Goal: Task Accomplishment & Management: Complete application form

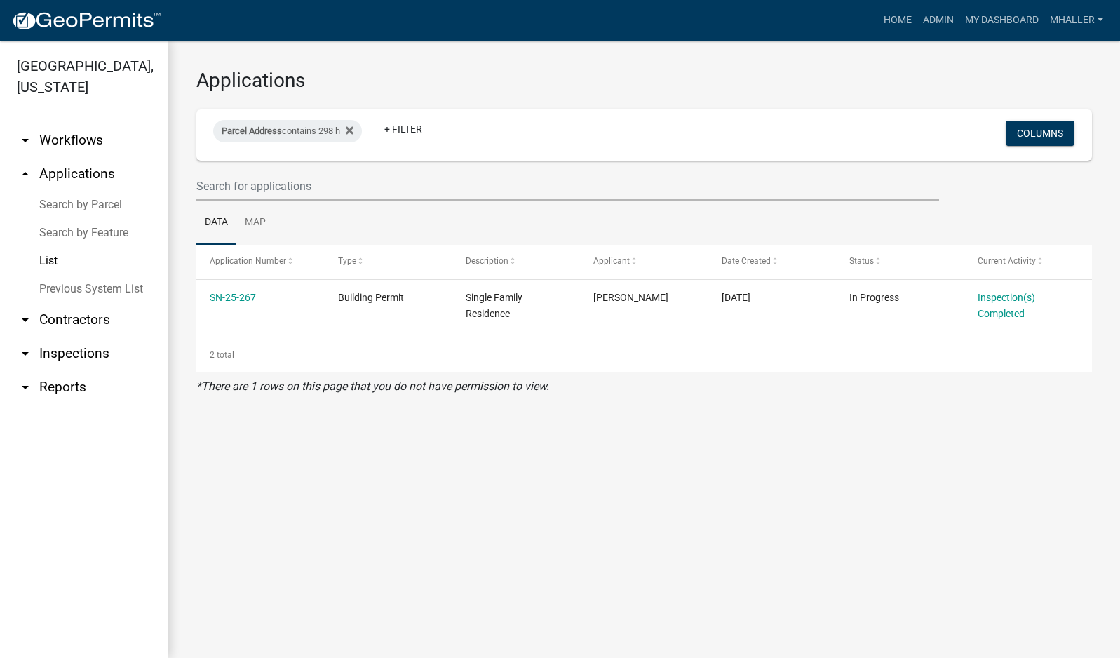
click at [71, 337] on link "arrow_drop_down Inspections" at bounding box center [84, 354] width 168 height 34
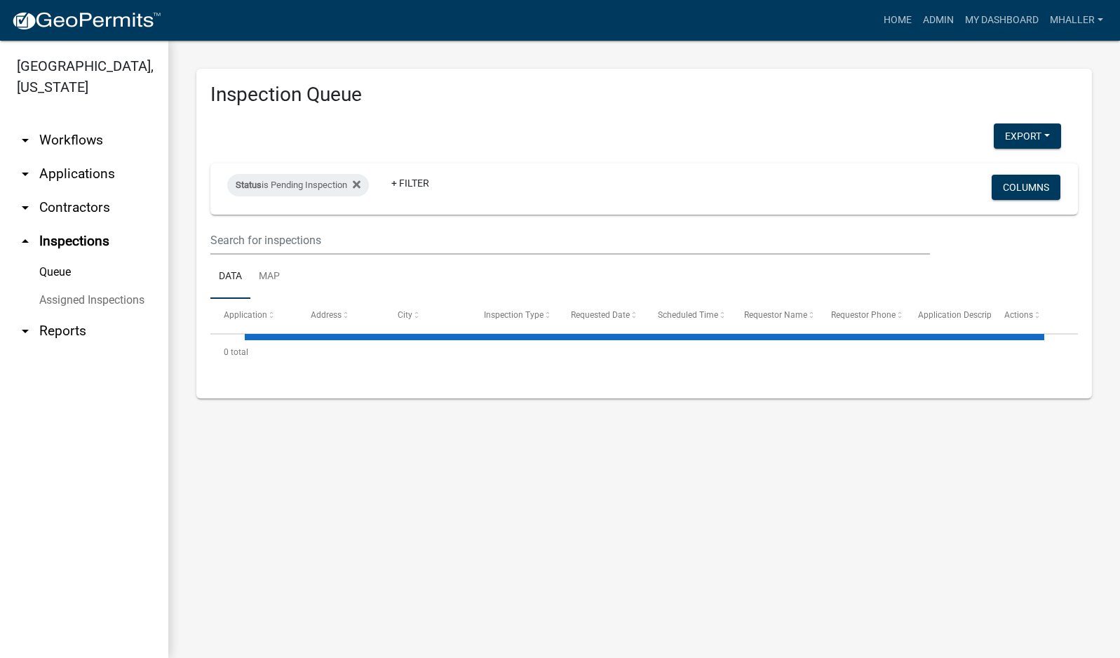
select select "1: 25"
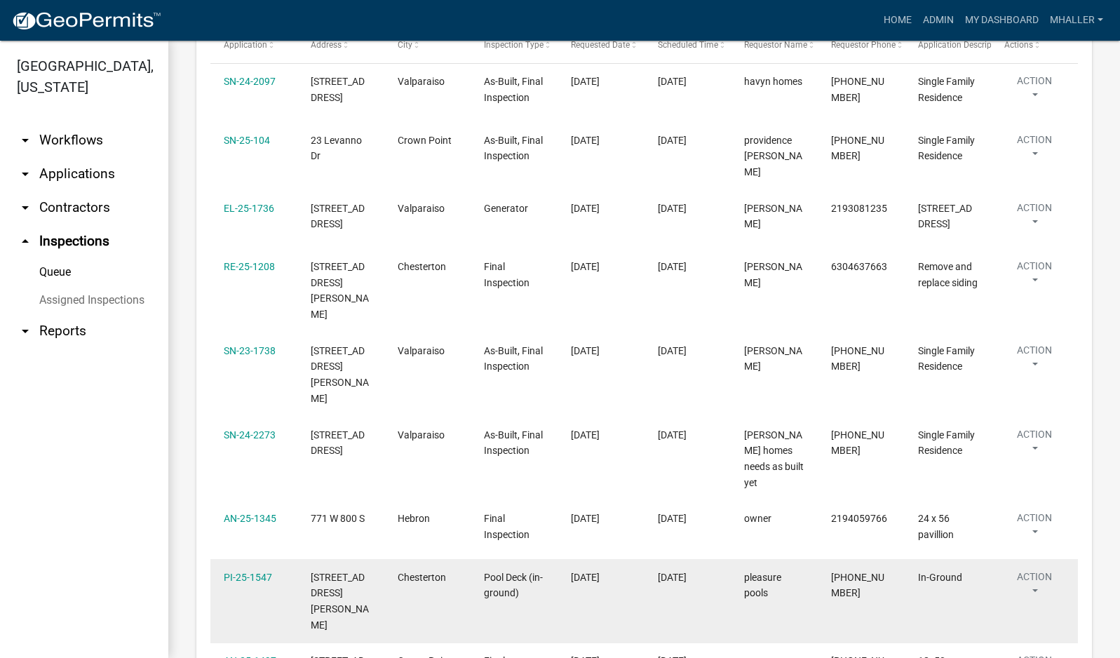
scroll to position [351, 0]
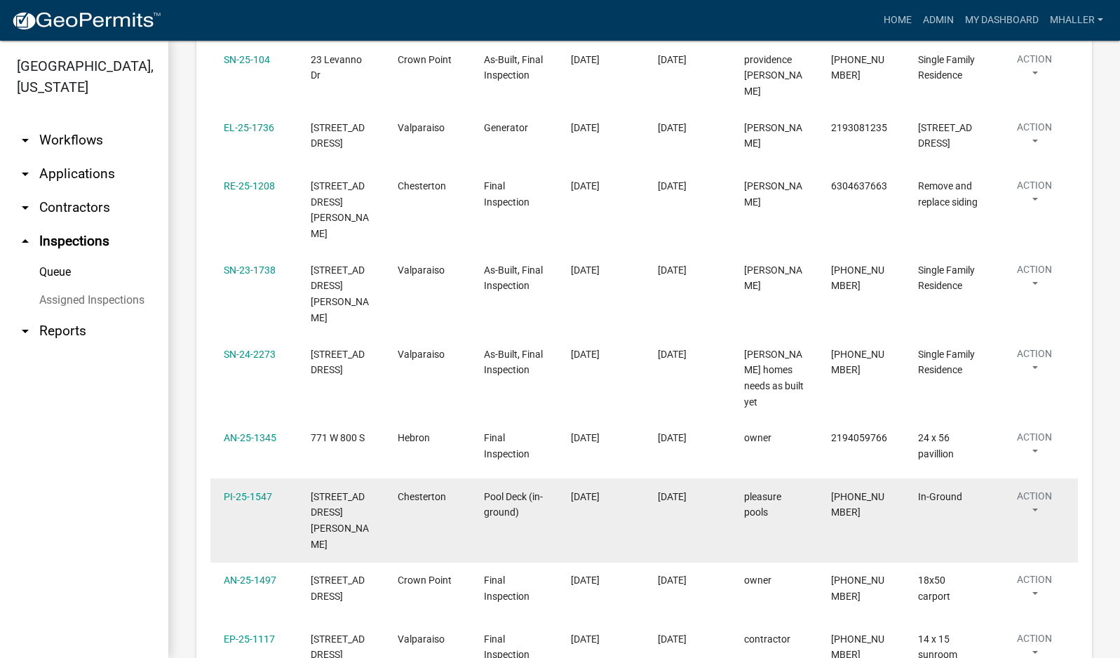
click at [1034, 489] on button "Action" at bounding box center [1034, 506] width 60 height 35
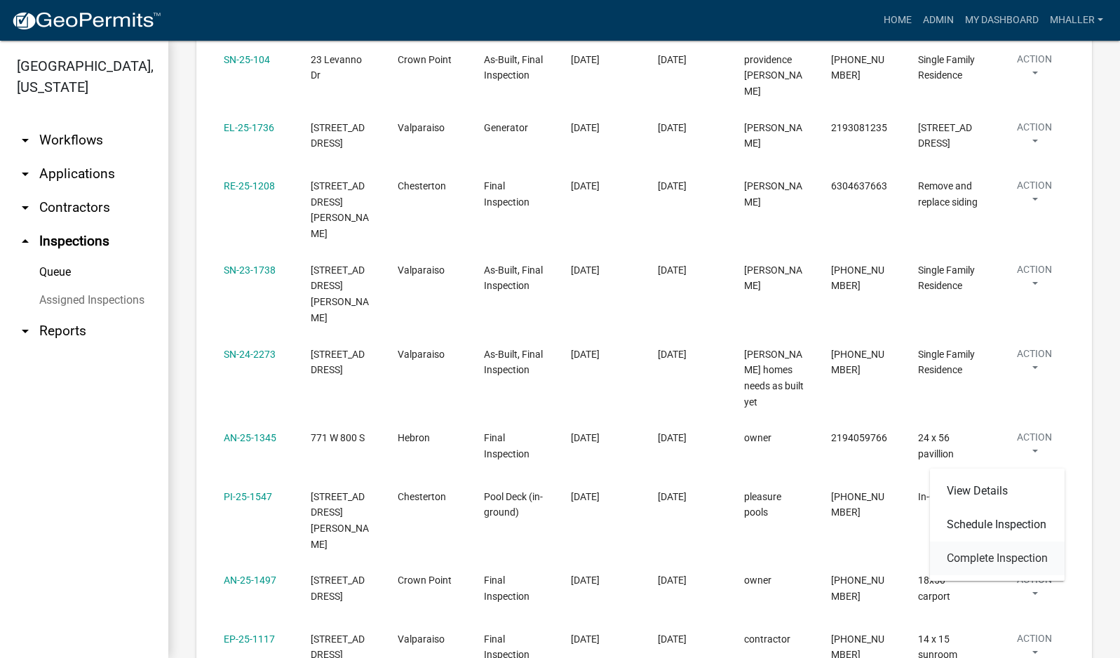
click at [1021, 557] on link "Complete Inspection" at bounding box center [997, 558] width 135 height 34
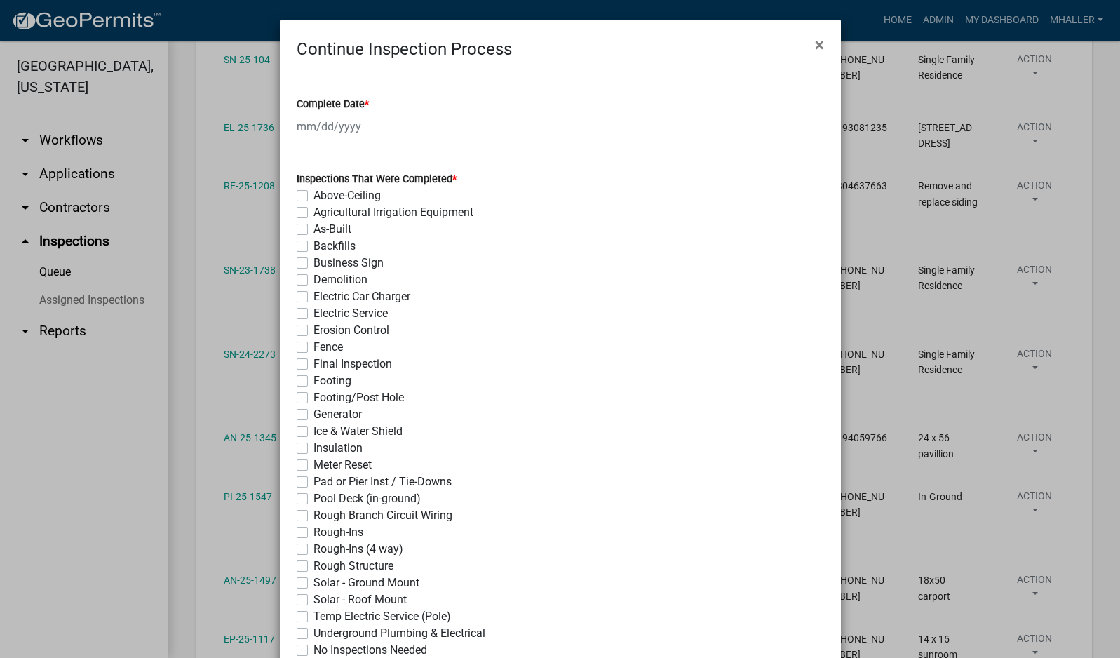
click at [328, 120] on div at bounding box center [361, 126] width 128 height 29
select select "9"
select select "2025"
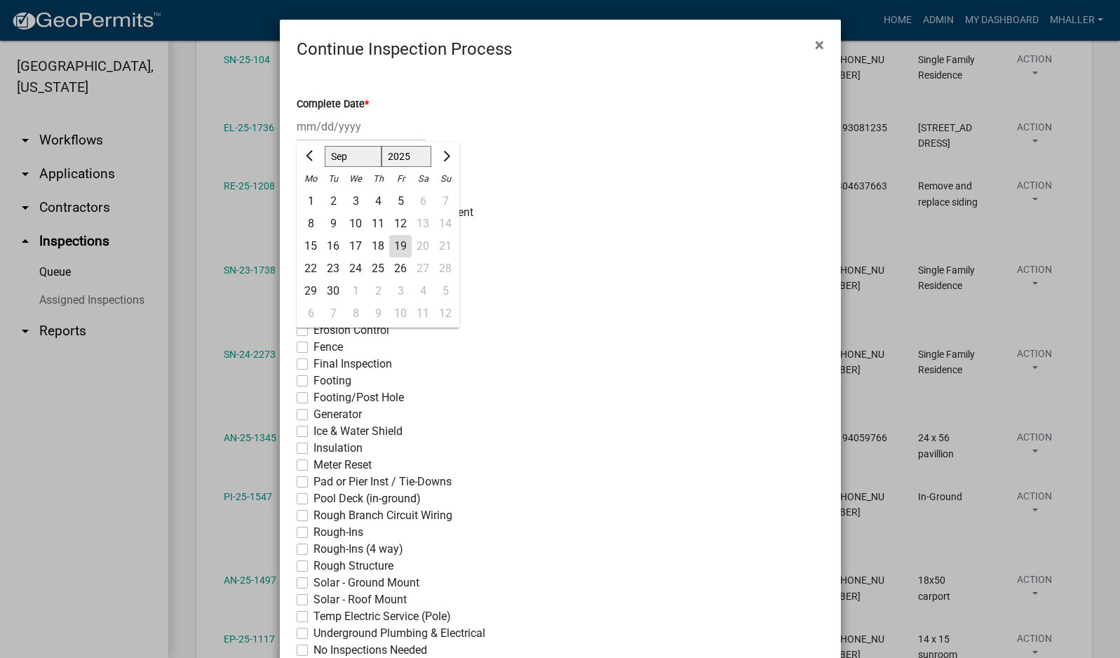
click at [393, 248] on div "19" at bounding box center [400, 246] width 22 height 22
type input "[DATE]"
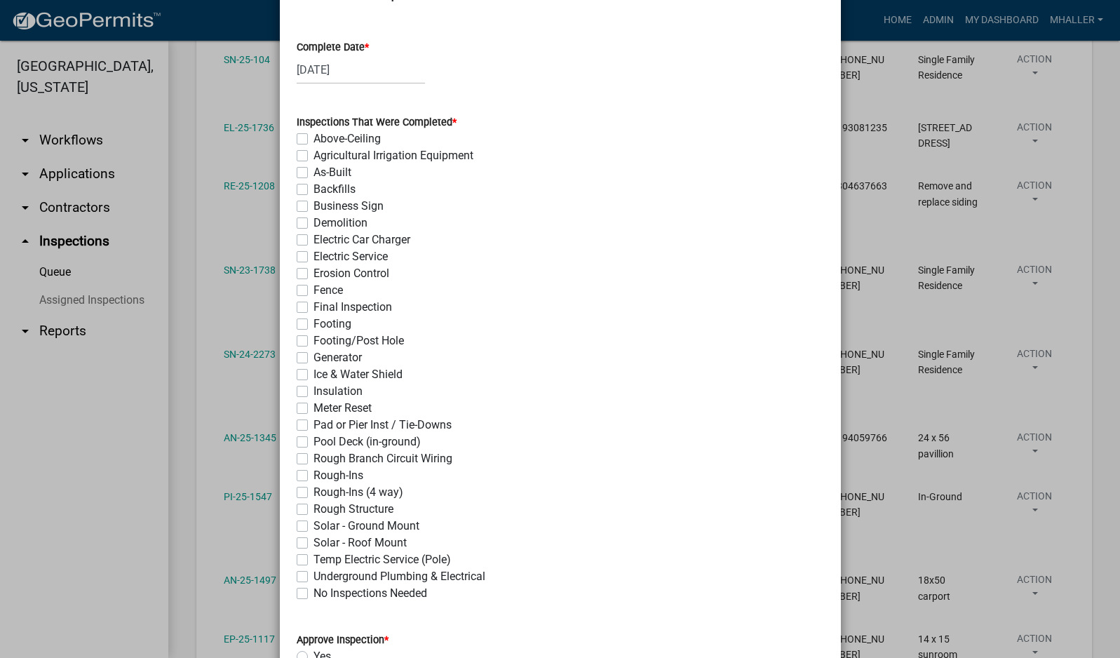
scroll to position [140, 0]
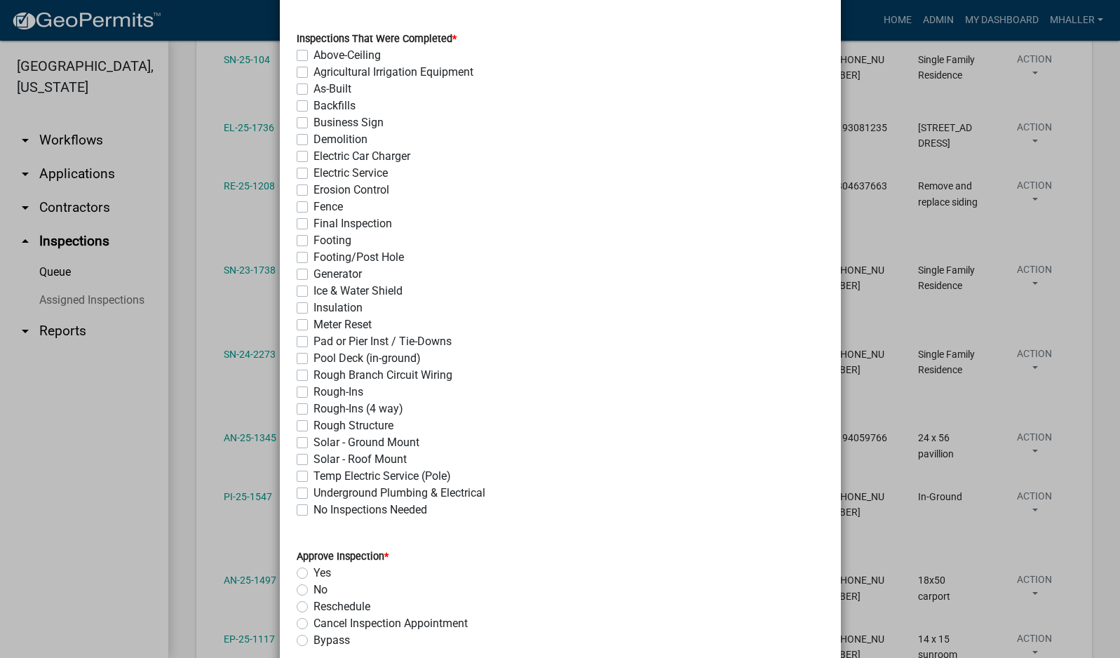
click at [313, 360] on label "Pool Deck (in-ground)" at bounding box center [366, 358] width 107 height 17
click at [313, 359] on input "Pool Deck (in-ground)" at bounding box center [317, 354] width 9 height 9
checkbox input "true"
checkbox input "false"
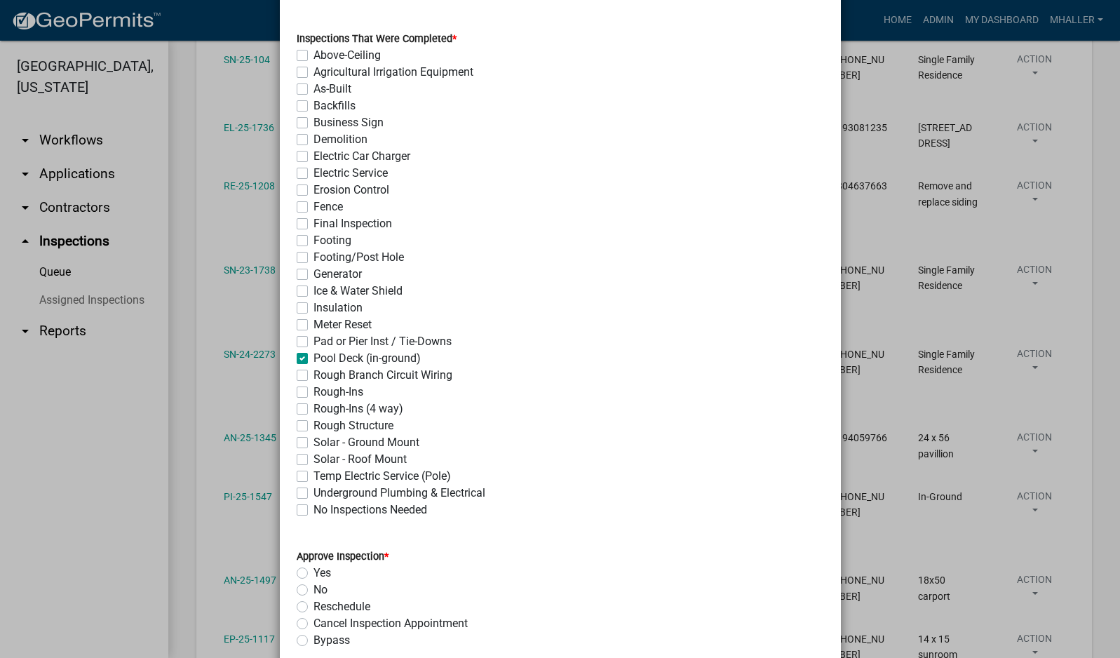
checkbox input "false"
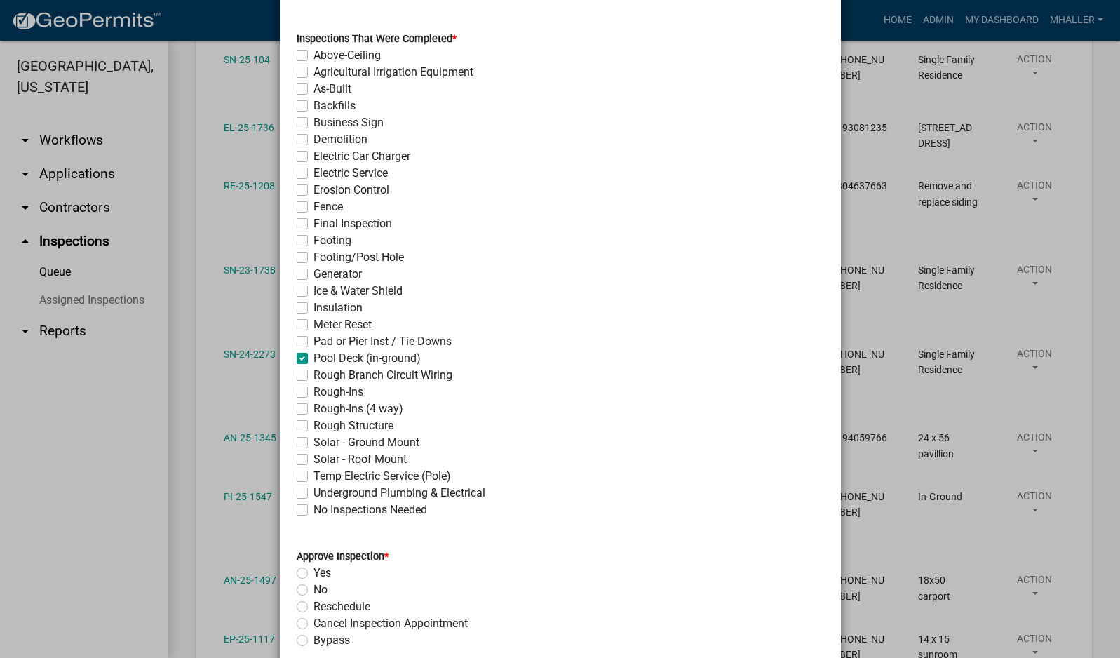
checkbox input "false"
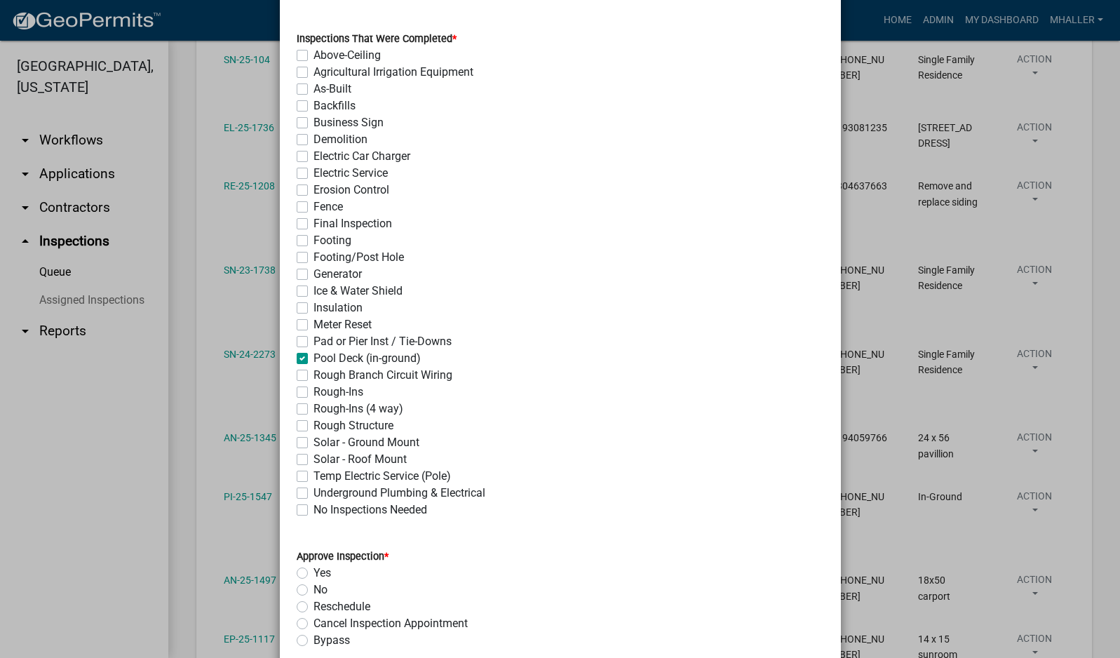
checkbox input "false"
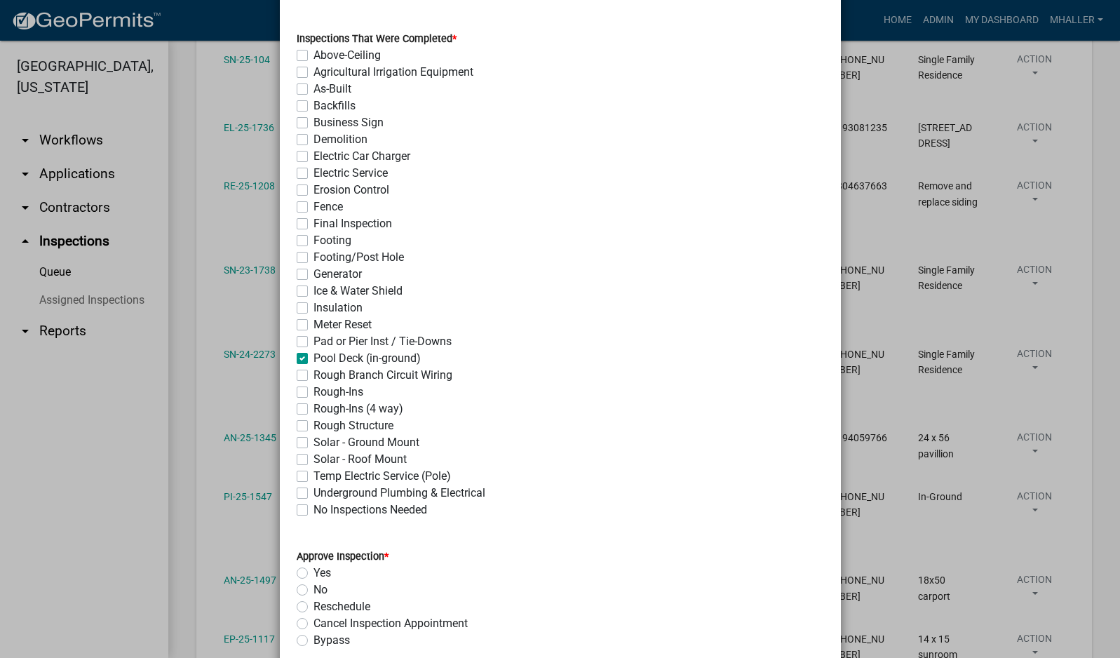
checkbox input "false"
checkbox input "true"
checkbox input "false"
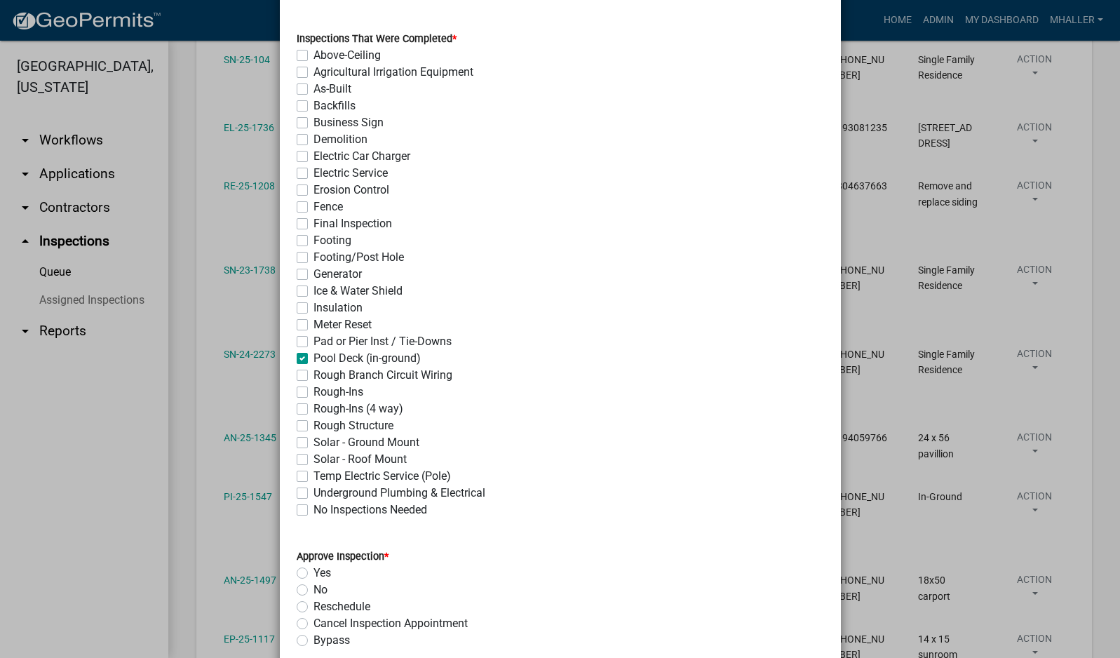
checkbox input "false"
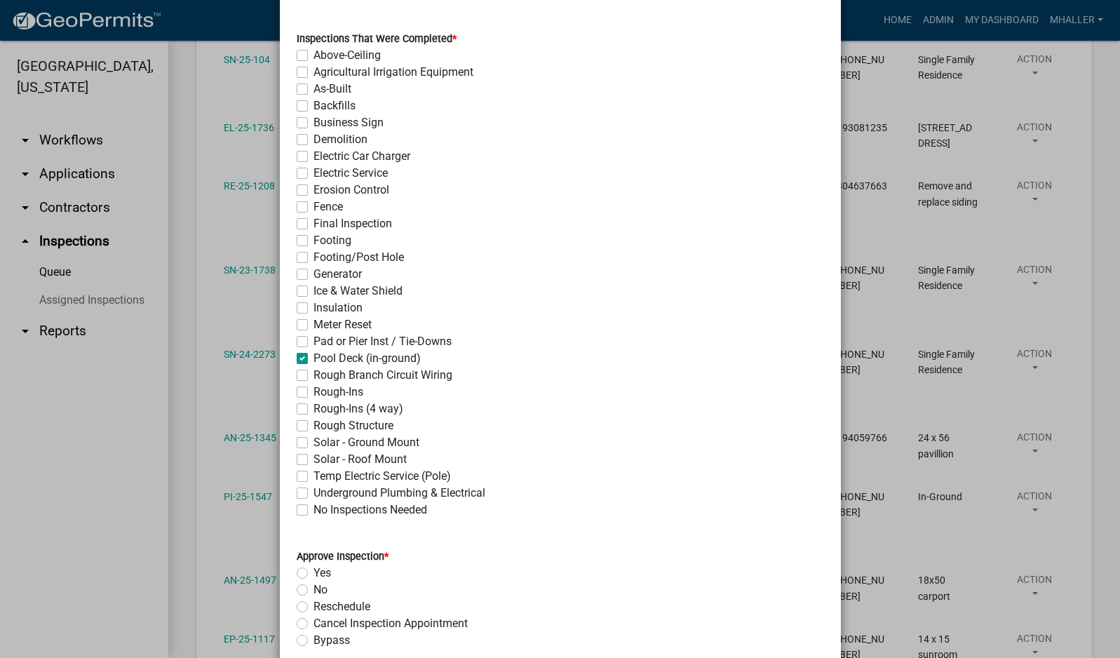
checkbox input "false"
click at [313, 592] on label "No" at bounding box center [320, 589] width 14 height 17
click at [313, 591] on input "No" at bounding box center [317, 585] width 9 height 9
radio input "true"
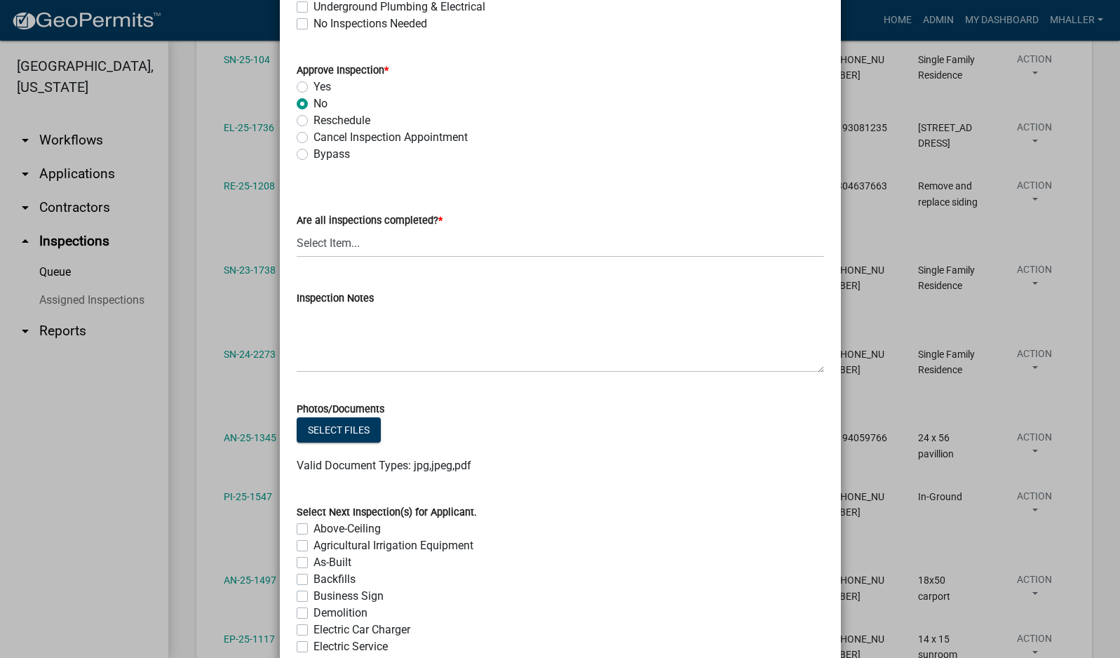
scroll to position [631, 0]
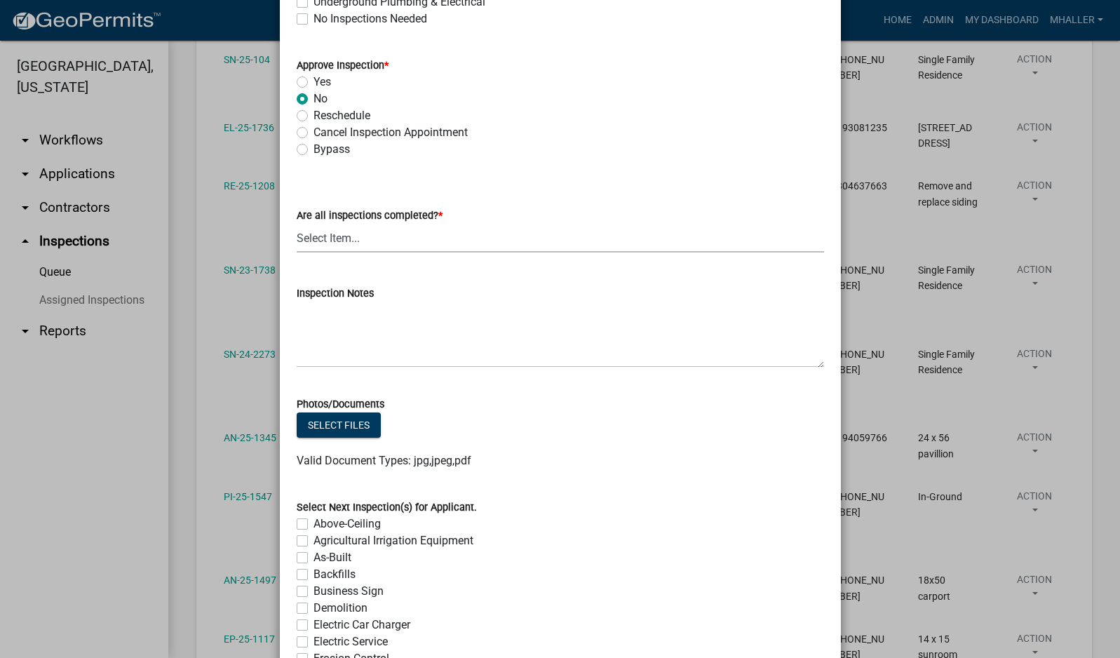
click at [327, 239] on select "Select Item... Yes - All Inspections Have Been Completed No - More Inspections …" at bounding box center [560, 238] width 527 height 29
click at [297, 224] on select "Select Item... Yes - All Inspections Have Been Completed No - More Inspections …" at bounding box center [560, 238] width 527 height 29
select select "eafbae6d-cbce-48e8-be87-ded322027707"
click at [326, 325] on textarea "Inspection Notes" at bounding box center [560, 335] width 527 height 66
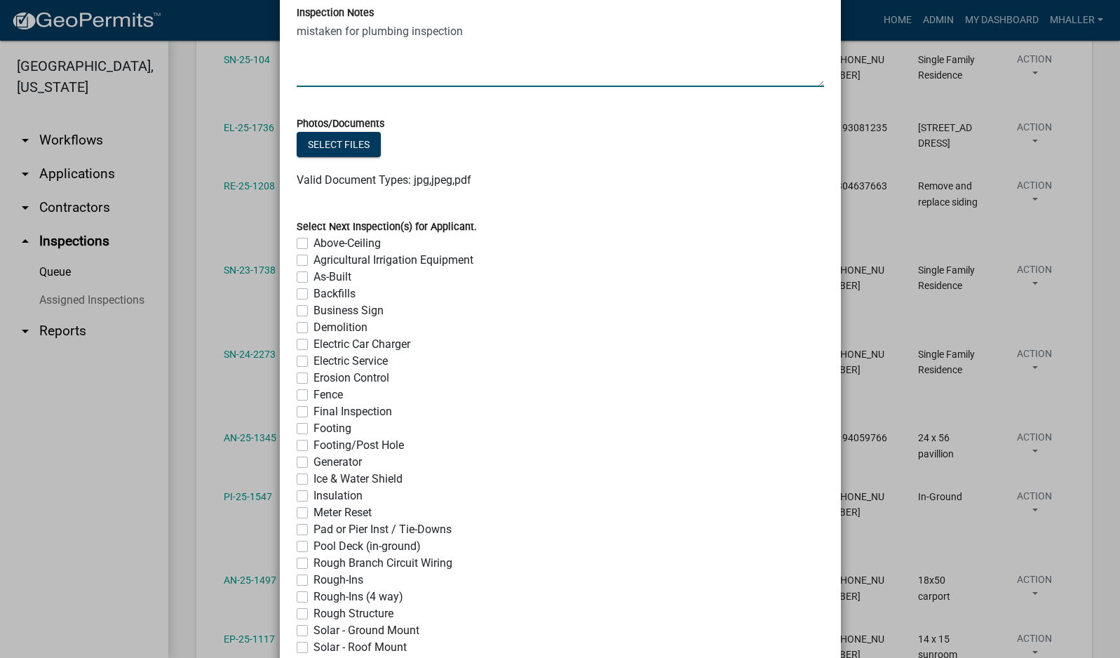
scroll to position [1061, 0]
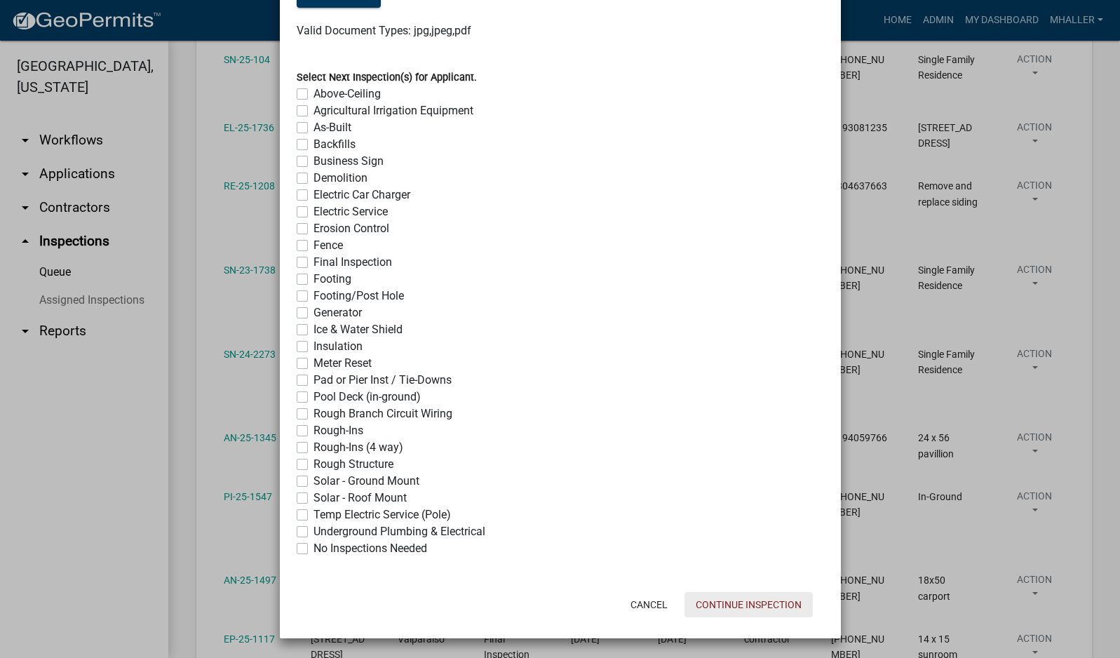
type textarea "mistaken for plumbing inspection"
click at [732, 605] on button "Continue Inspection" at bounding box center [748, 604] width 128 height 25
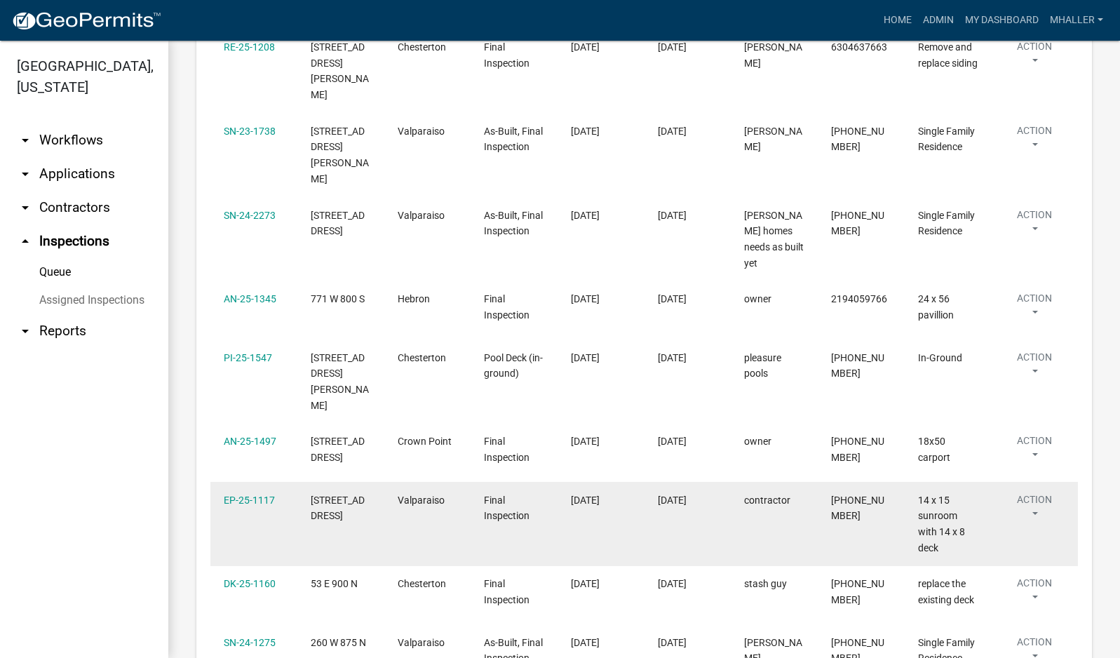
scroll to position [491, 0]
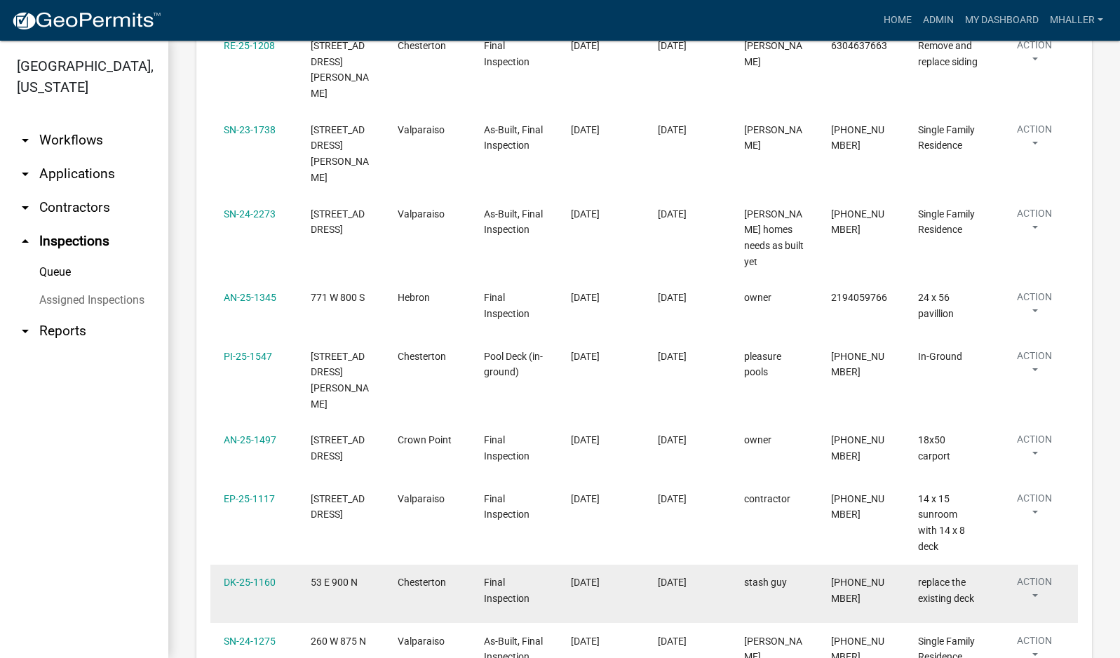
click at [1035, 574] on button "Action" at bounding box center [1034, 591] width 60 height 35
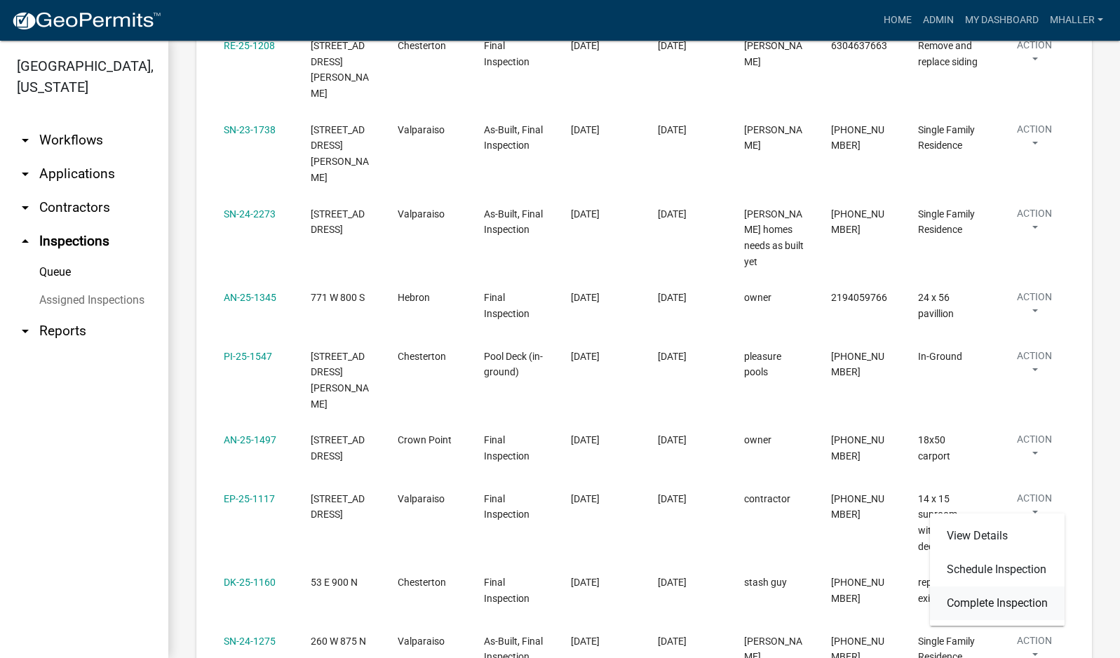
click at [1009, 603] on link "Complete Inspection" at bounding box center [997, 603] width 135 height 34
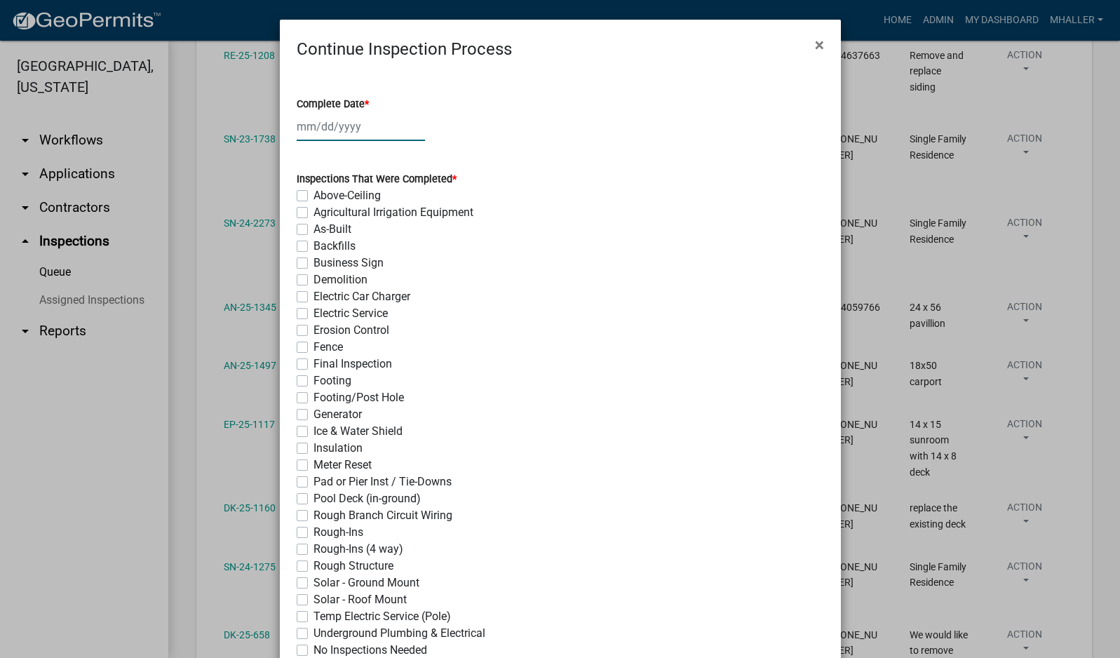
click at [311, 118] on div at bounding box center [361, 126] width 128 height 29
select select "9"
select select "2025"
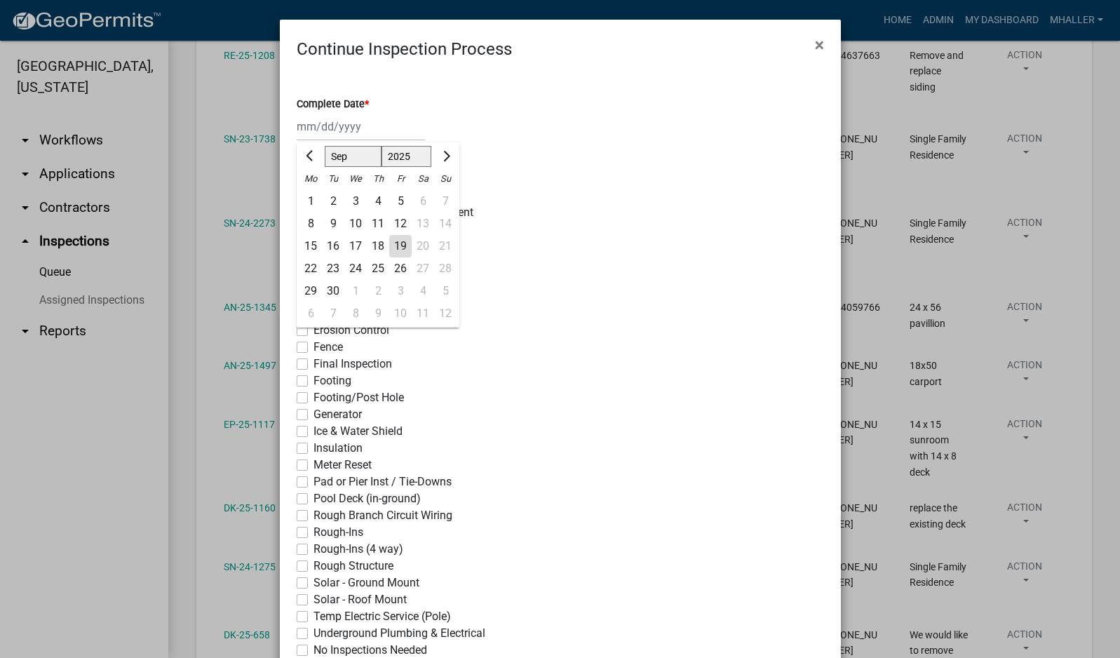
click at [393, 248] on div "19" at bounding box center [400, 246] width 22 height 22
type input "[DATE]"
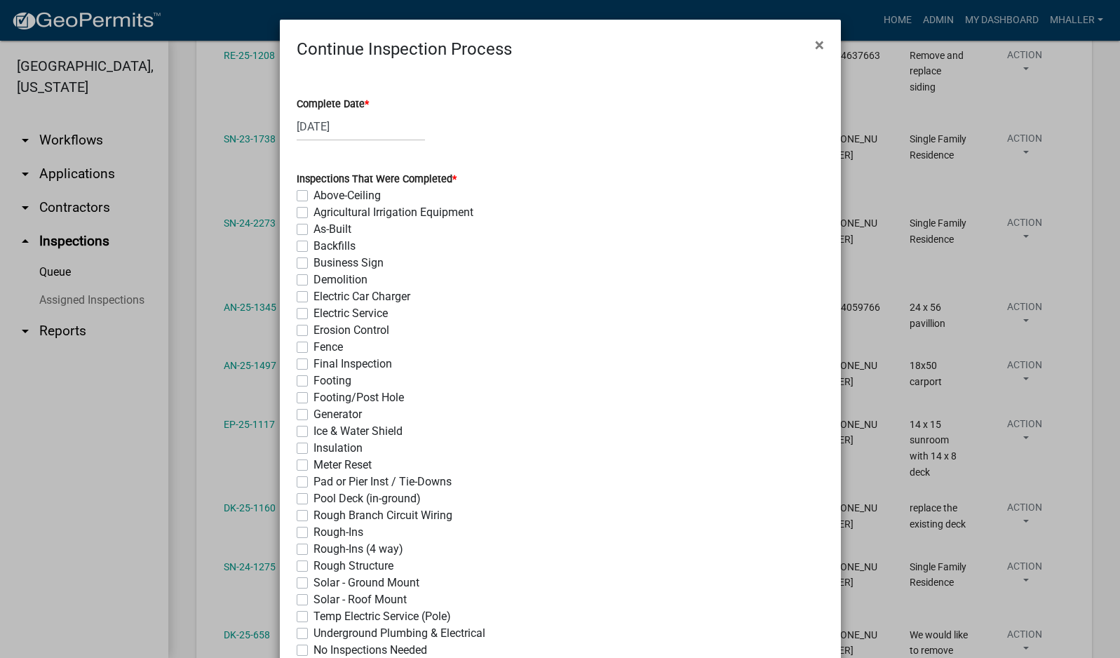
click at [313, 363] on label "Final Inspection" at bounding box center [352, 364] width 79 height 17
click at [313, 363] on input "Final Inspection" at bounding box center [317, 360] width 9 height 9
checkbox input "true"
checkbox input "false"
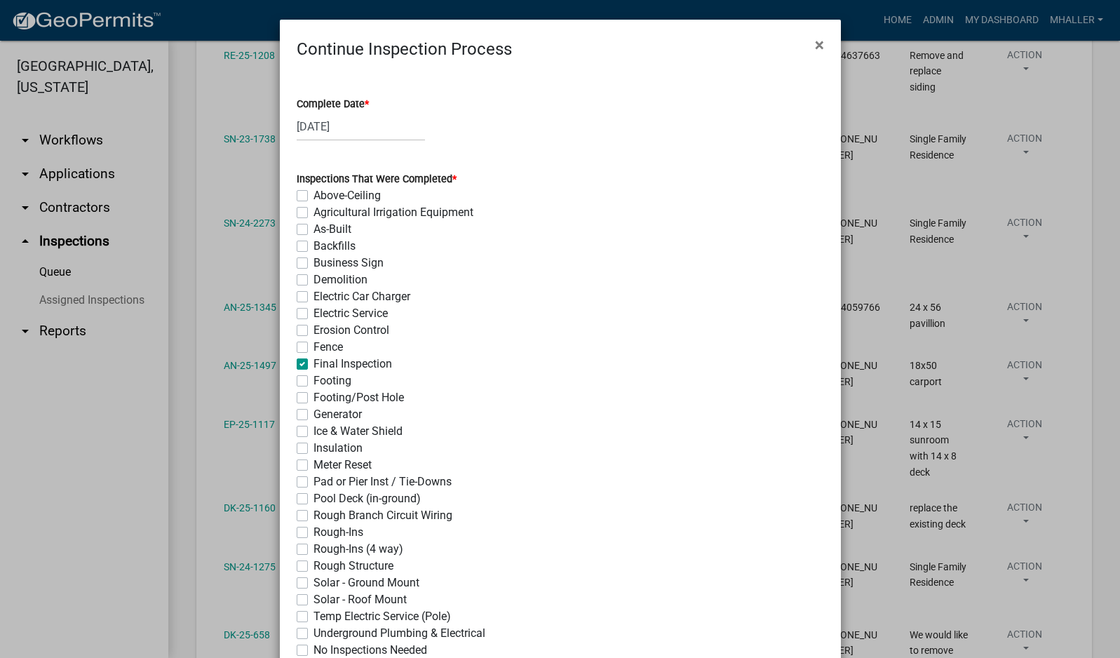
checkbox input "false"
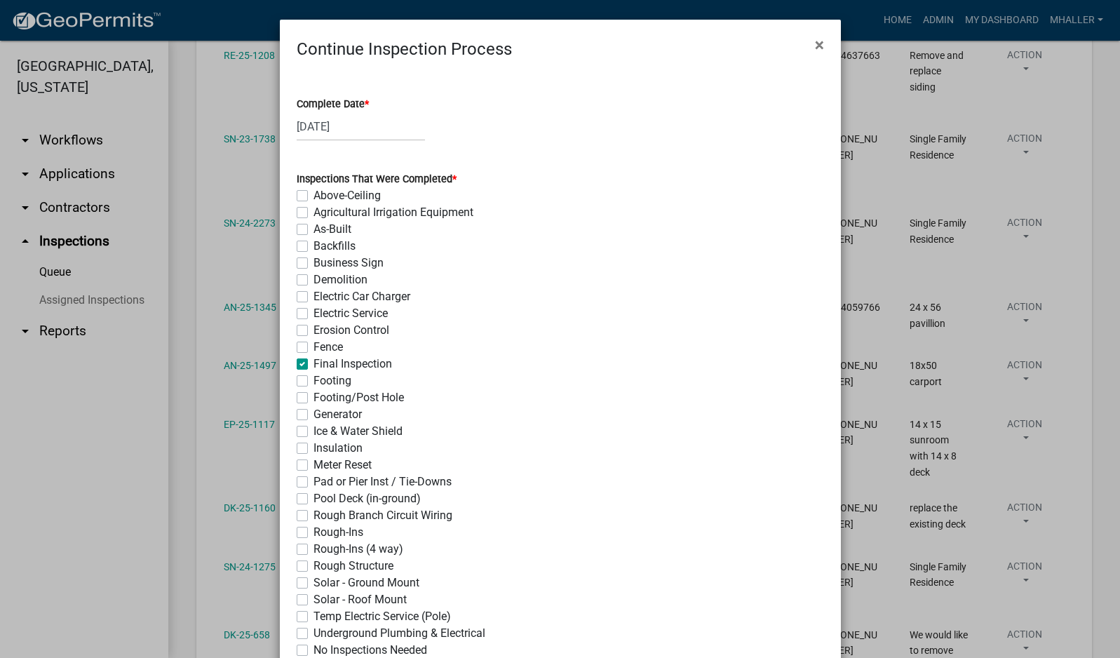
checkbox input "false"
checkbox input "true"
checkbox input "false"
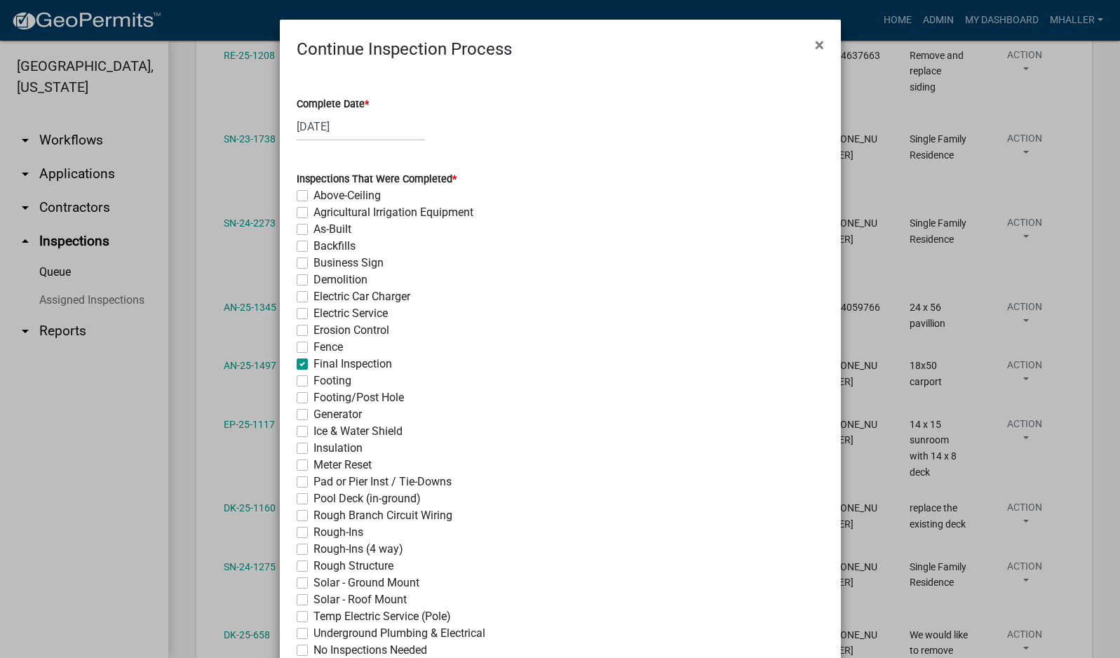
checkbox input "false"
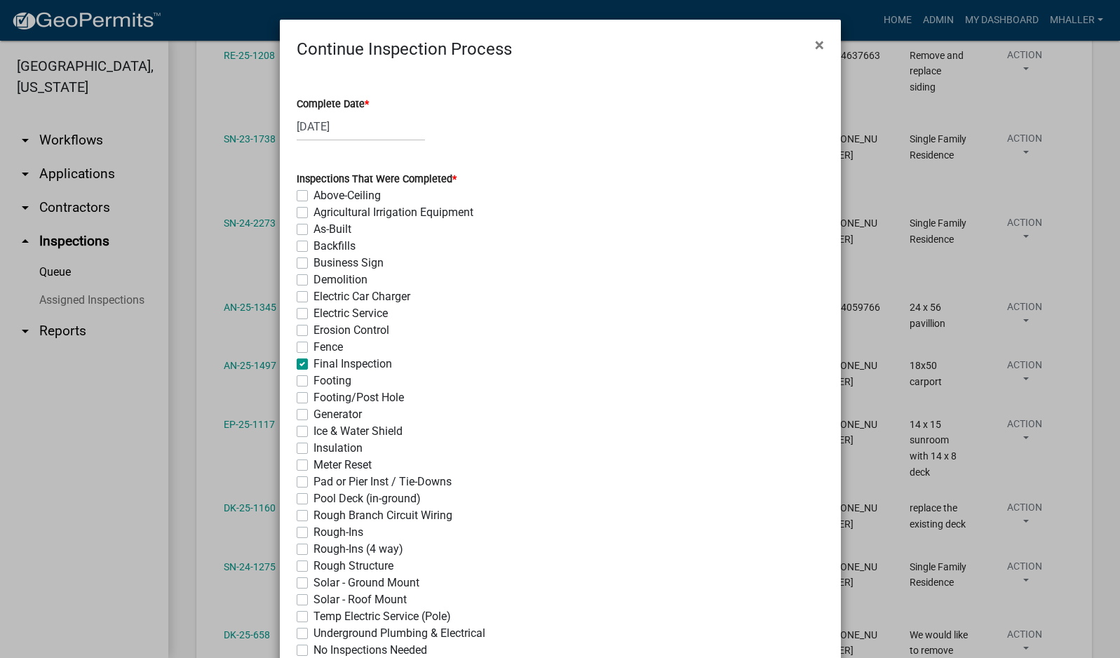
checkbox input "false"
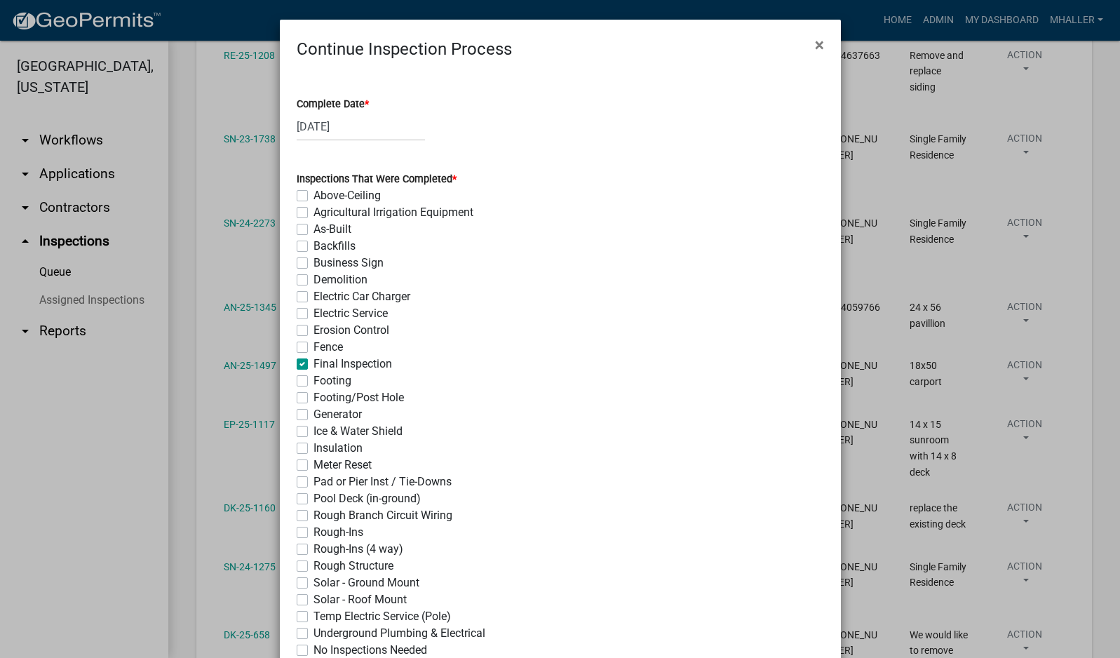
checkbox input "false"
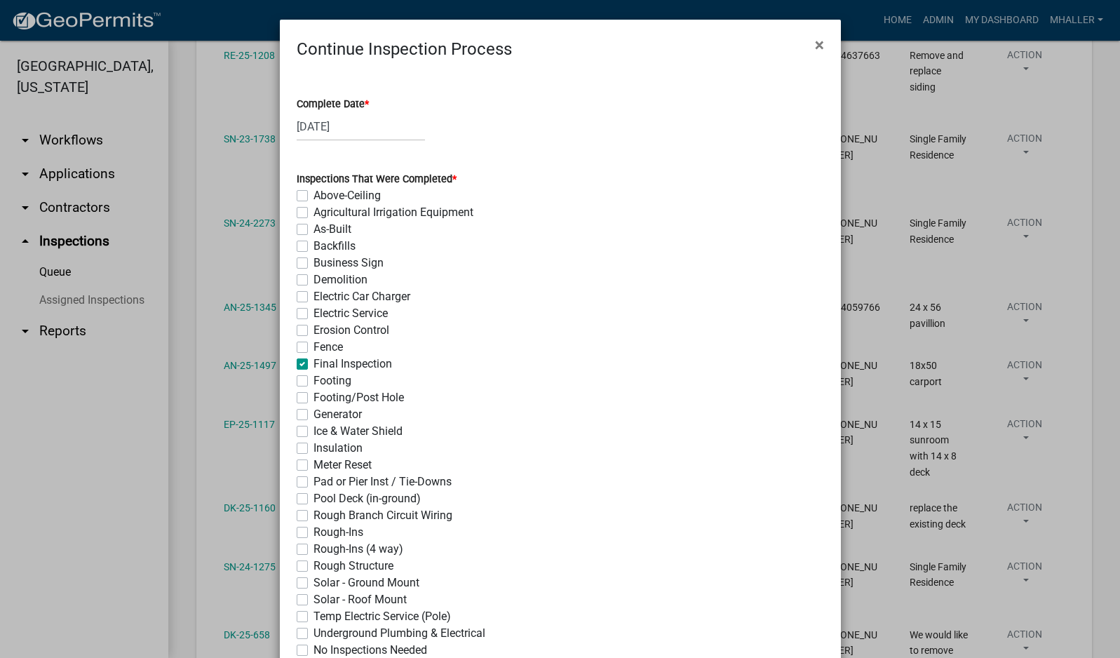
checkbox input "false"
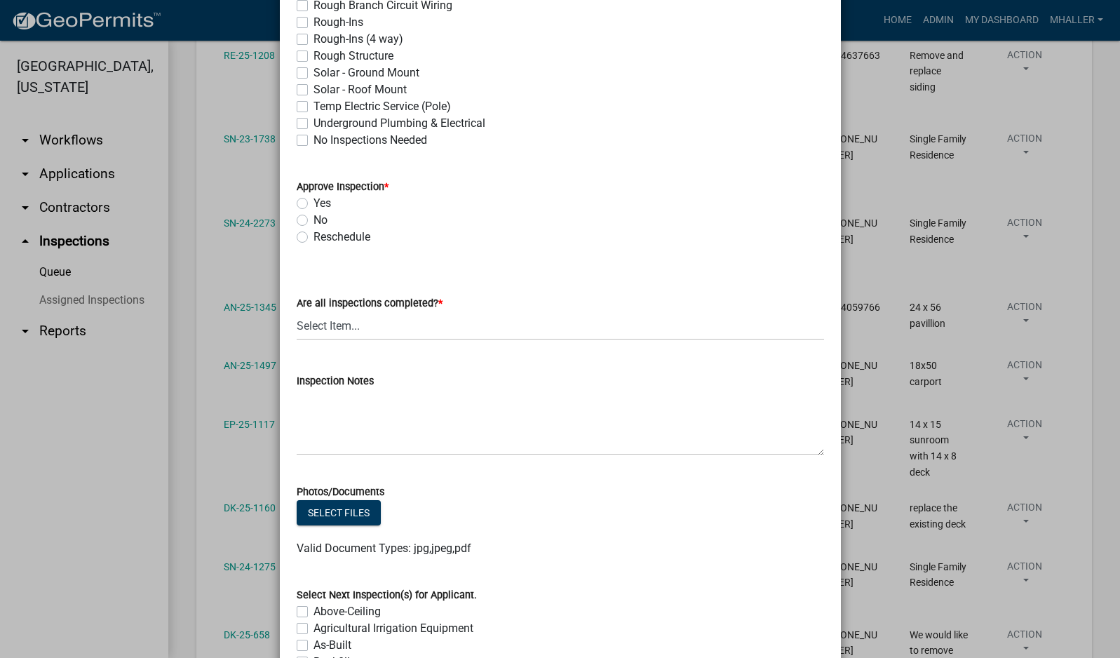
scroll to position [561, 0]
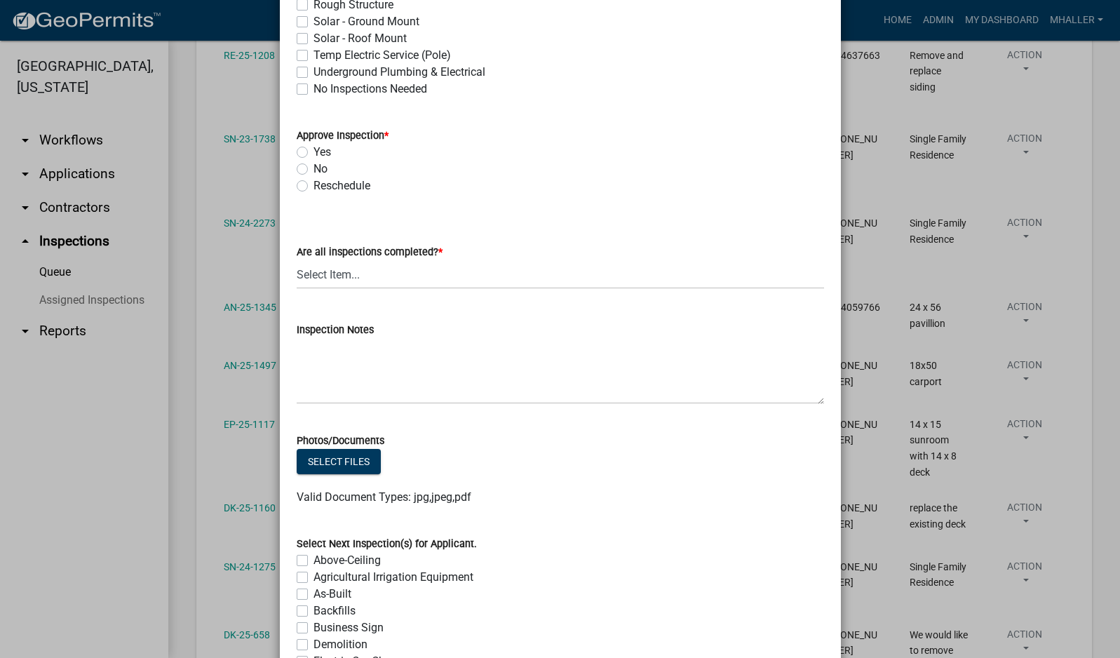
click at [313, 153] on label "Yes" at bounding box center [322, 152] width 18 height 17
click at [313, 153] on input "Yes" at bounding box center [317, 148] width 9 height 9
radio input "true"
click at [389, 281] on select "Select Item... Yes - All Inspections Have Been Completed No - More Inspections …" at bounding box center [560, 274] width 527 height 29
click at [297, 260] on select "Select Item... Yes - All Inspections Have Been Completed No - More Inspections …" at bounding box center [560, 274] width 527 height 29
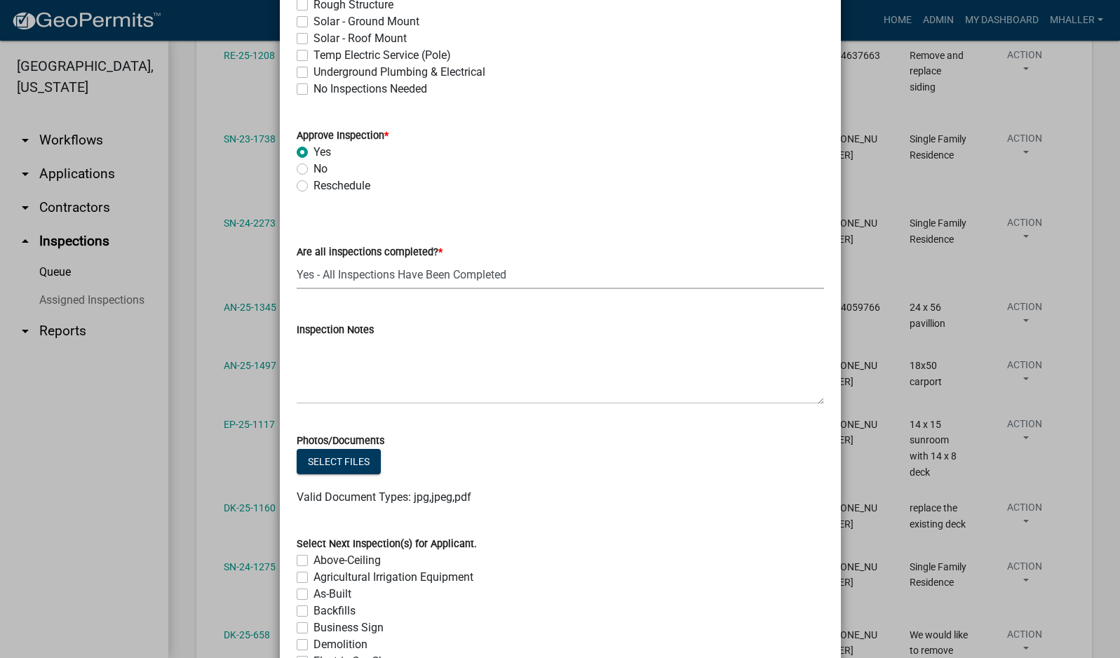
select select "9a8ccc90-dcd1-4d2c-ac64-5460e8d85408"
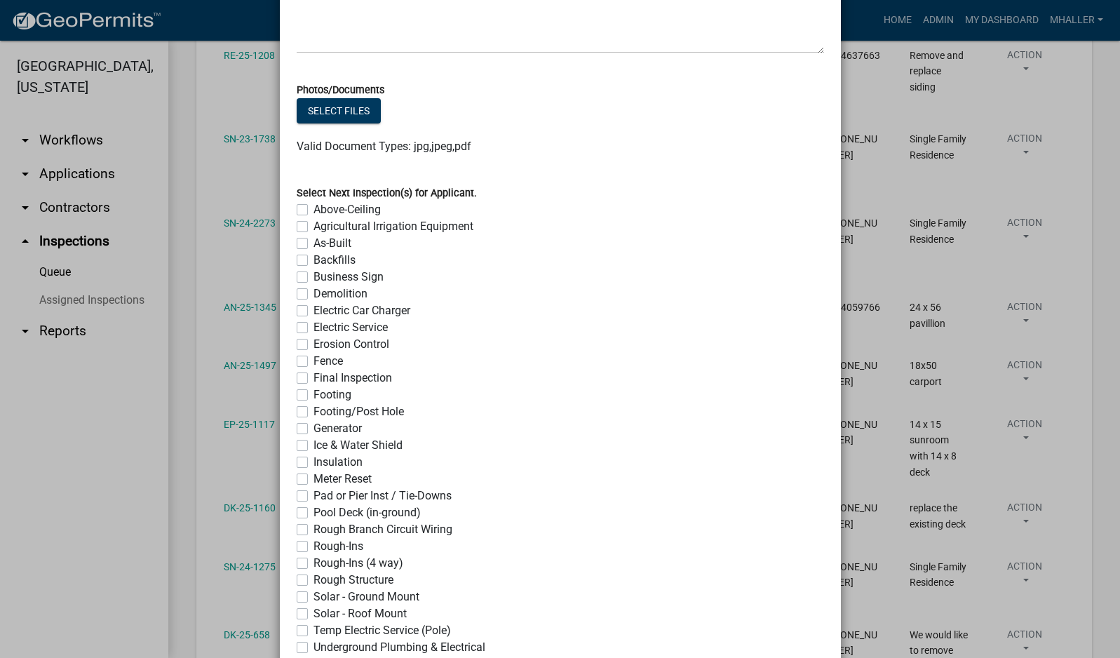
scroll to position [1027, 0]
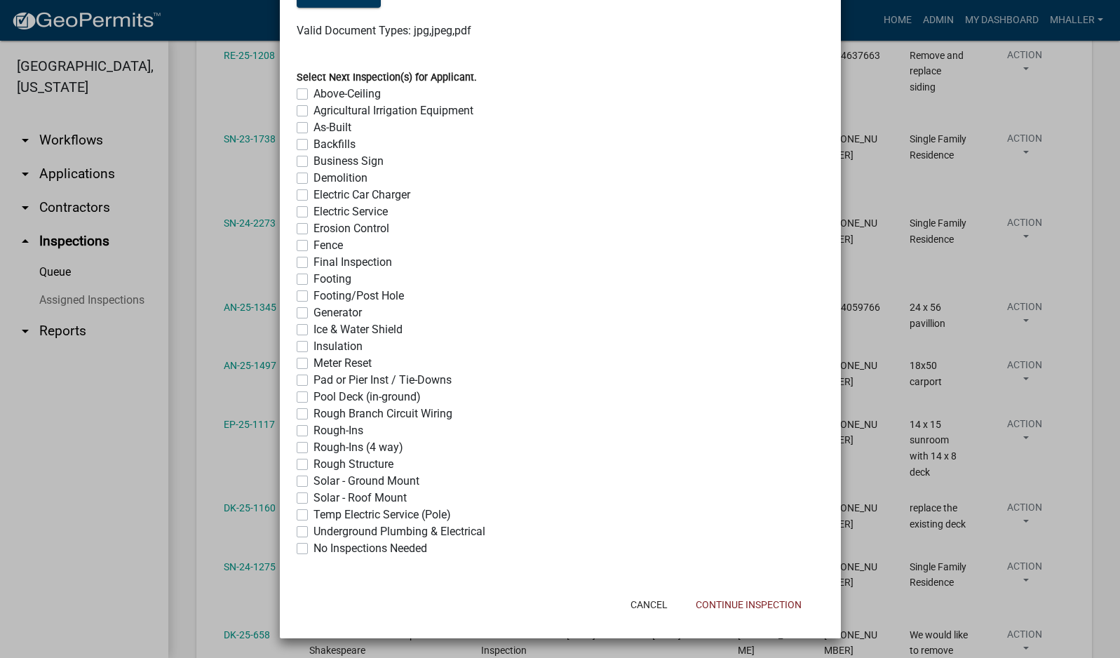
click at [313, 546] on label "No Inspections Needed" at bounding box center [370, 548] width 114 height 17
click at [313, 546] on input "No Inspections Needed" at bounding box center [317, 544] width 9 height 9
checkbox input "true"
checkbox input "false"
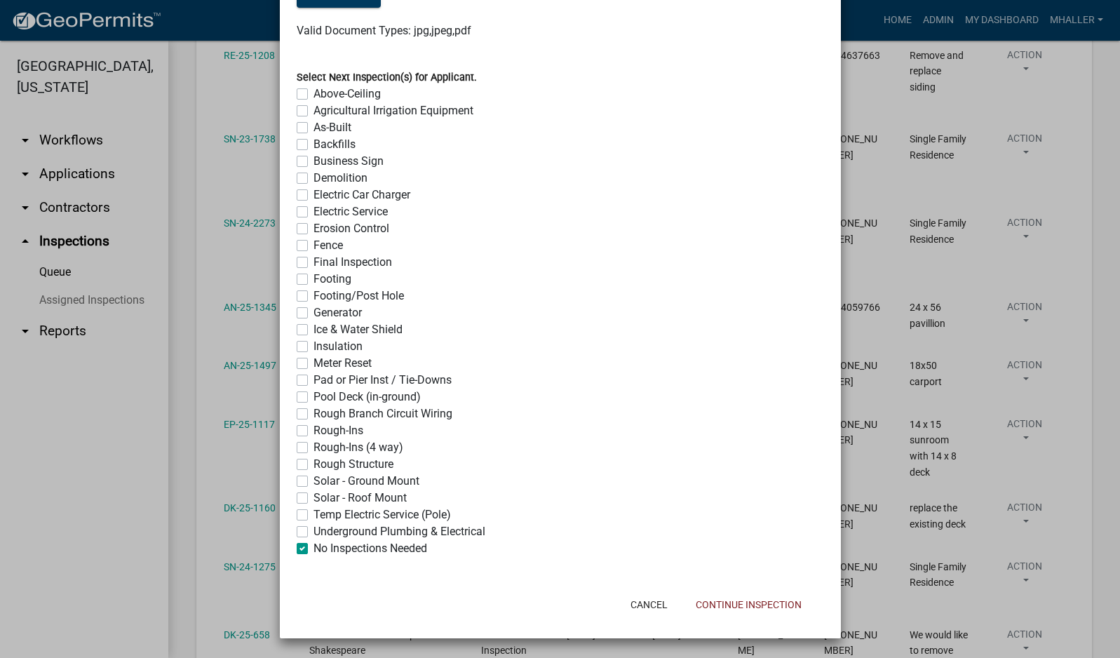
checkbox input "false"
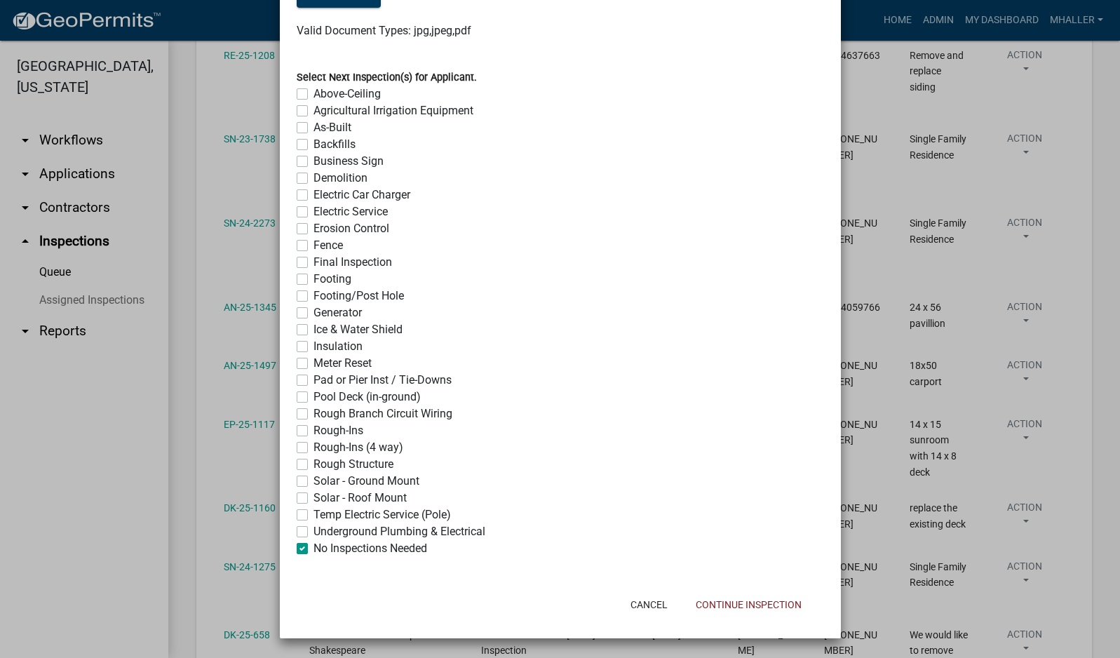
checkbox input "false"
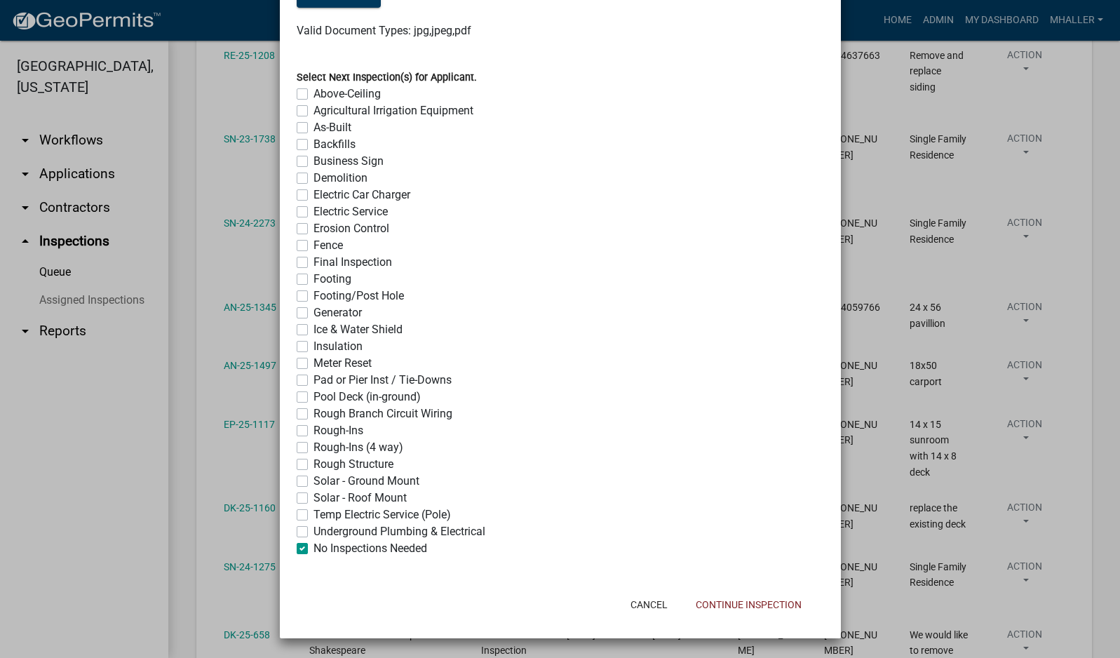
checkbox input "false"
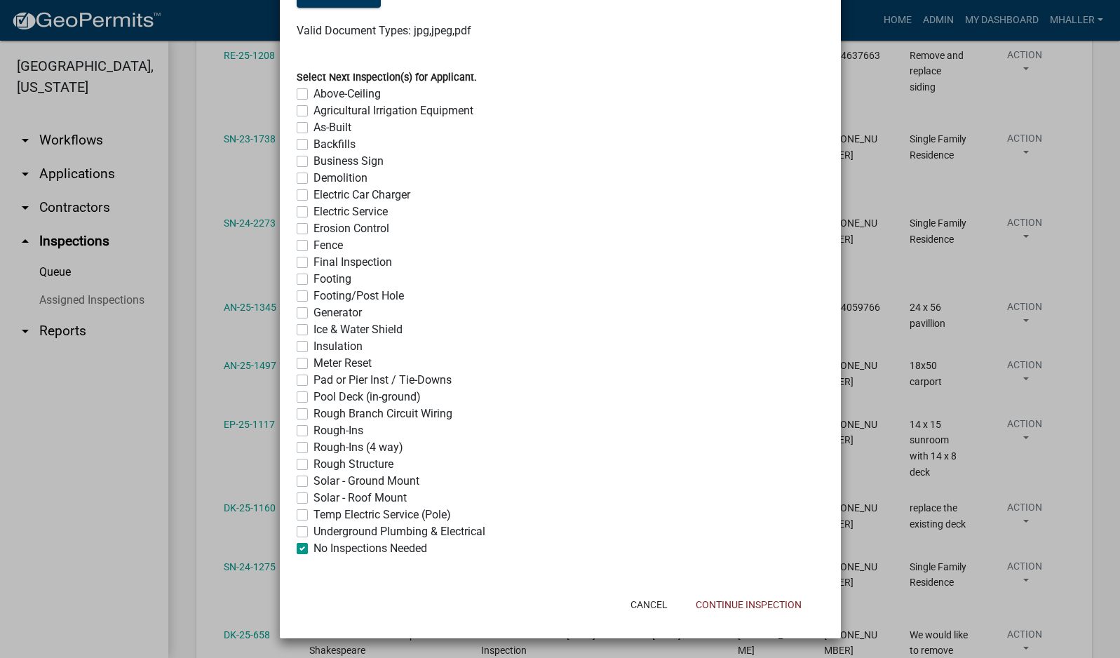
checkbox input "false"
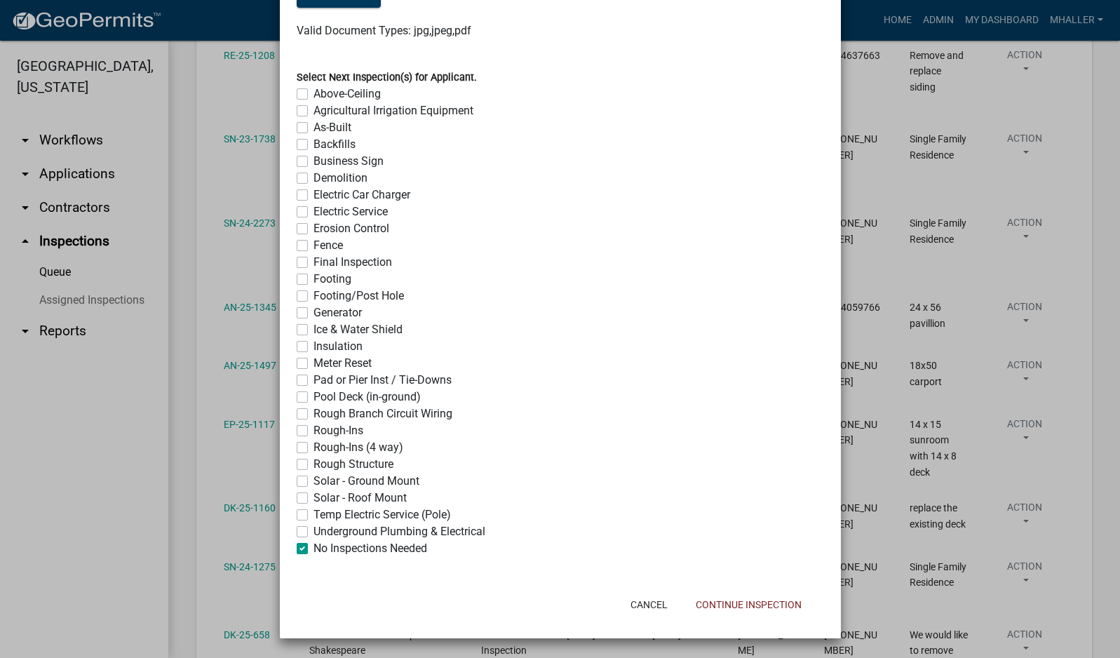
checkbox input "false"
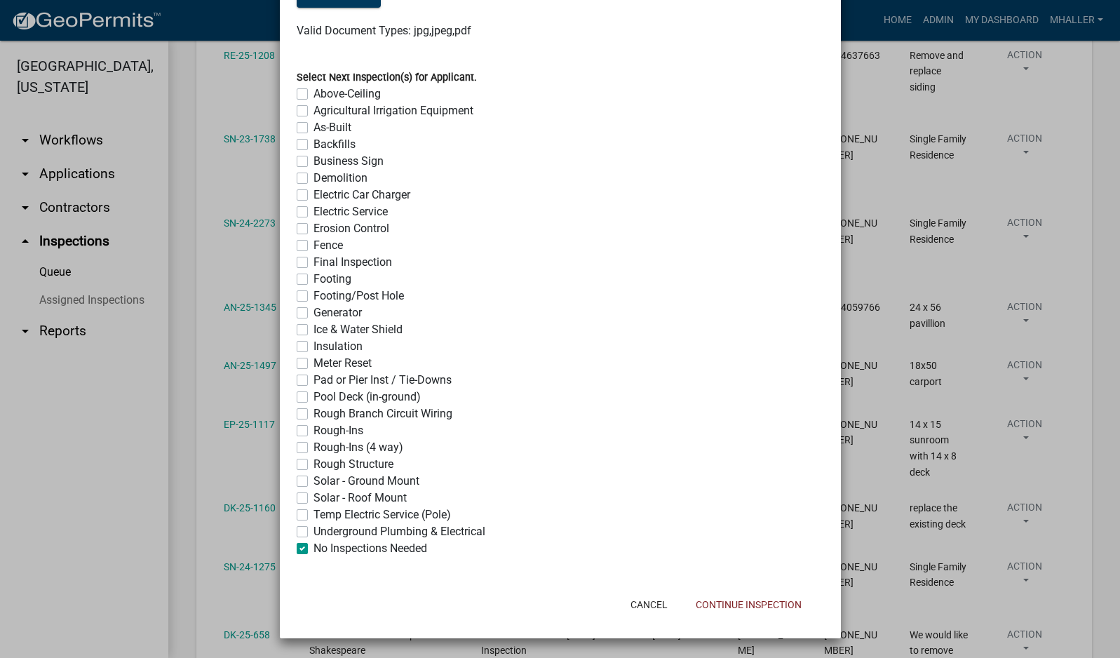
checkbox input "true"
click at [724, 600] on button "Continue Inspection" at bounding box center [748, 604] width 128 height 25
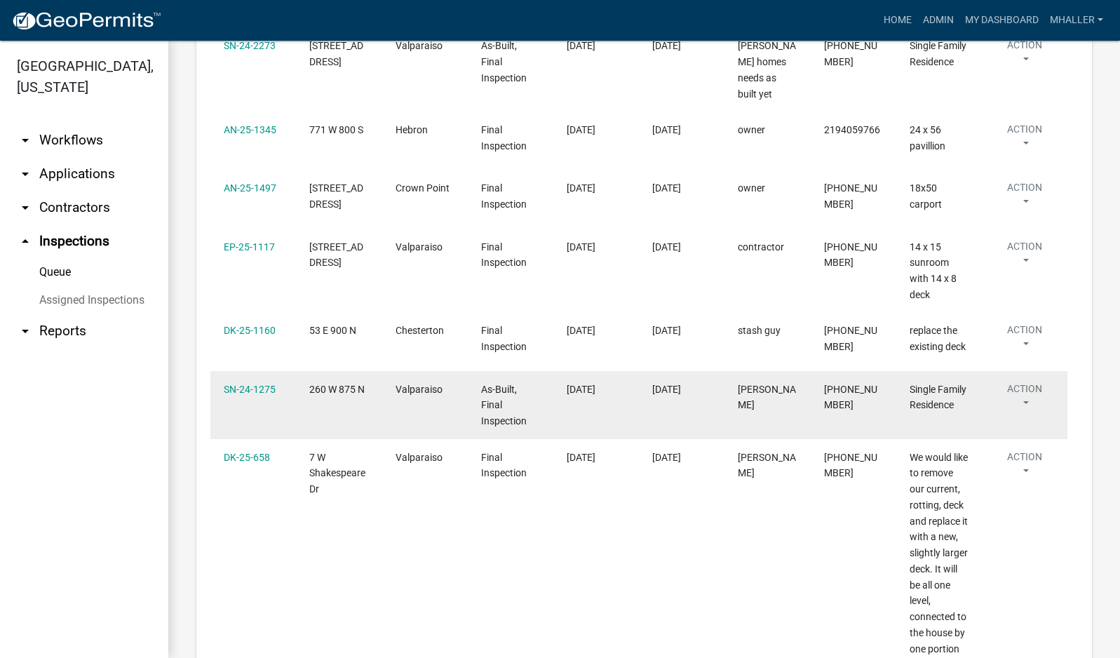
scroll to position [701, 0]
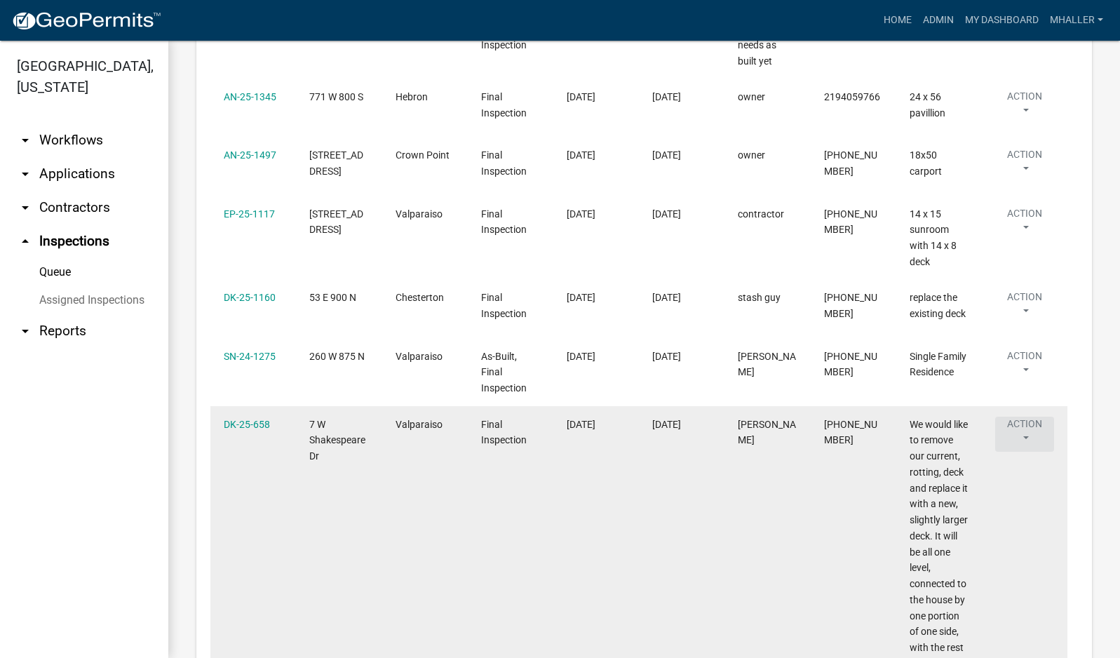
click at [1023, 417] on button "Action" at bounding box center [1024, 434] width 59 height 35
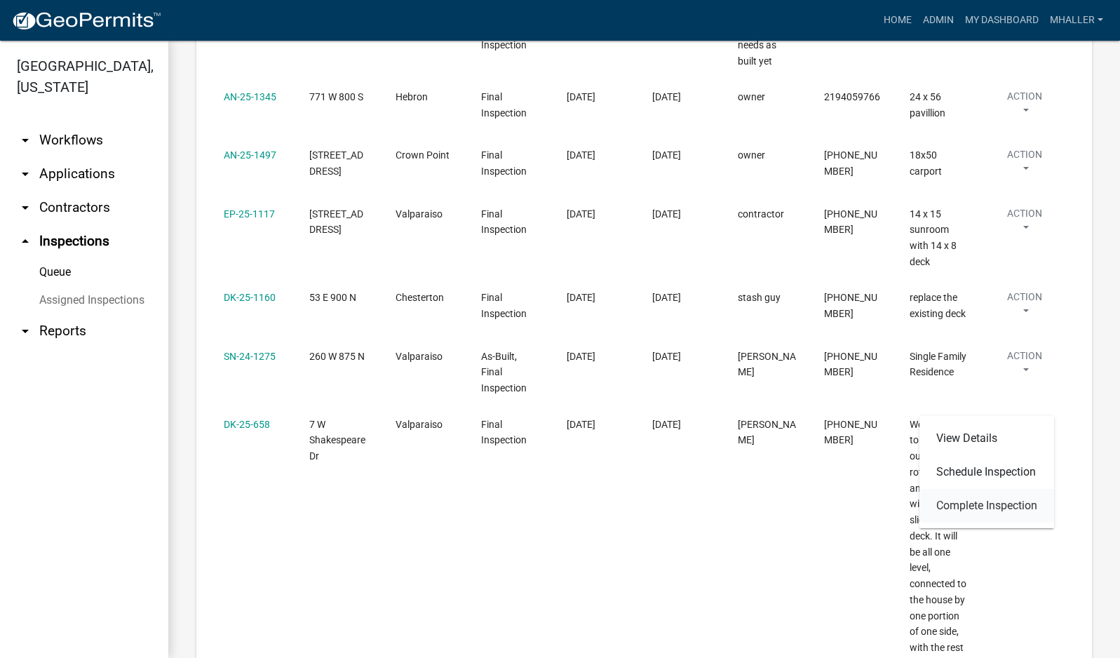
click at [1005, 506] on link "Complete Inspection" at bounding box center [986, 506] width 135 height 34
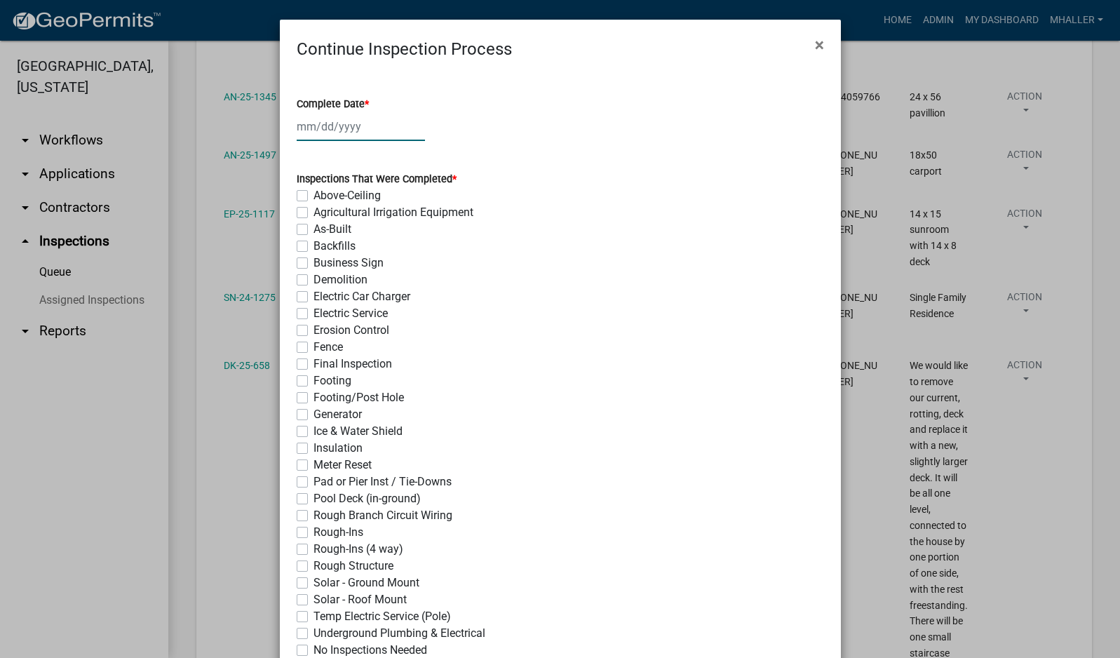
click at [345, 119] on div at bounding box center [361, 126] width 128 height 29
select select "9"
select select "2025"
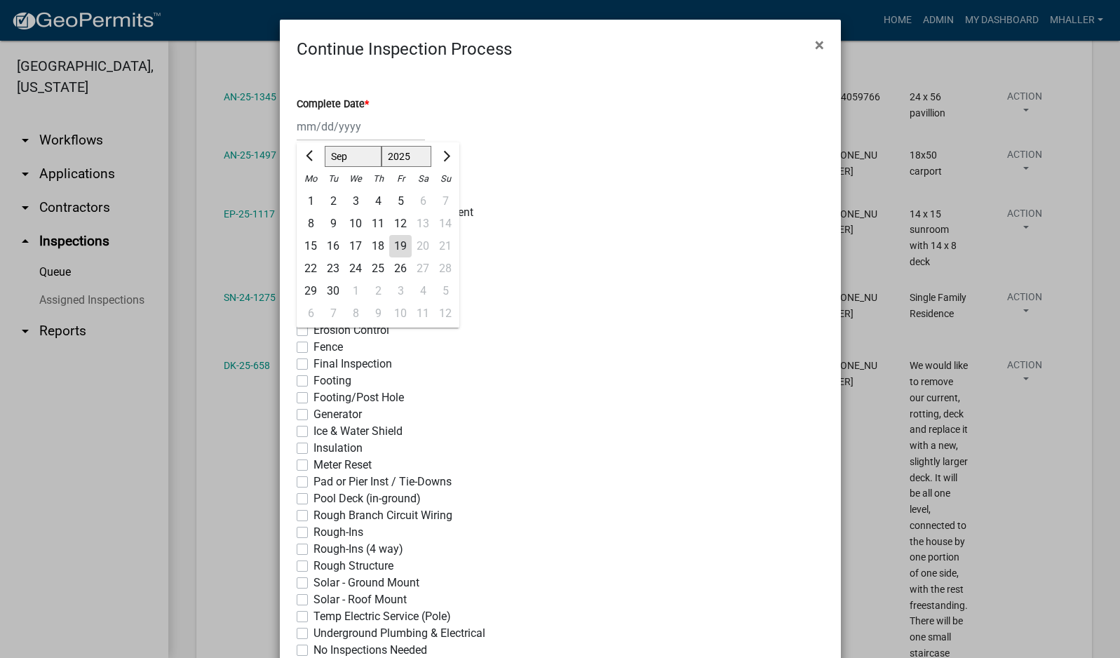
click at [396, 246] on div "19" at bounding box center [400, 246] width 22 height 22
type input "[DATE]"
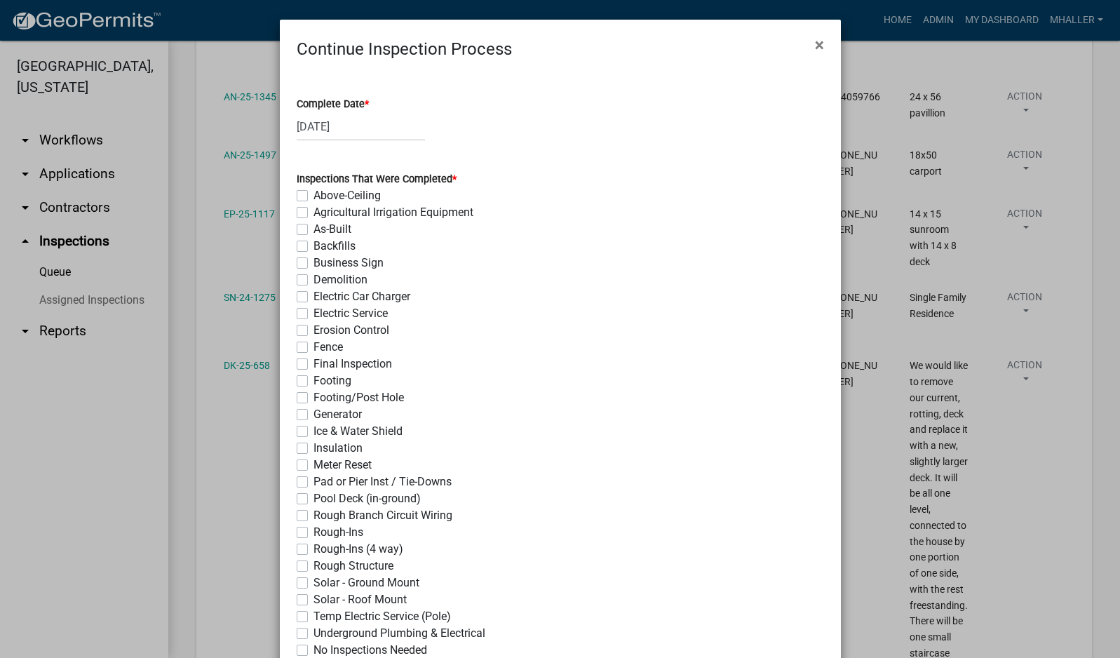
click at [313, 363] on label "Final Inspection" at bounding box center [352, 364] width 79 height 17
click at [313, 363] on input "Final Inspection" at bounding box center [317, 360] width 9 height 9
checkbox input "true"
checkbox input "false"
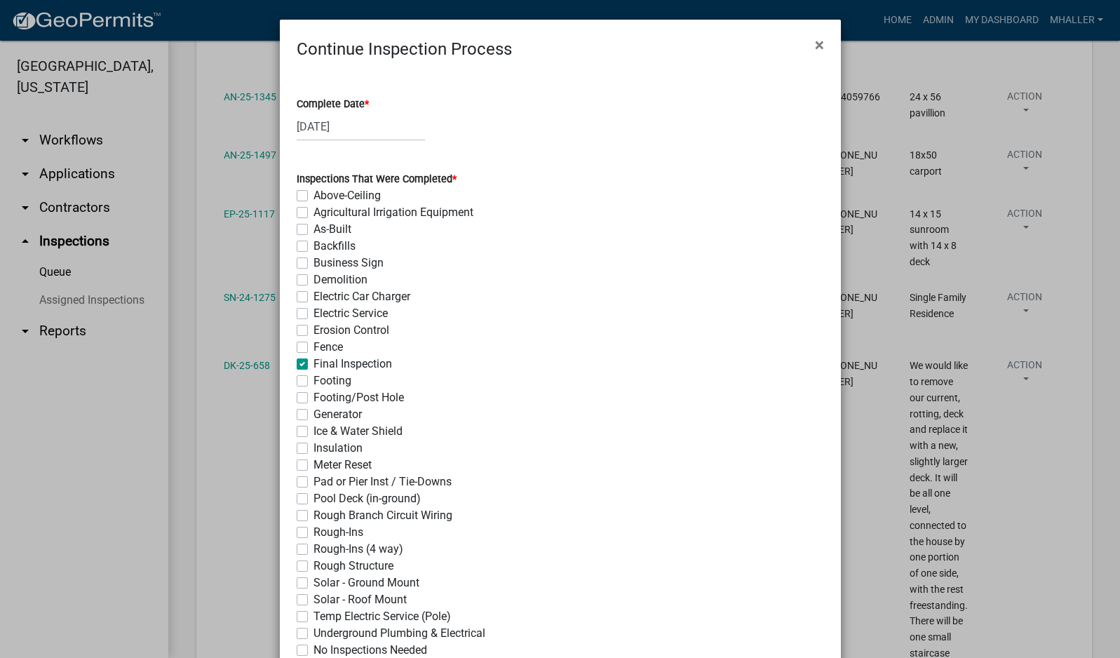
checkbox input "false"
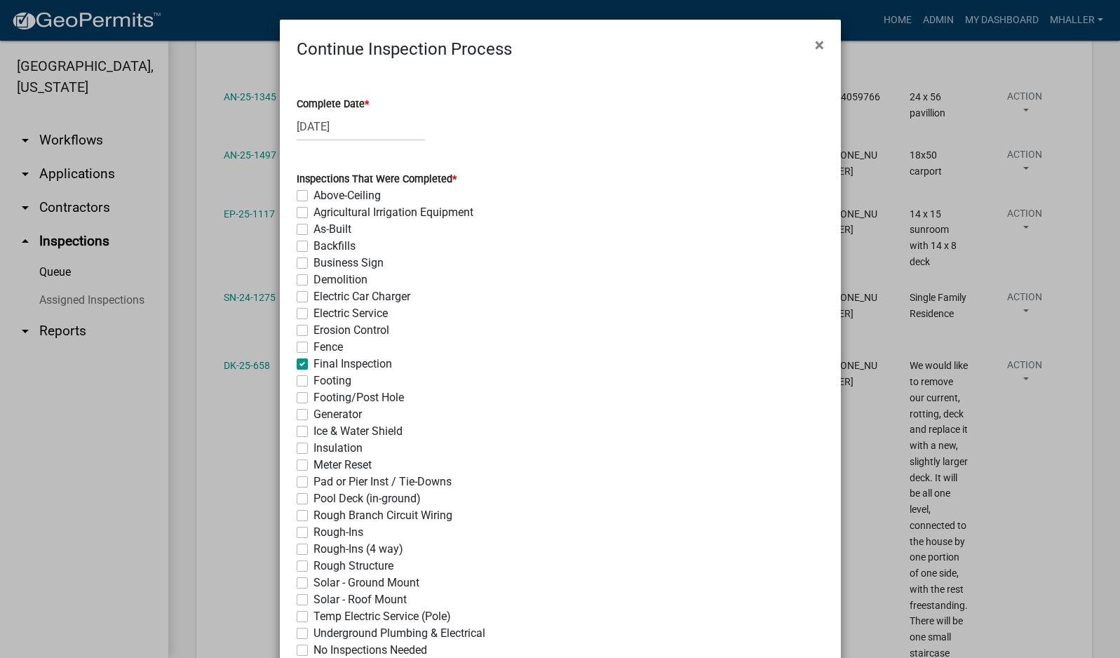
checkbox input "false"
checkbox input "true"
checkbox input "false"
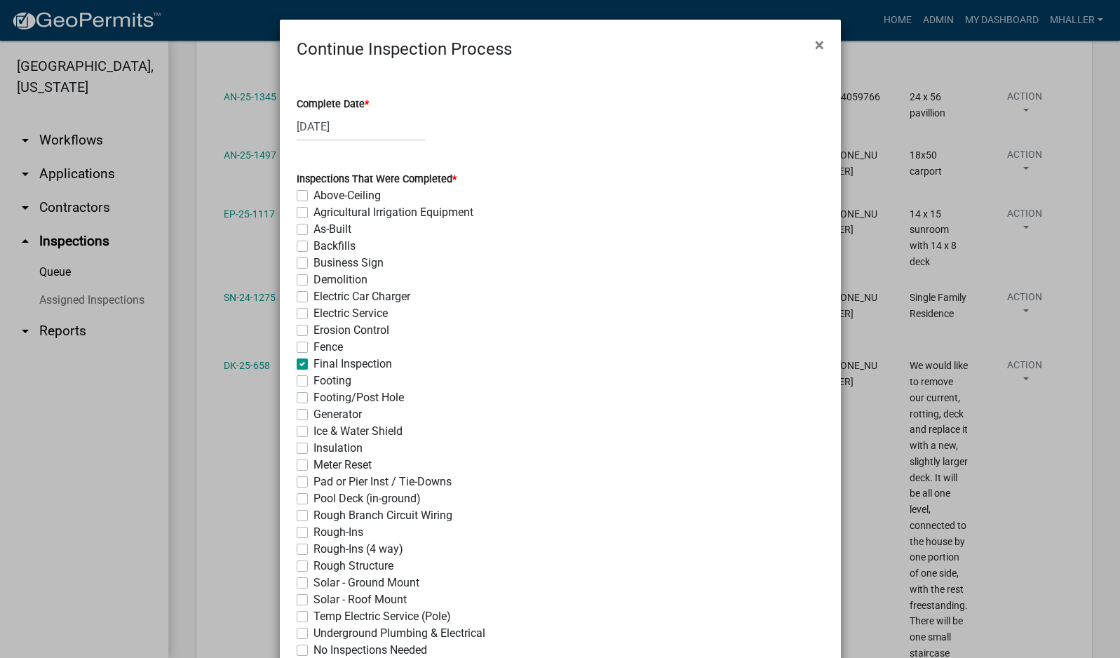
checkbox input "false"
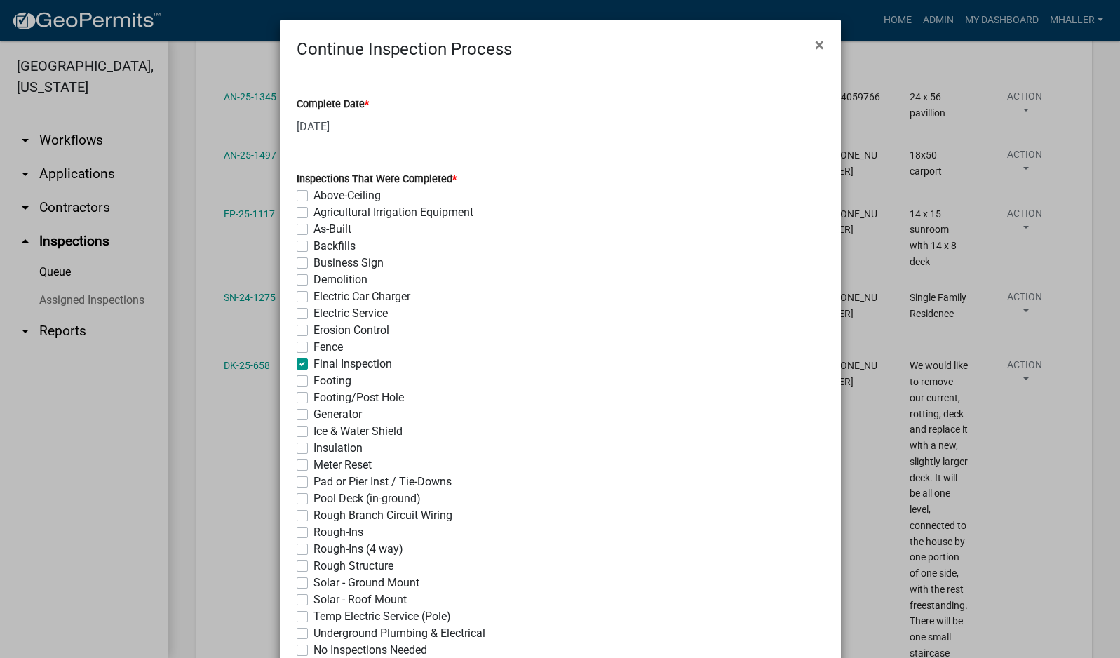
checkbox input "false"
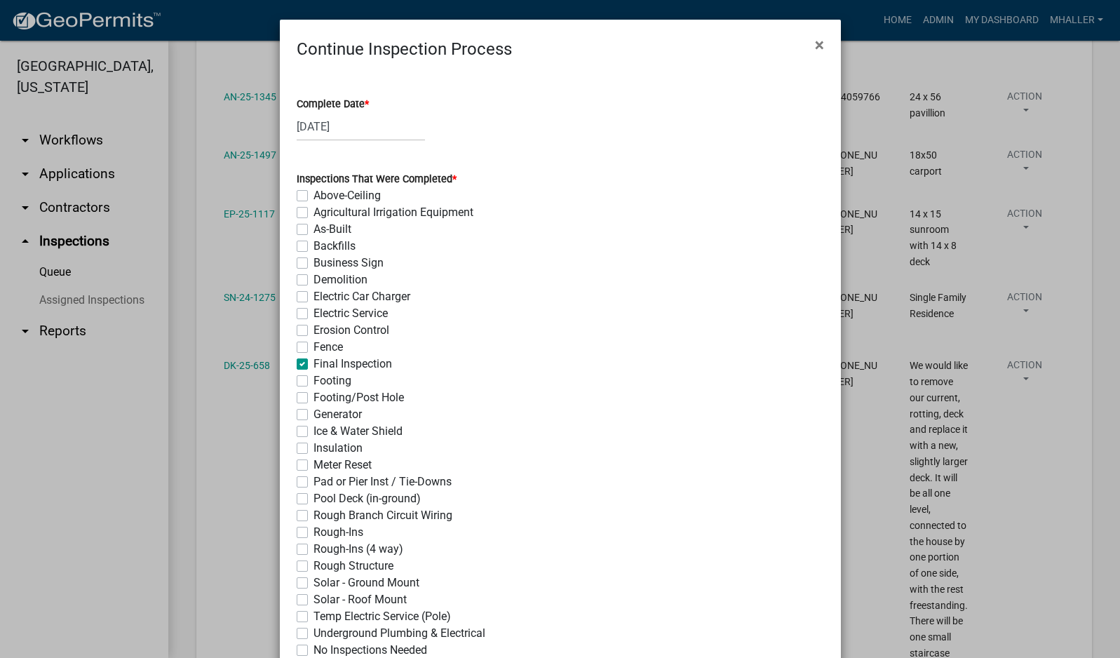
checkbox input "false"
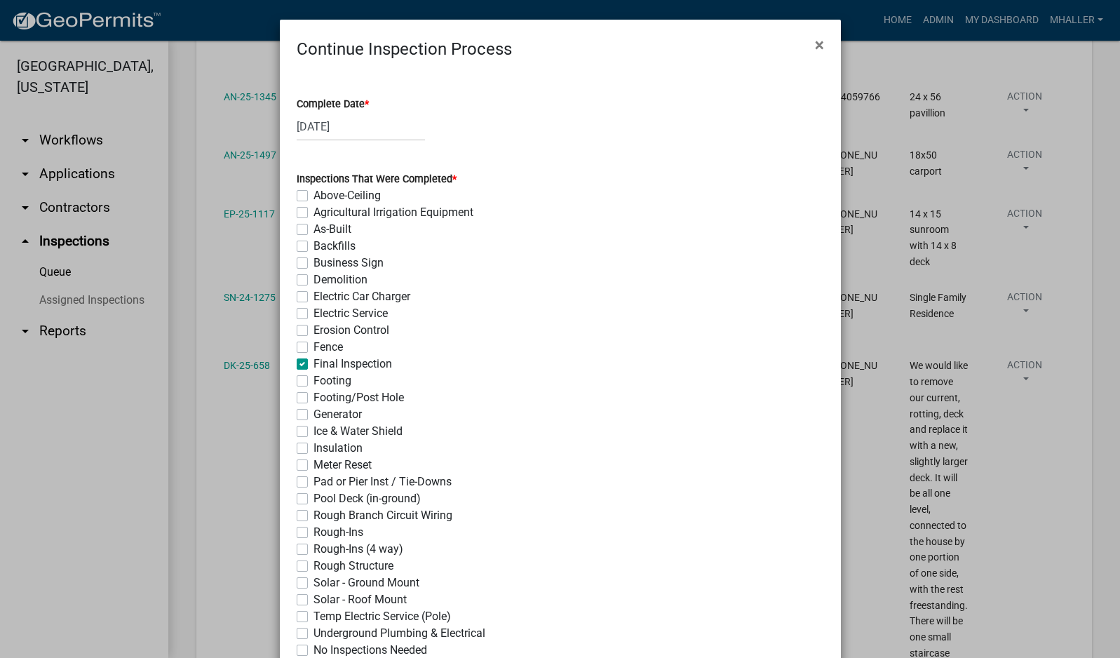
checkbox input "false"
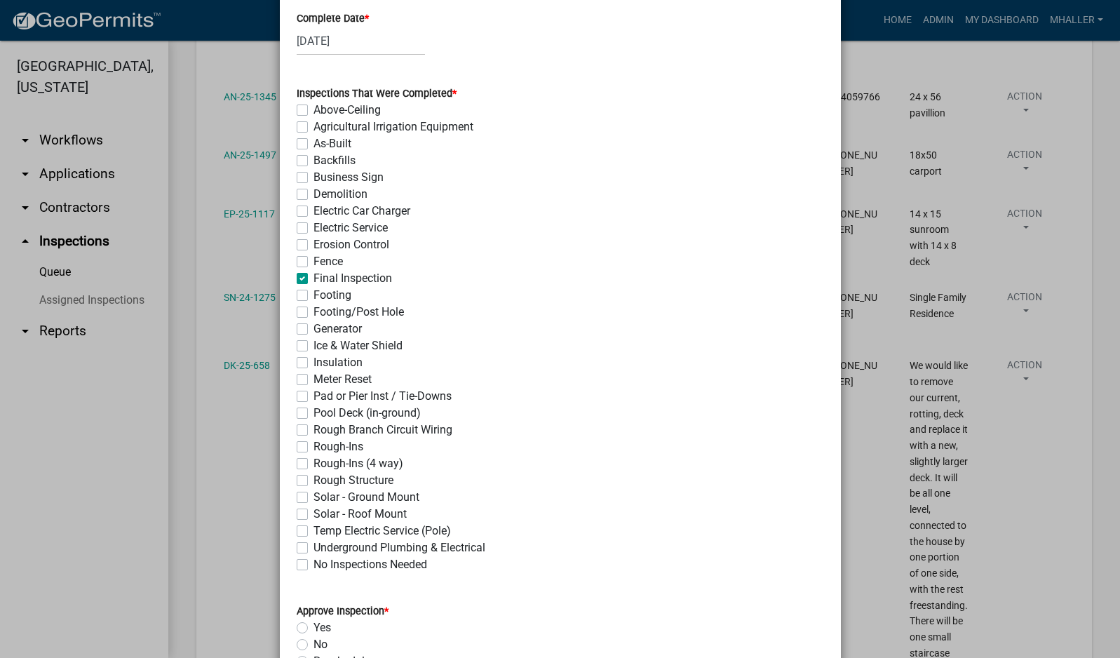
scroll to position [421, 0]
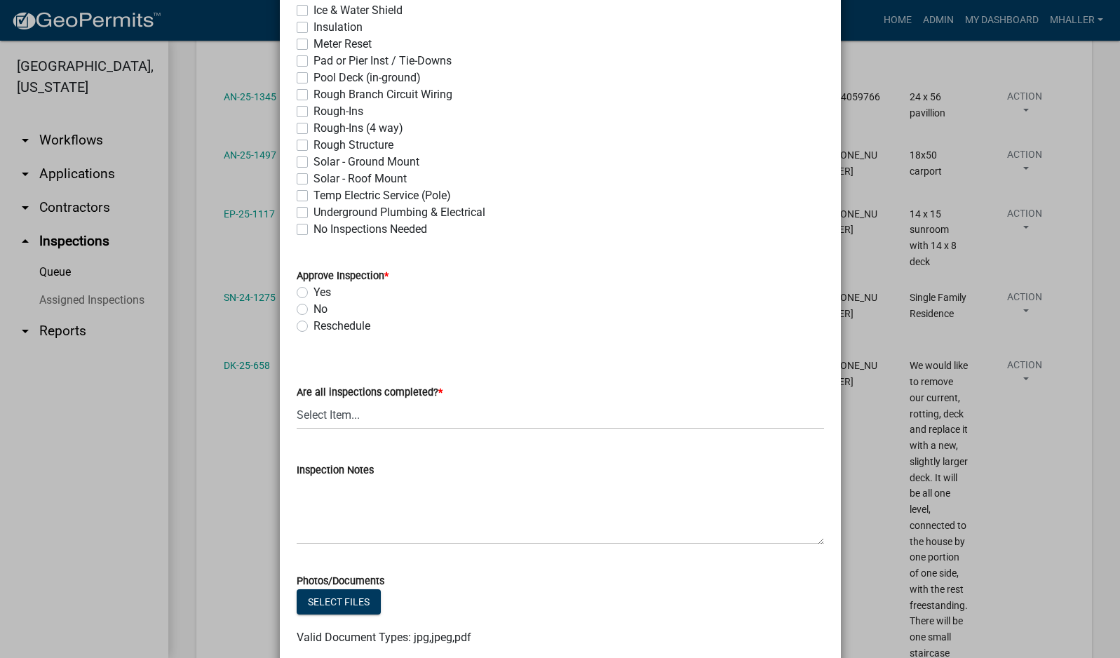
click at [313, 292] on label "Yes" at bounding box center [322, 292] width 18 height 17
click at [313, 292] on input "Yes" at bounding box center [317, 288] width 9 height 9
radio input "true"
click at [416, 420] on select "Select Item... Yes - All Inspections Have Been Completed No - More Inspections …" at bounding box center [560, 414] width 527 height 29
click at [297, 400] on select "Select Item... Yes - All Inspections Have Been Completed No - More Inspections …" at bounding box center [560, 414] width 527 height 29
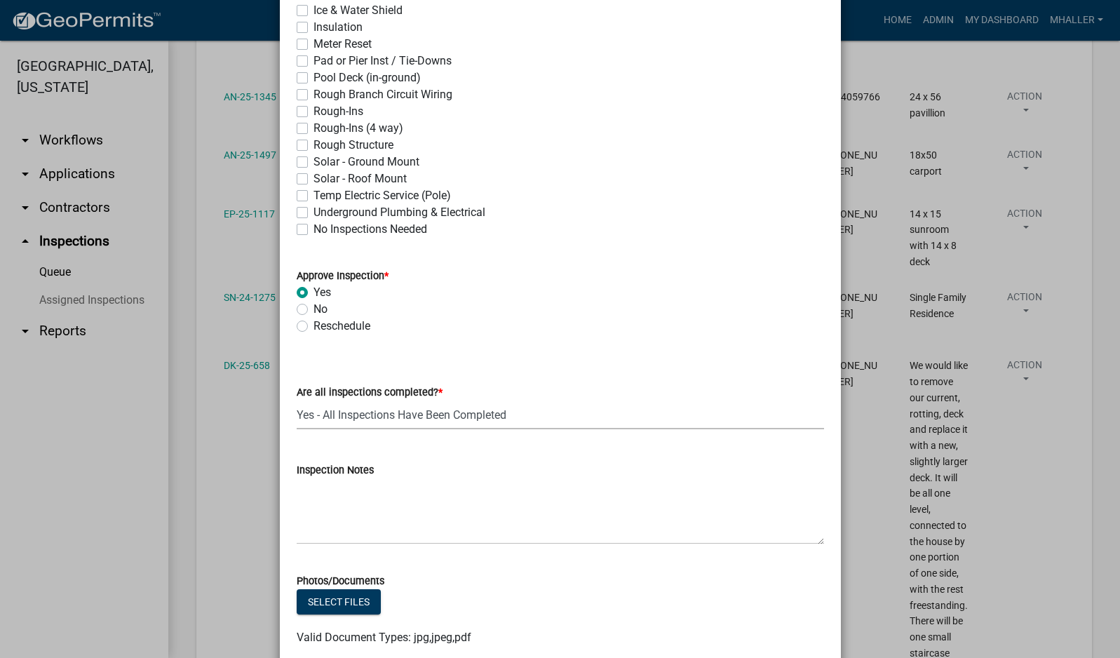
select select "9a8ccc90-dcd1-4d2c-ac64-5460e8d85408"
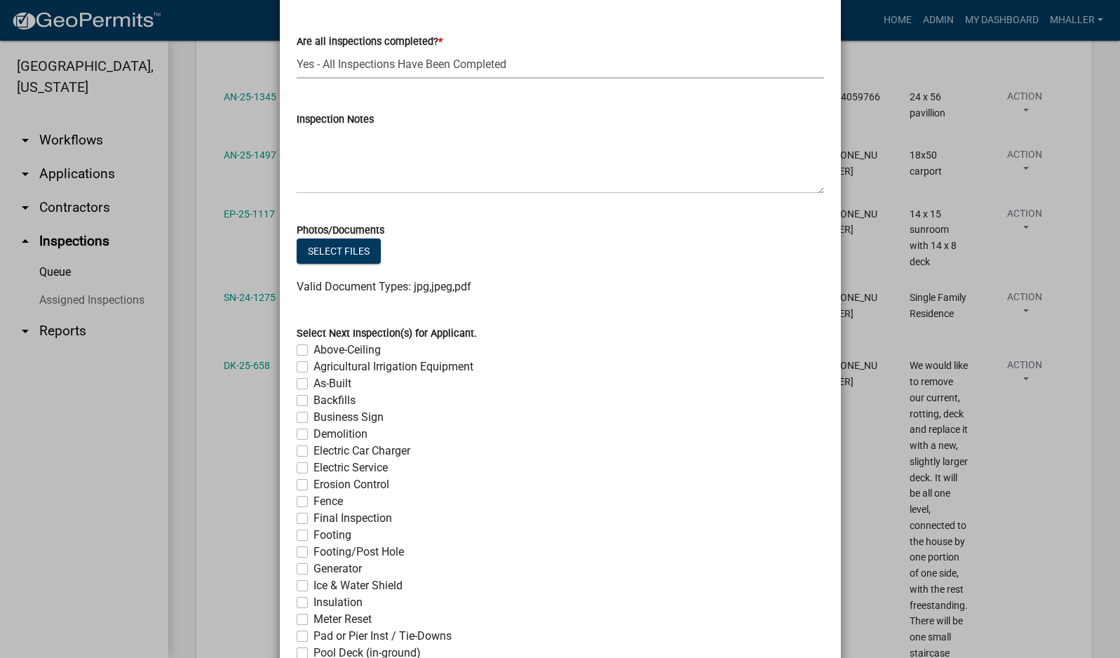
scroll to position [1027, 0]
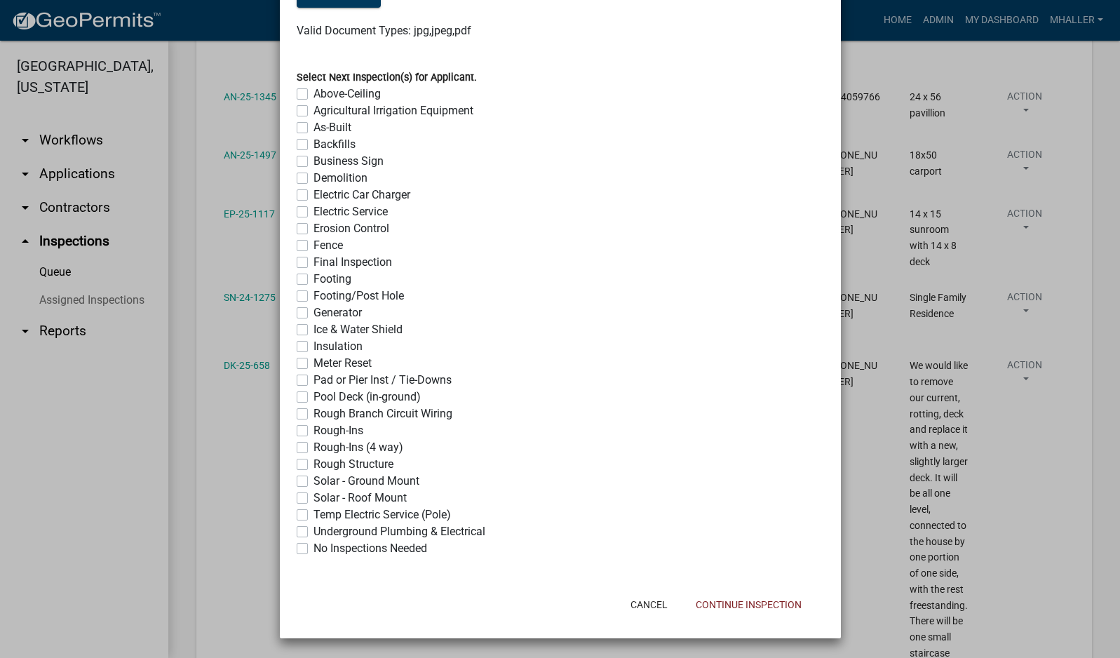
click at [313, 548] on label "No Inspections Needed" at bounding box center [370, 548] width 114 height 17
click at [313, 548] on input "No Inspections Needed" at bounding box center [317, 544] width 9 height 9
checkbox input "true"
checkbox input "false"
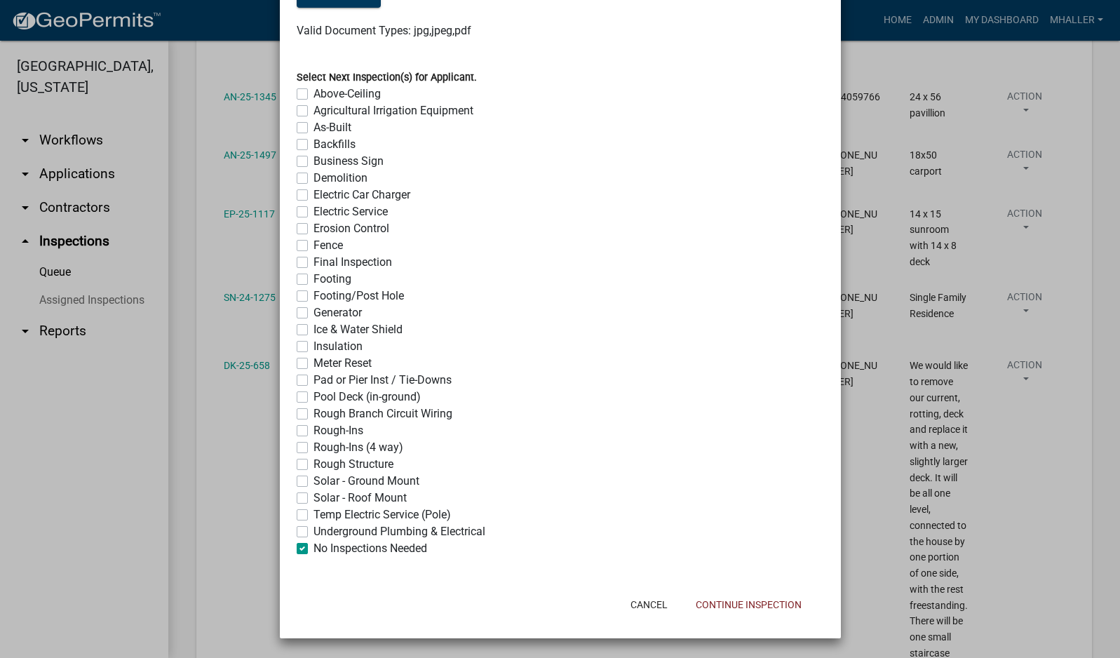
checkbox input "false"
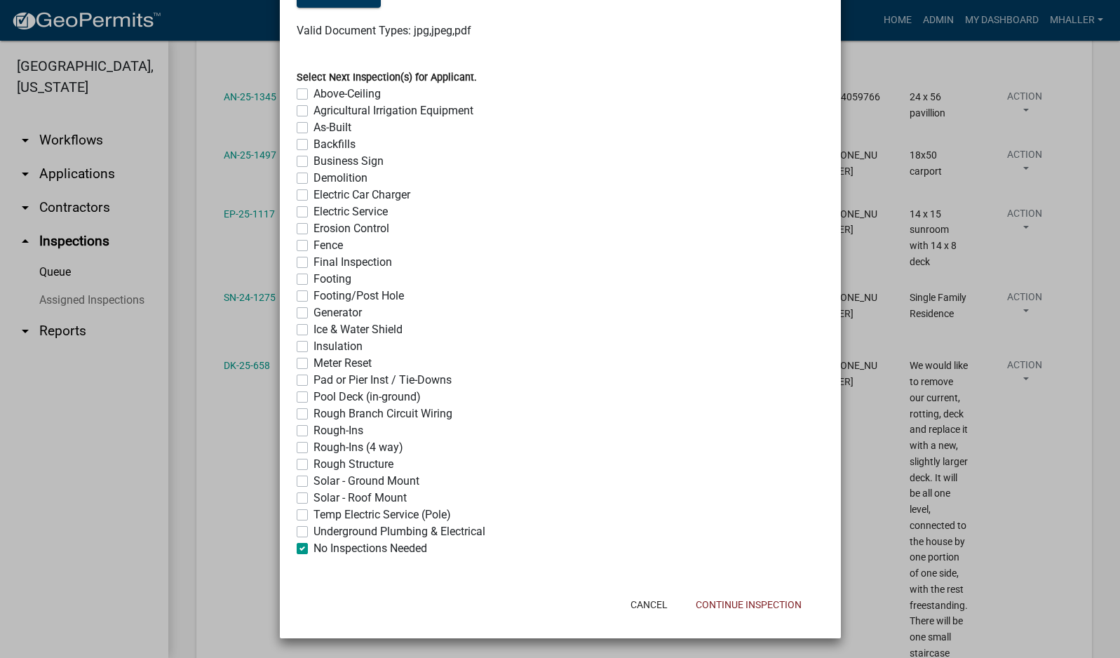
checkbox input "false"
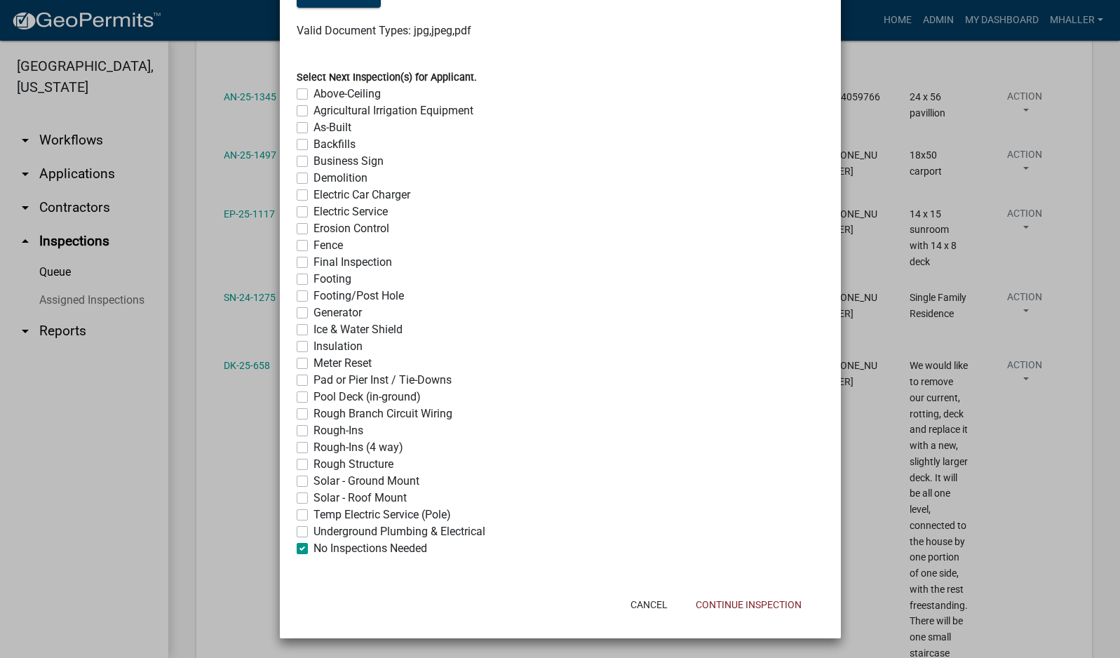
checkbox input "false"
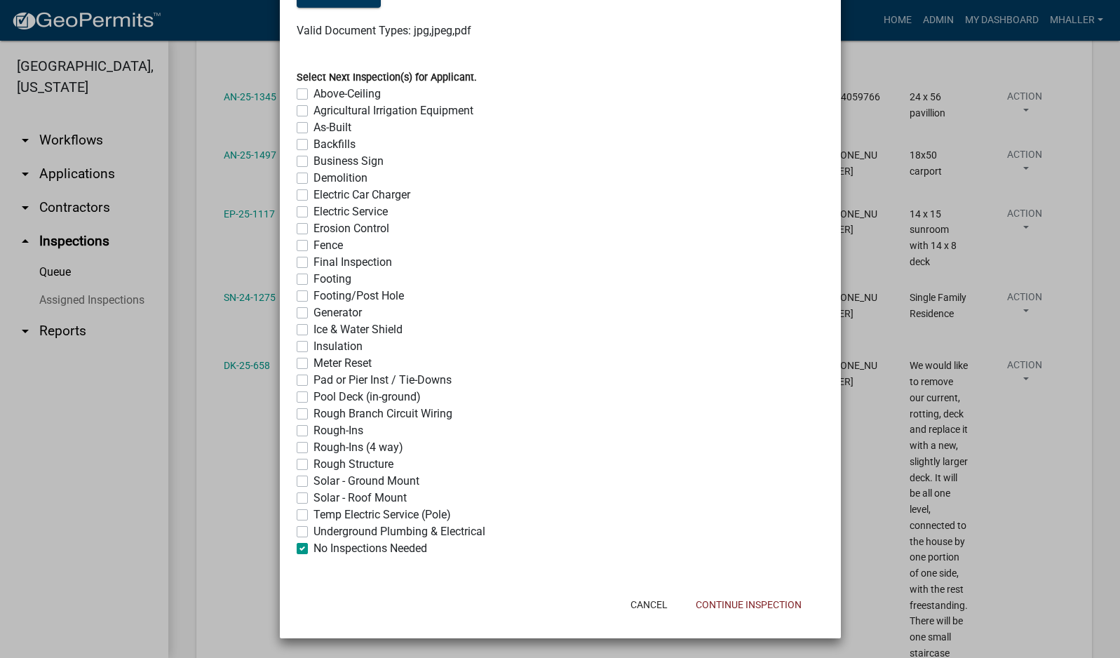
checkbox input "false"
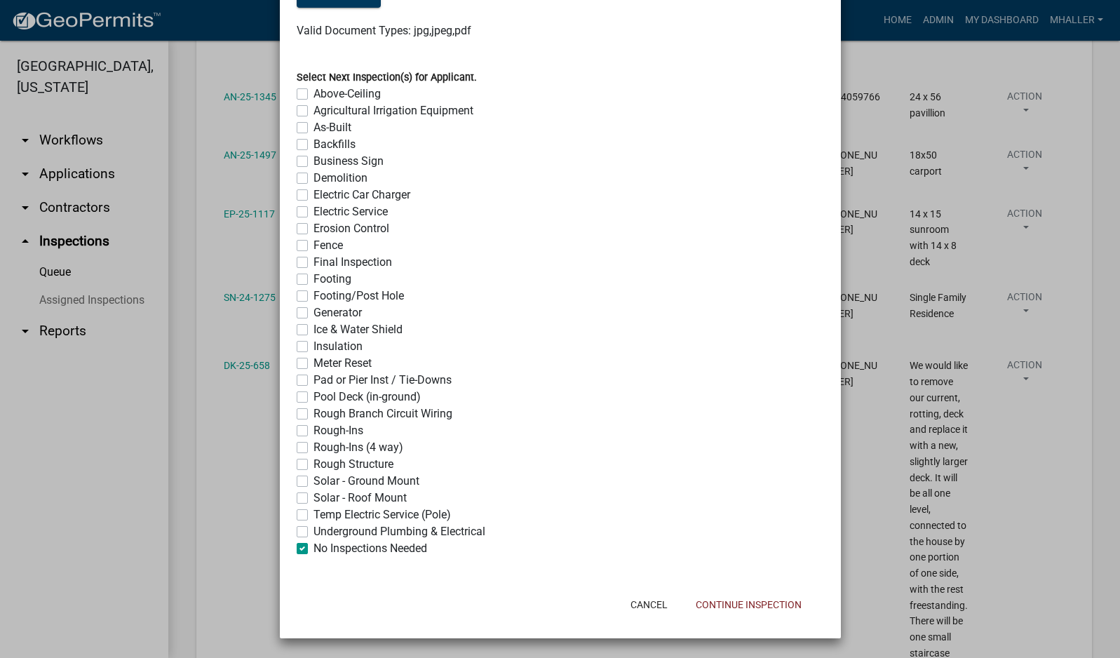
checkbox input "false"
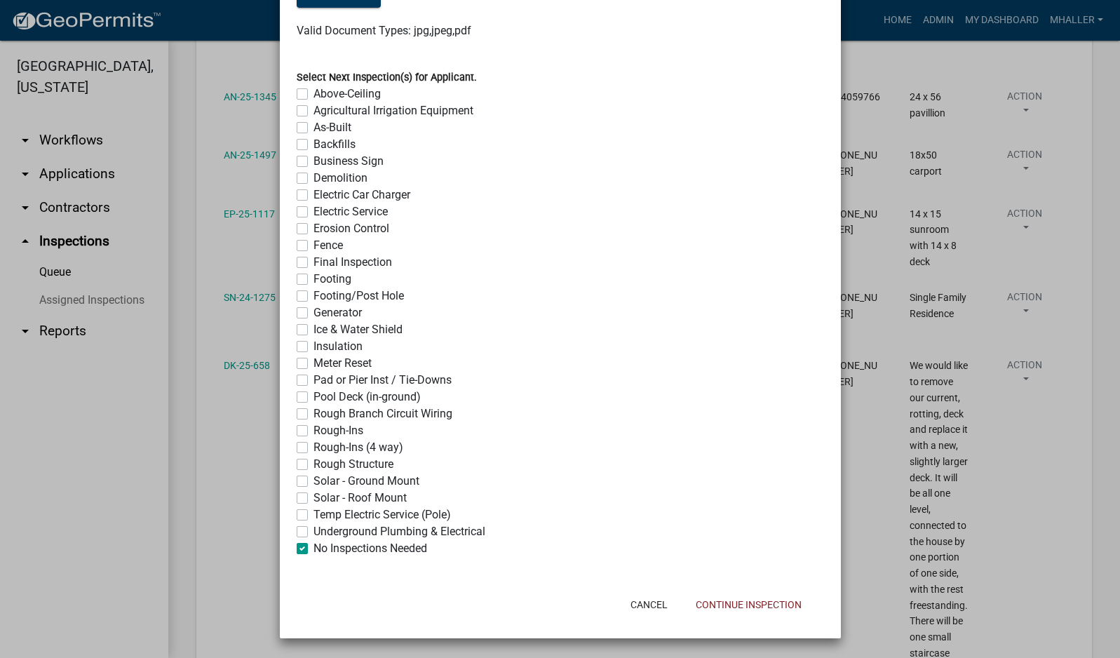
checkbox input "true"
click at [727, 602] on button "Continue Inspection" at bounding box center [748, 604] width 128 height 25
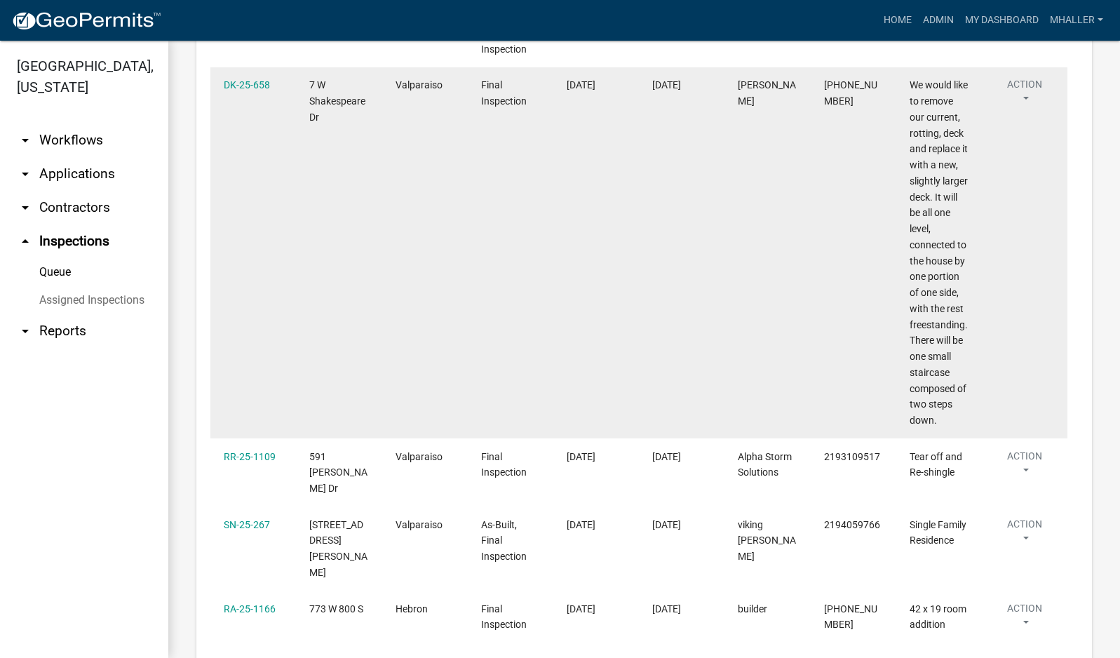
scroll to position [1052, 0]
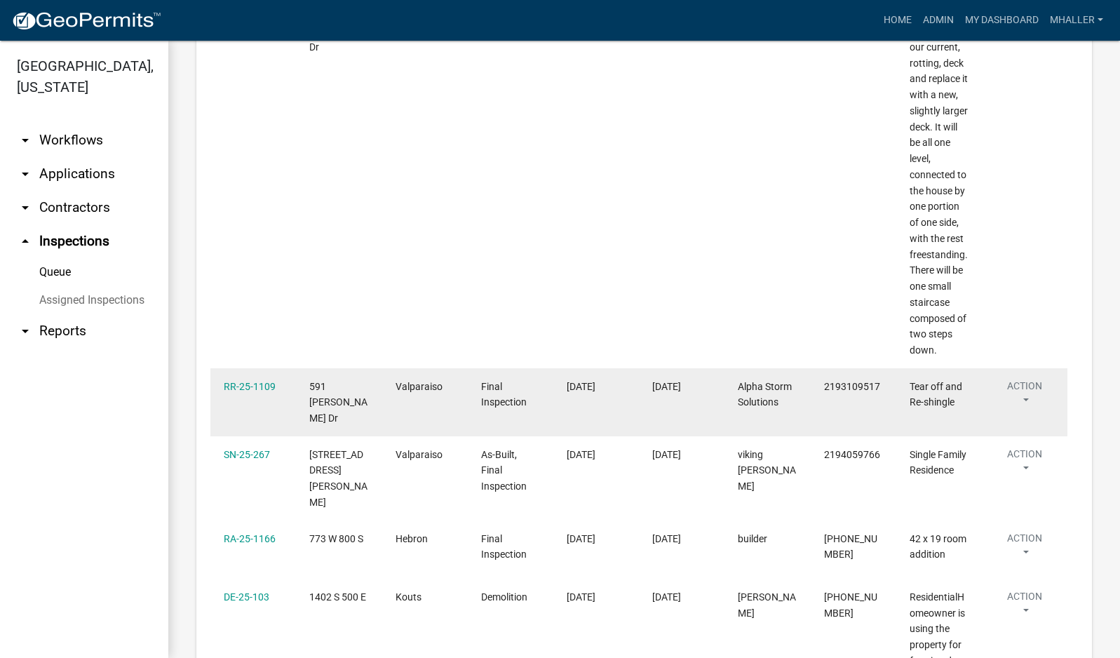
click at [1024, 379] on button "Action" at bounding box center [1024, 396] width 59 height 35
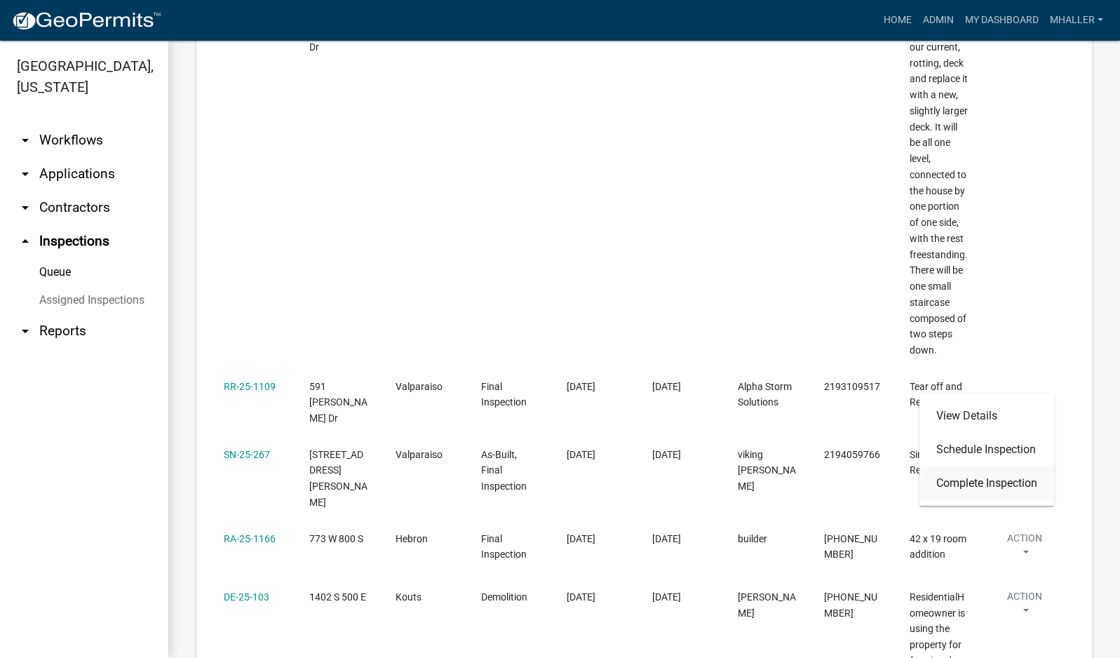
click at [1004, 485] on link "Complete Inspection" at bounding box center [986, 483] width 135 height 34
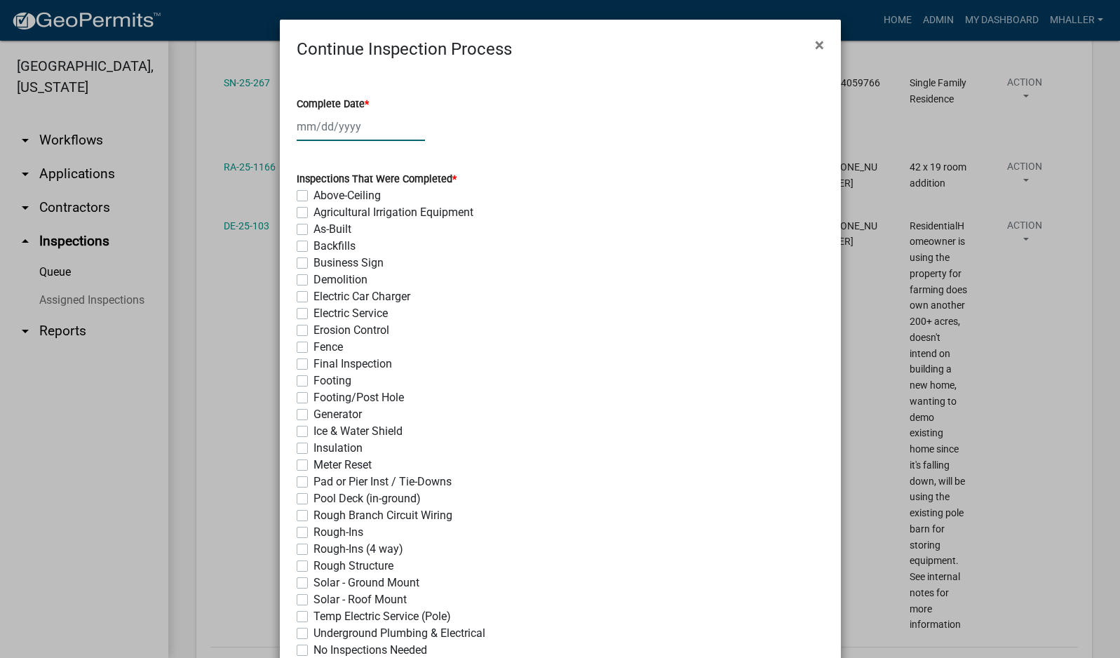
click at [328, 125] on div at bounding box center [361, 126] width 128 height 29
select select "9"
select select "2025"
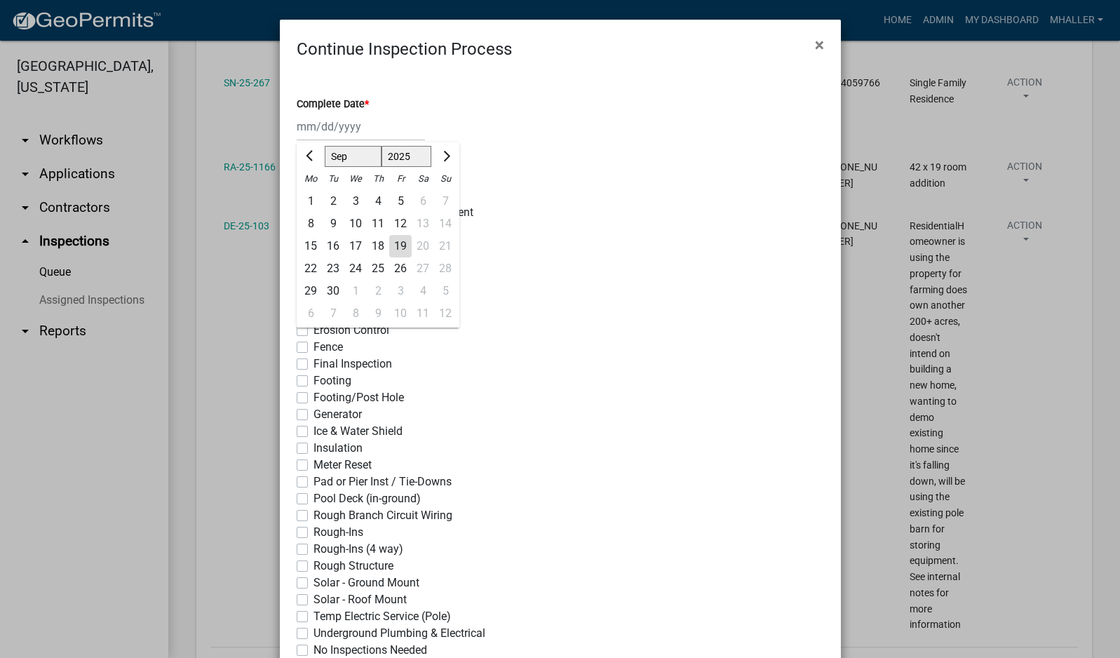
click at [392, 243] on div "19" at bounding box center [400, 246] width 22 height 22
type input "[DATE]"
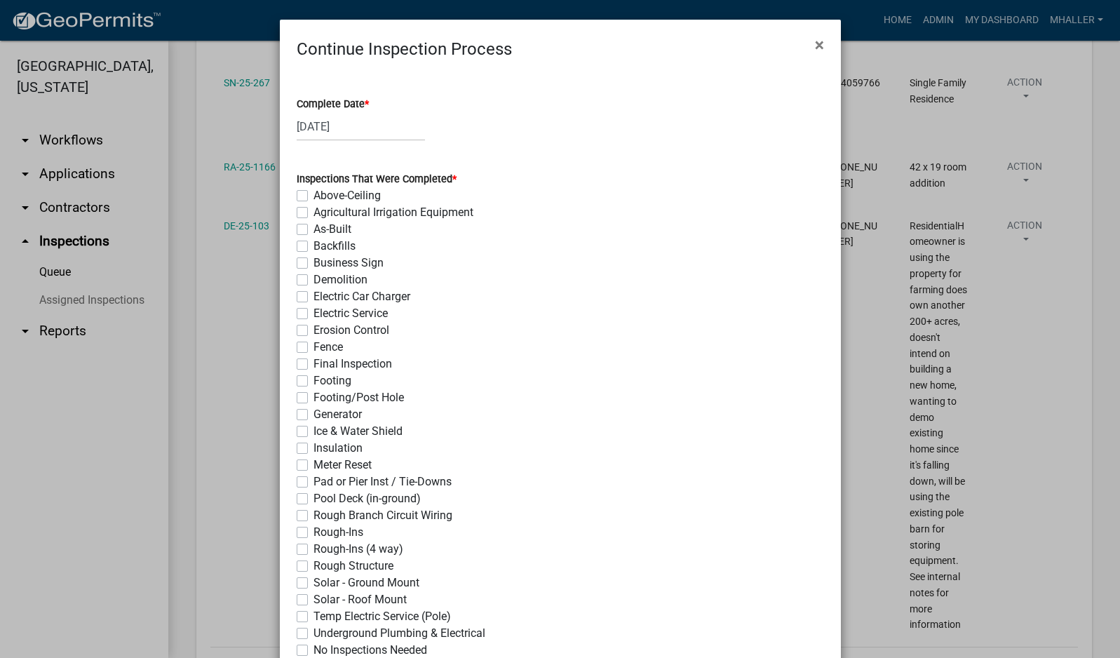
click at [313, 364] on label "Final Inspection" at bounding box center [352, 364] width 79 height 17
click at [313, 364] on input "Final Inspection" at bounding box center [317, 360] width 9 height 9
checkbox input "true"
checkbox input "false"
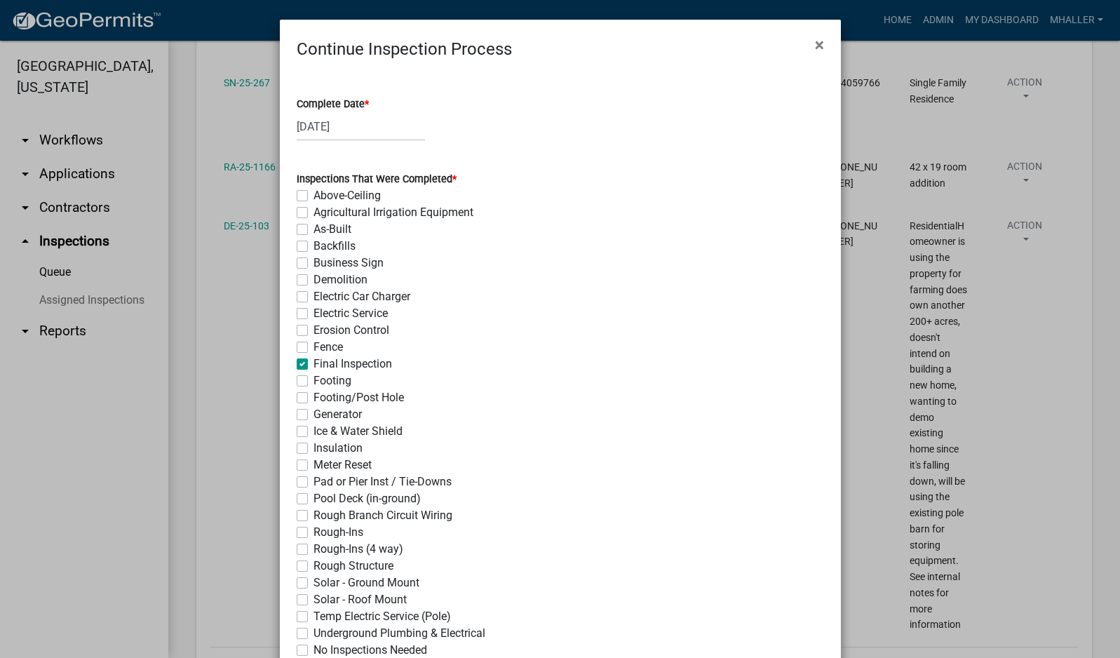
checkbox input "false"
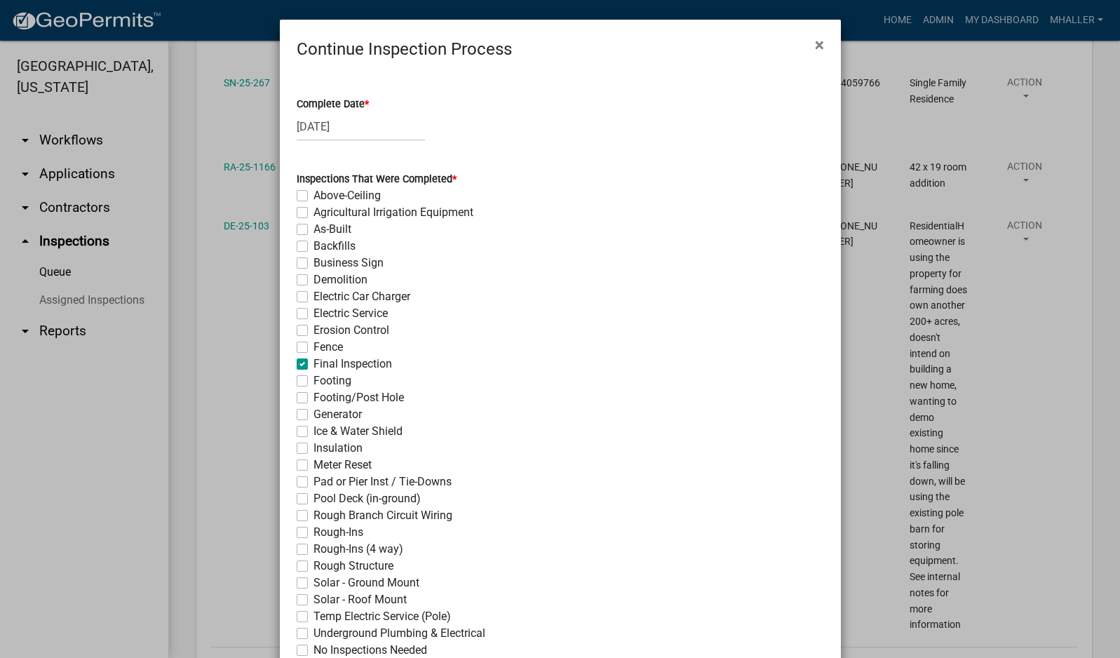
checkbox input "false"
checkbox input "true"
checkbox input "false"
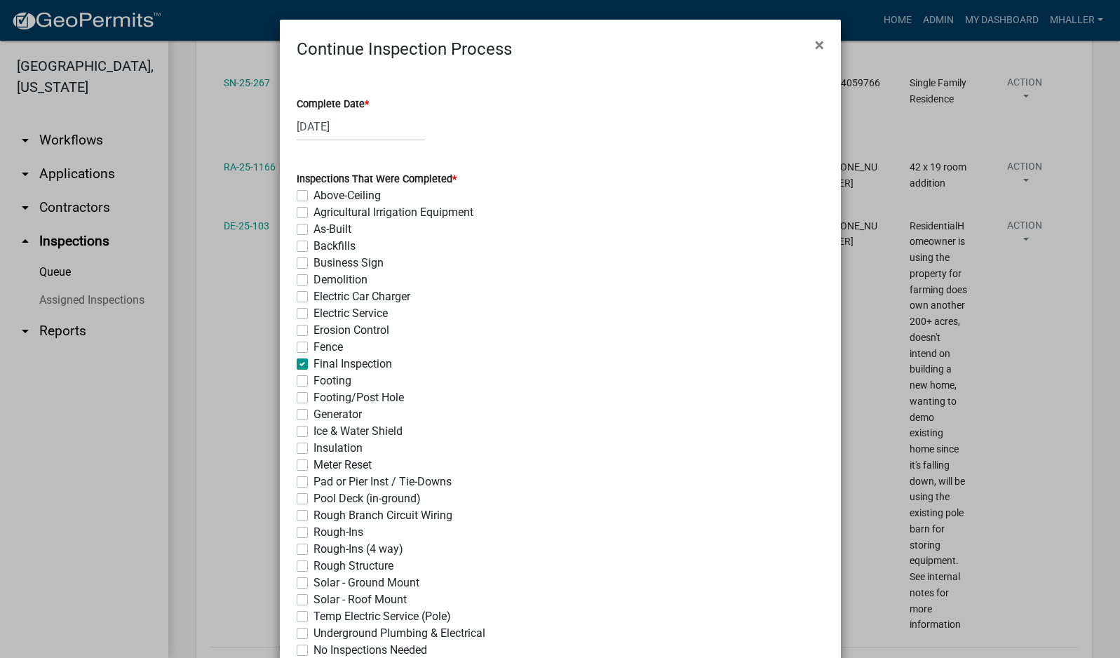
checkbox input "false"
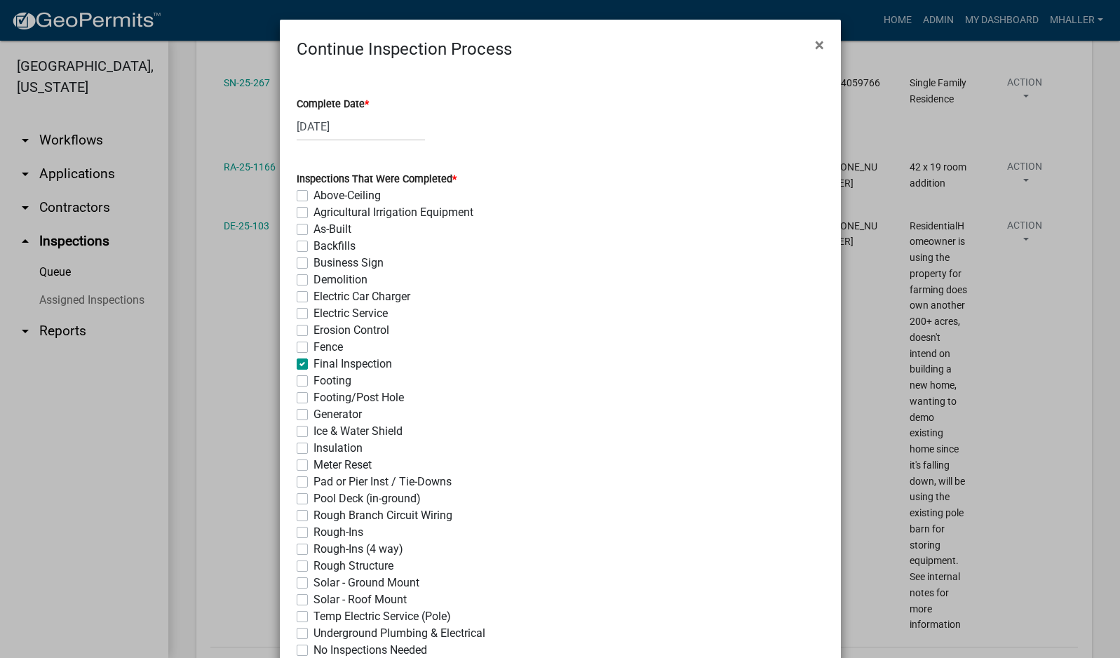
checkbox input "false"
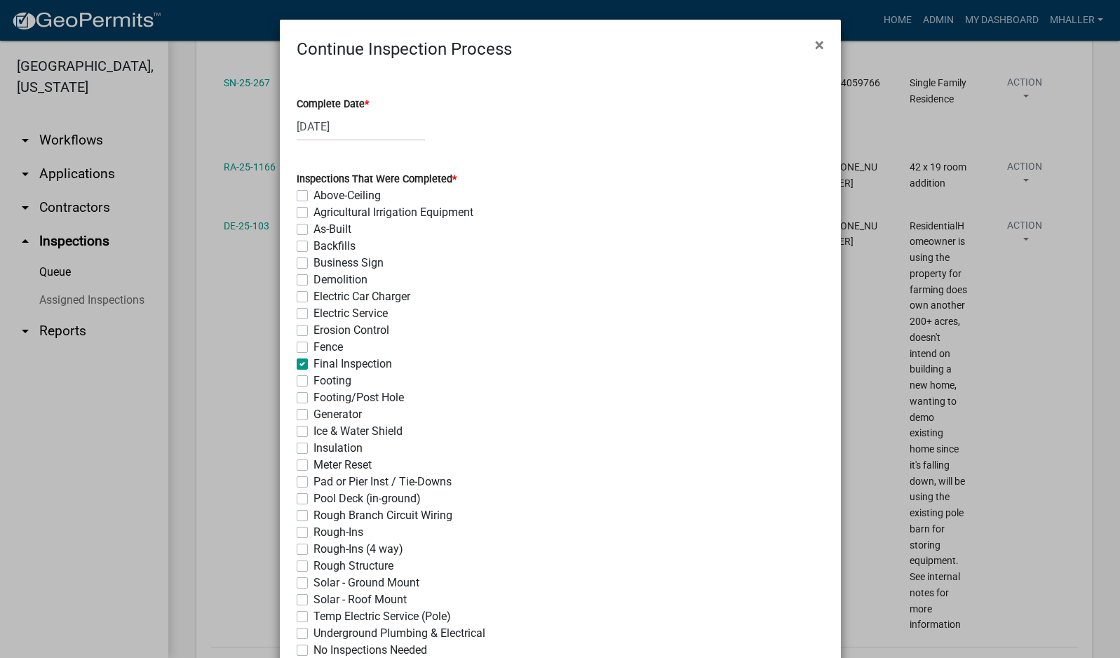
checkbox input "false"
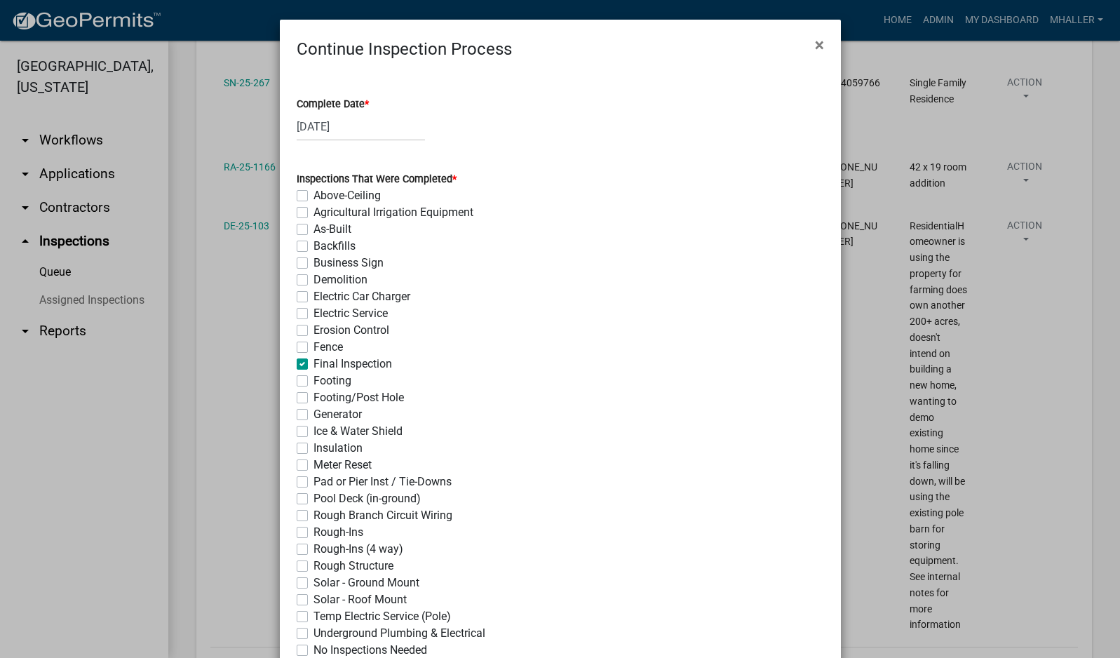
checkbox input "false"
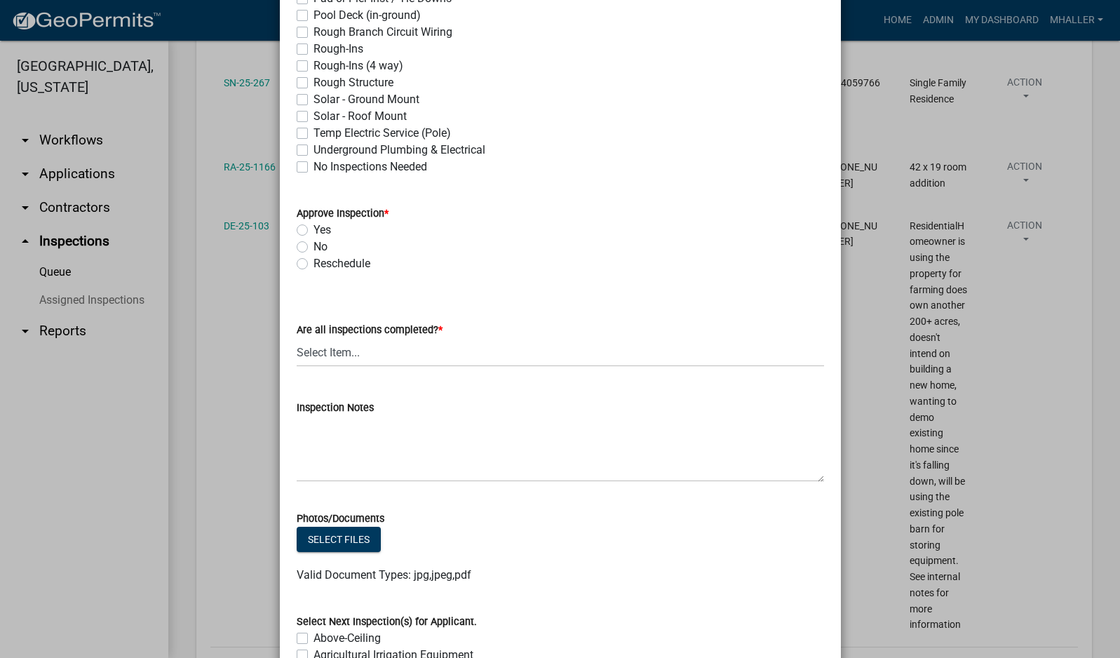
scroll to position [491, 0]
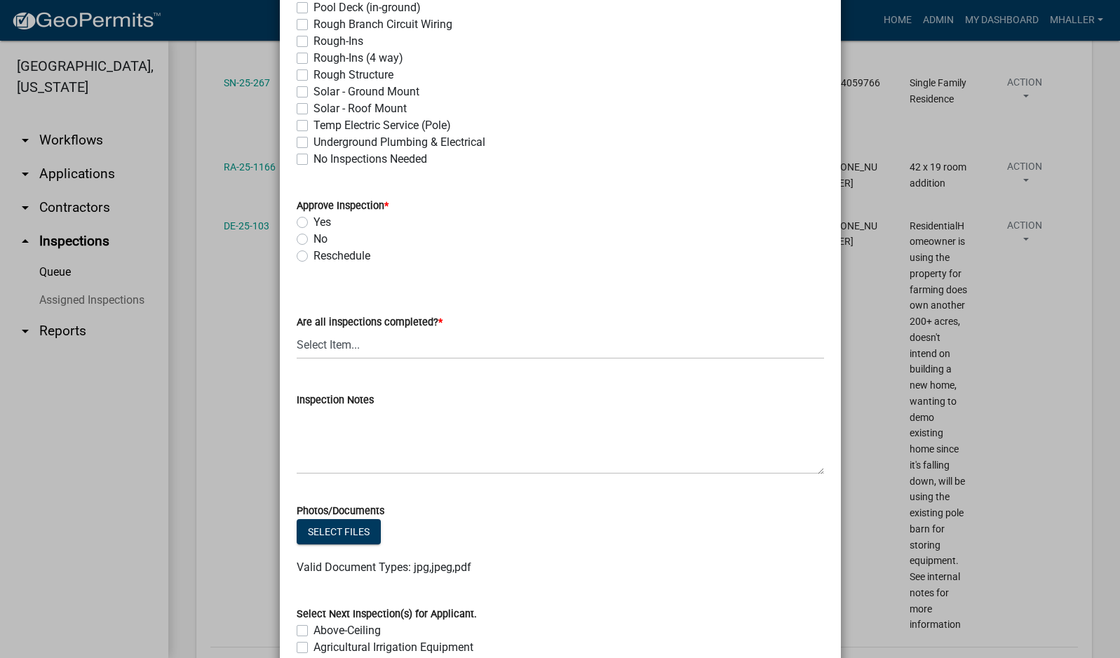
click at [313, 221] on label "Yes" at bounding box center [322, 222] width 18 height 17
click at [313, 221] on input "Yes" at bounding box center [317, 218] width 9 height 9
radio input "true"
click at [387, 346] on select "Select Item... Yes - All Inspections Have Been Completed No - More Inspections …" at bounding box center [560, 344] width 527 height 29
click at [297, 330] on select "Select Item... Yes - All Inspections Have Been Completed No - More Inspections …" at bounding box center [560, 344] width 527 height 29
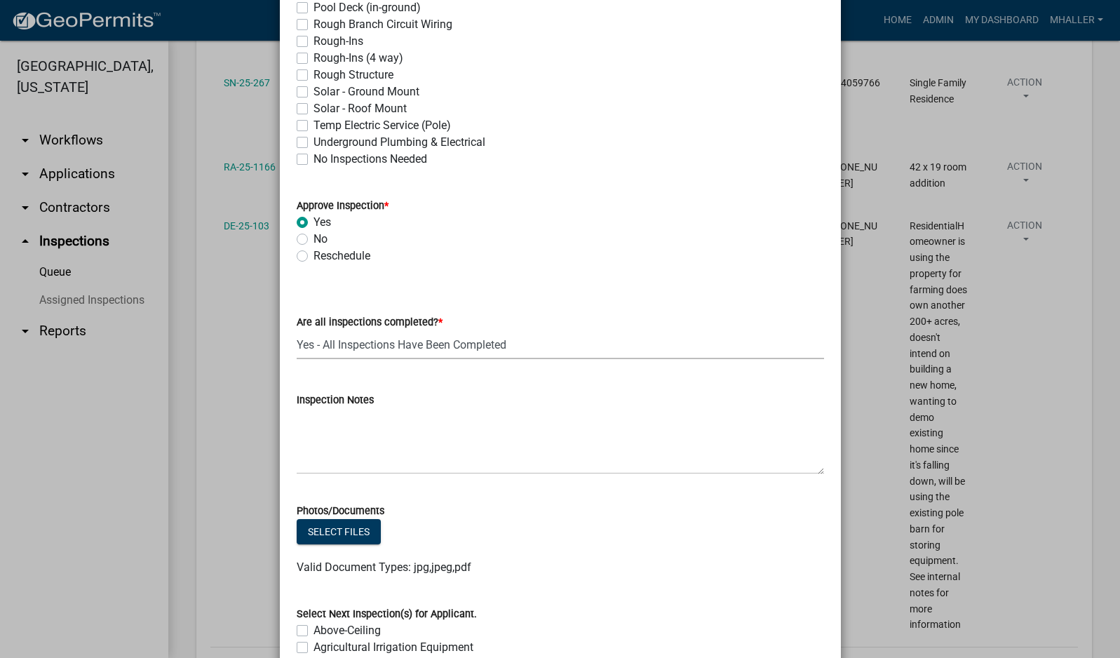
select select "9a8ccc90-dcd1-4d2c-ac64-5460e8d85408"
click at [385, 448] on textarea "Inspection Notes" at bounding box center [560, 441] width 527 height 66
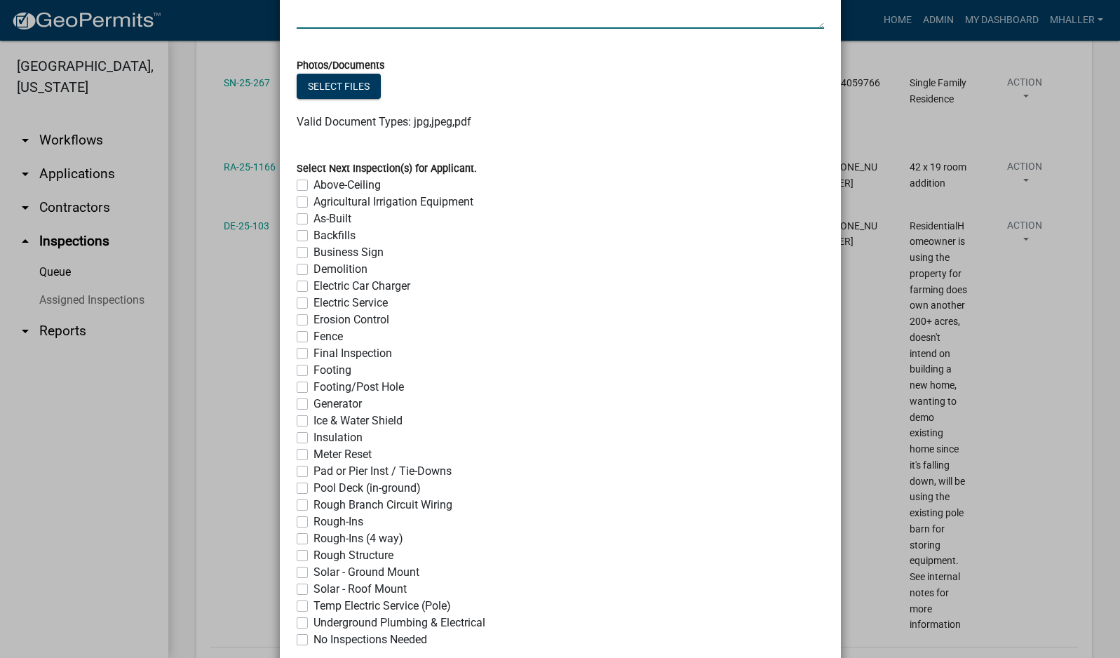
scroll to position [1027, 0]
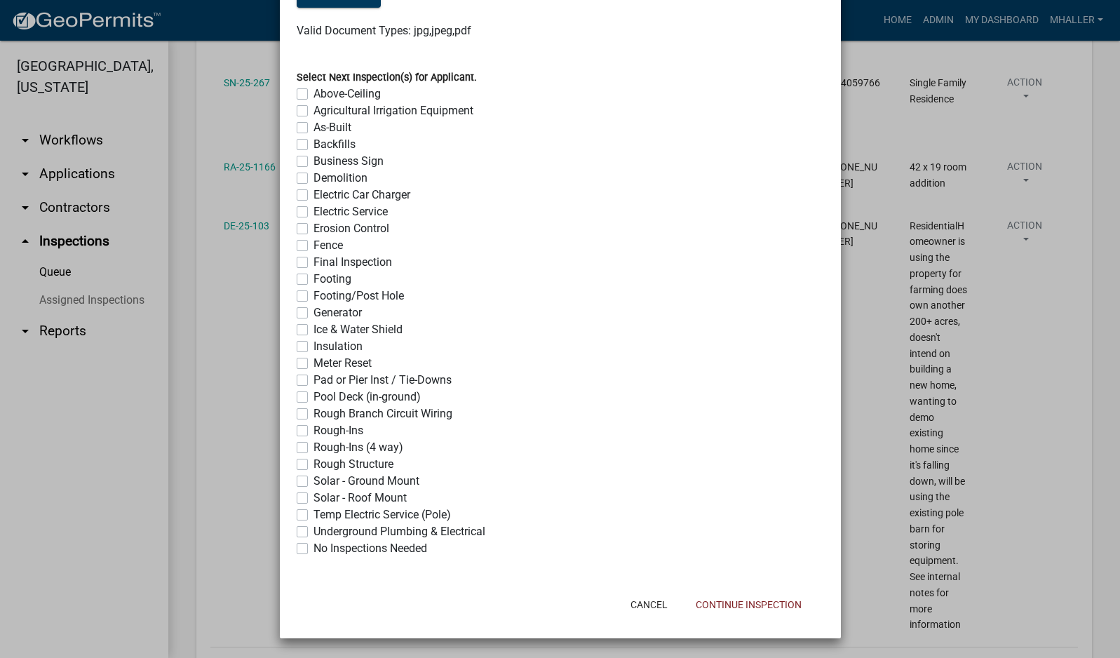
type textarea "complete"
click at [313, 547] on label "No Inspections Needed" at bounding box center [370, 548] width 114 height 17
click at [313, 547] on input "No Inspections Needed" at bounding box center [317, 544] width 9 height 9
checkbox input "true"
checkbox input "false"
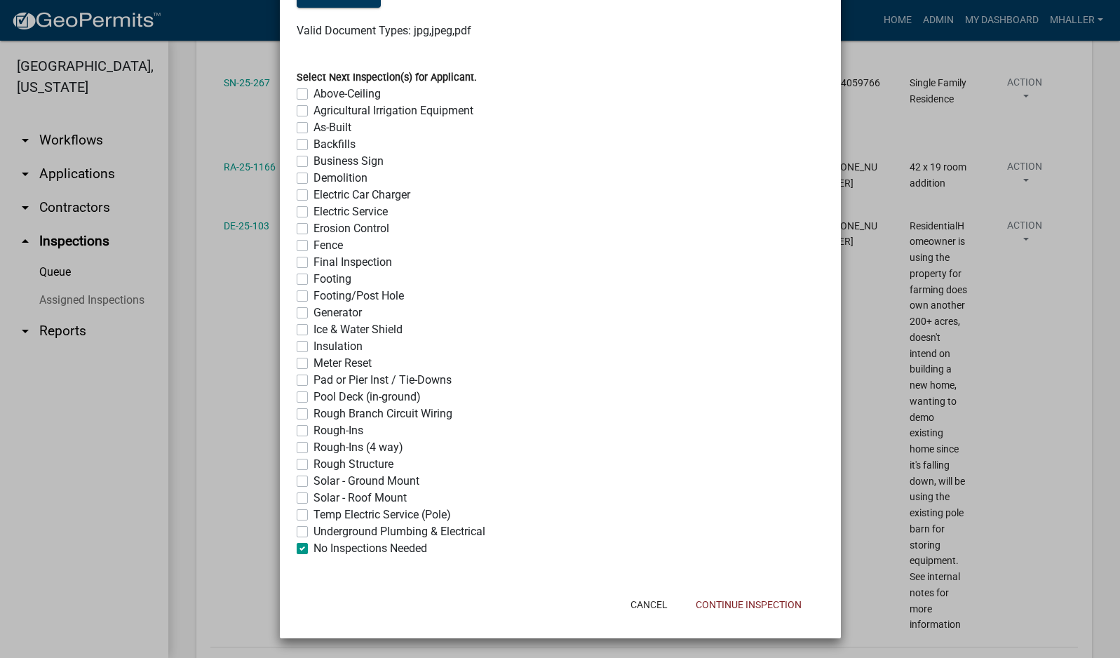
checkbox input "false"
click at [703, 605] on button "Continue Inspection" at bounding box center [748, 604] width 128 height 25
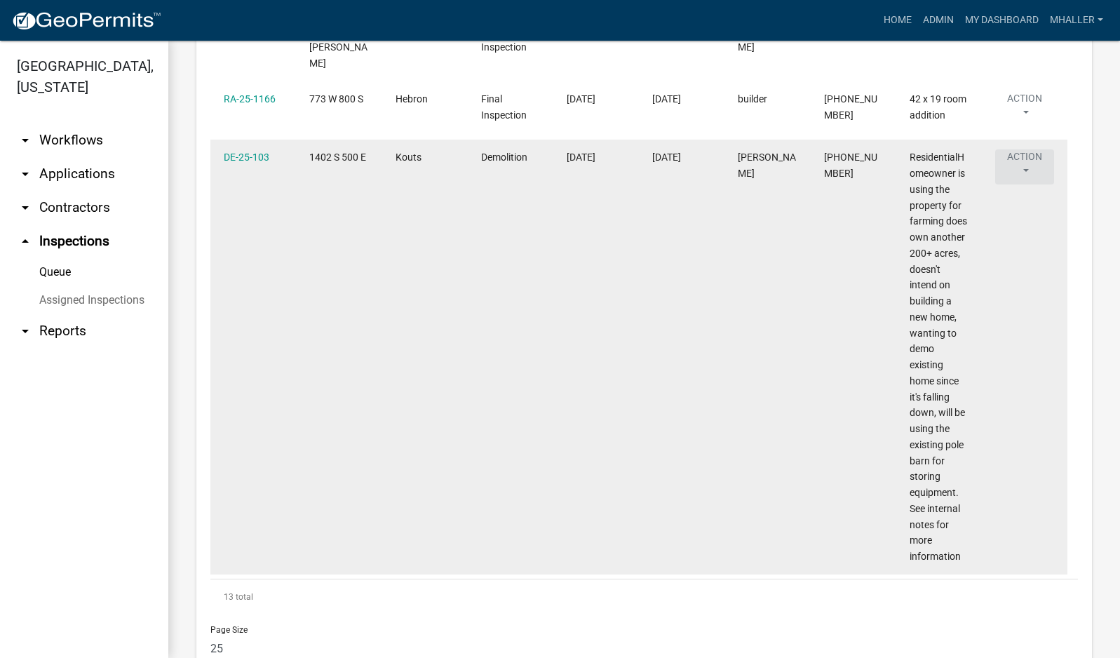
click at [1023, 149] on button "Action" at bounding box center [1024, 166] width 59 height 35
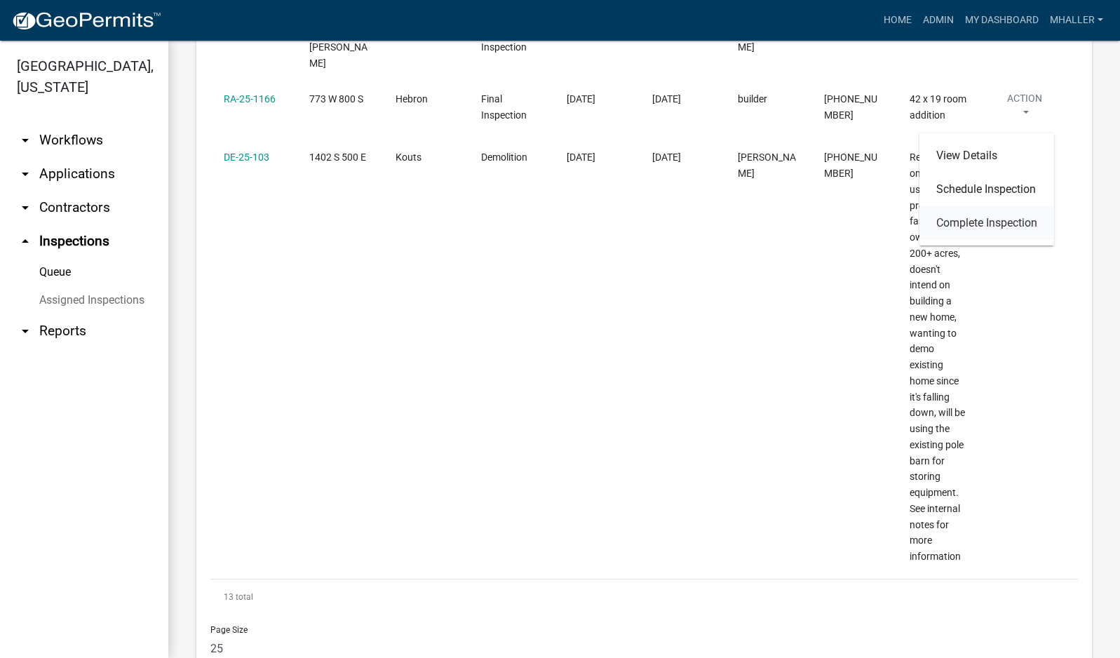
click at [1002, 218] on link "Complete Inspection" at bounding box center [986, 223] width 135 height 34
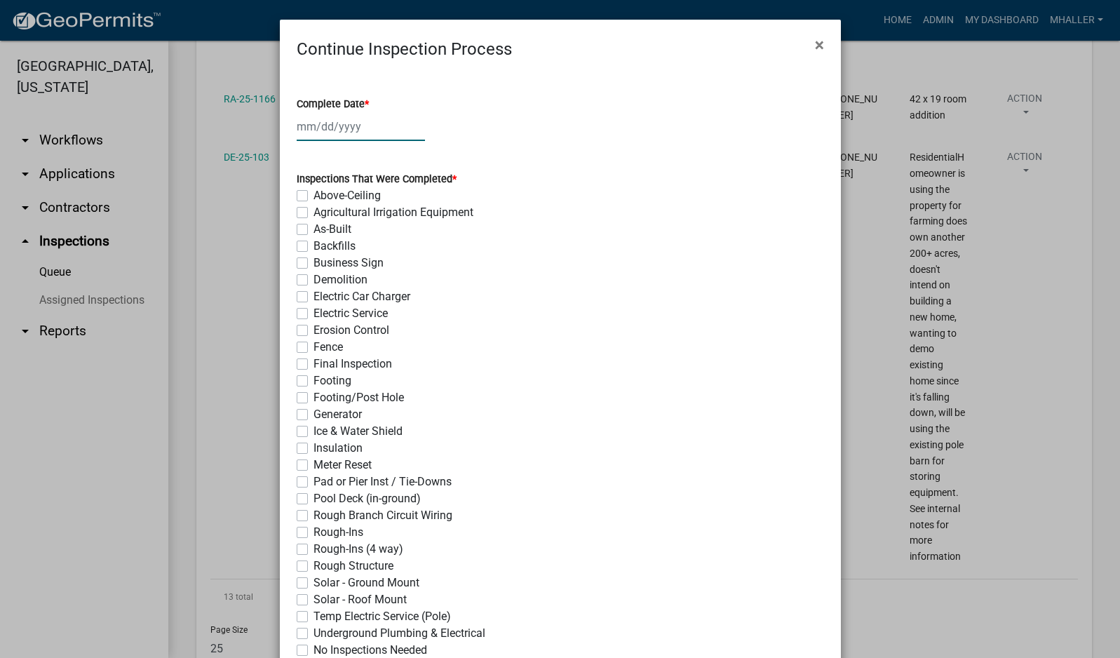
click at [334, 128] on div at bounding box center [361, 126] width 128 height 29
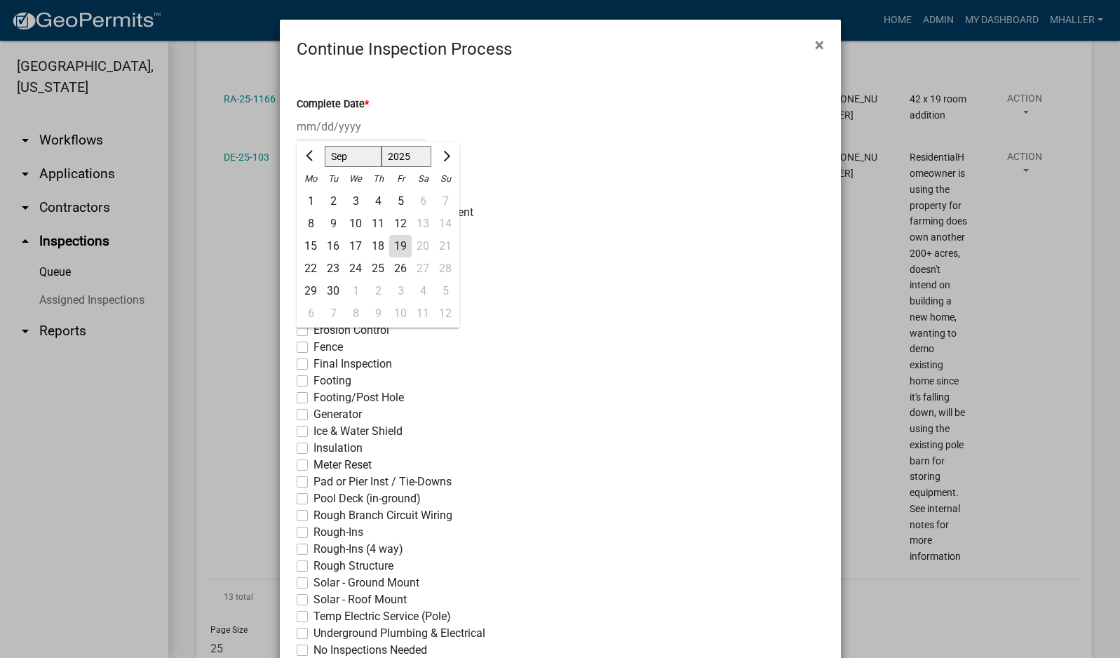
click at [391, 247] on div "19" at bounding box center [400, 246] width 22 height 22
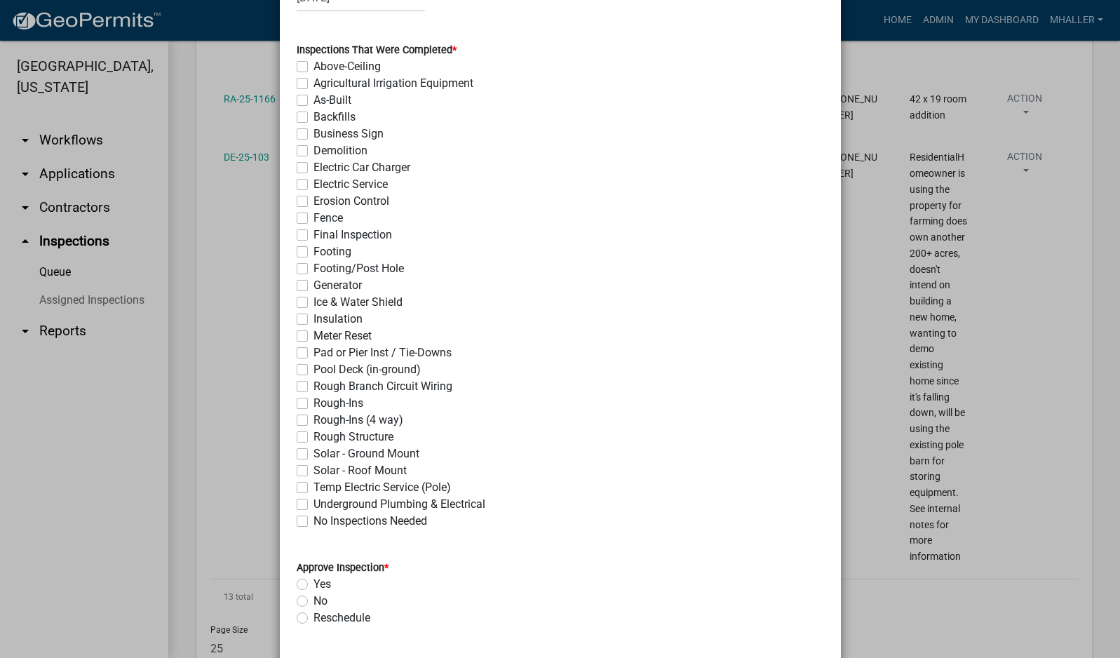
scroll to position [140, 0]
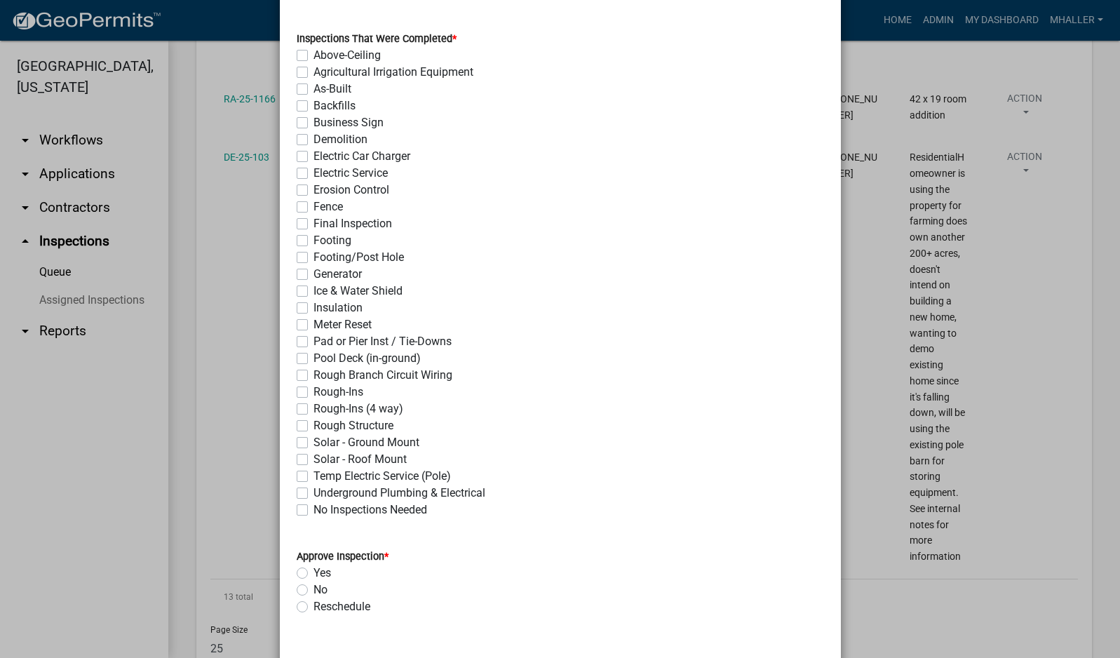
click at [313, 140] on label "Demolition" at bounding box center [340, 139] width 54 height 17
click at [313, 140] on input "Demolition" at bounding box center [317, 135] width 9 height 9
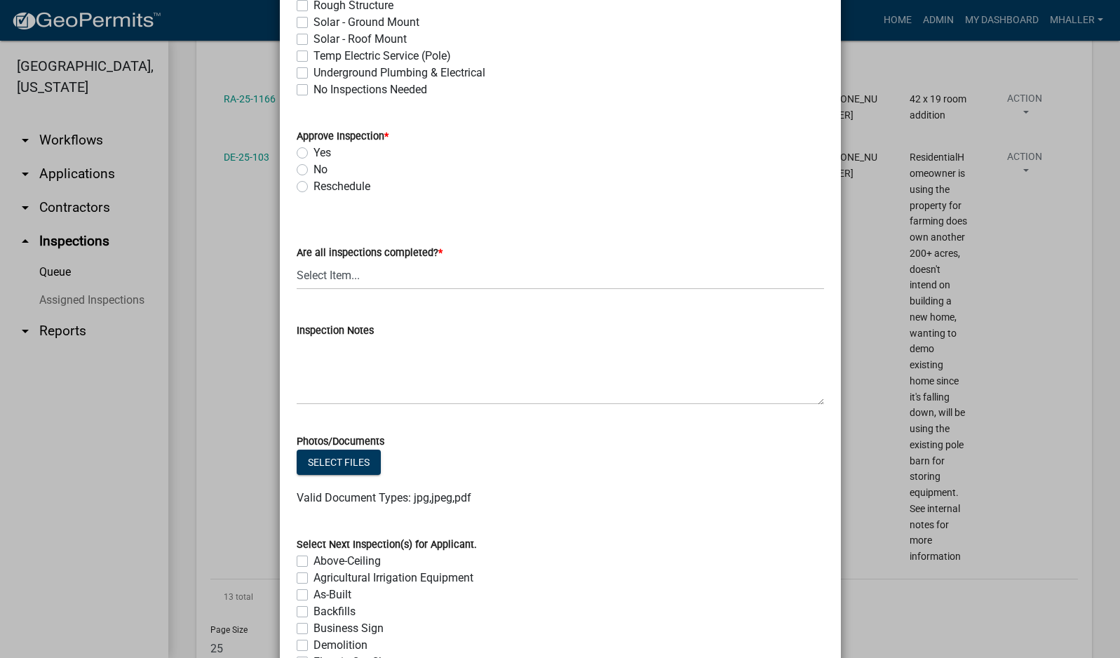
scroll to position [561, 0]
click at [313, 154] on label "Yes" at bounding box center [322, 152] width 18 height 17
click at [313, 153] on input "Yes" at bounding box center [317, 148] width 9 height 9
click at [362, 276] on select "Select Item... Yes - All Inspections Have Been Completed No - More Inspections …" at bounding box center [560, 274] width 527 height 29
click at [297, 260] on select "Select Item... Yes - All Inspections Have Been Completed No - More Inspections …" at bounding box center [560, 274] width 527 height 29
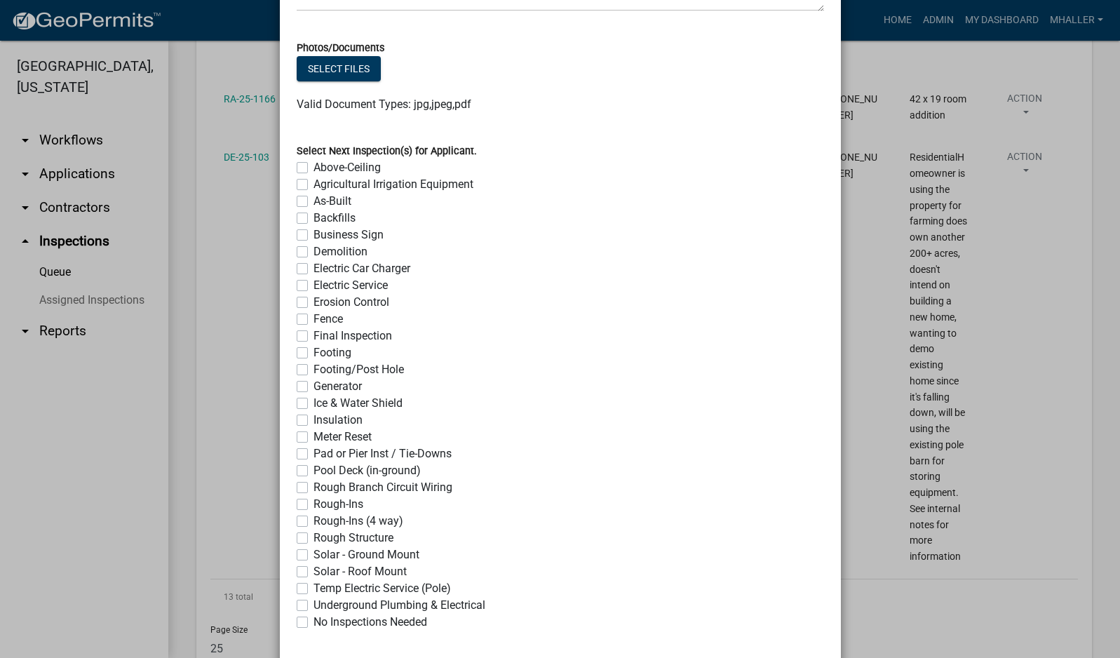
scroll to position [1027, 0]
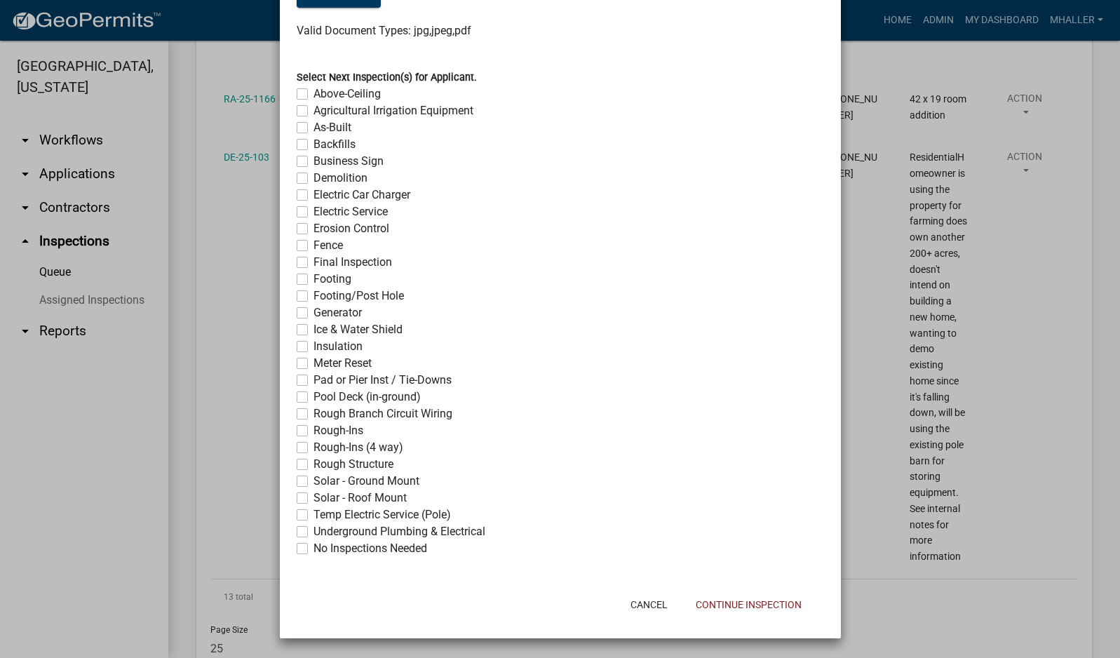
click at [313, 178] on label "Demolition" at bounding box center [340, 178] width 54 height 17
click at [313, 178] on input "Demolition" at bounding box center [317, 174] width 9 height 9
click at [313, 178] on label "Demolition" at bounding box center [340, 178] width 54 height 17
click at [313, 178] on input "Demolition" at bounding box center [317, 174] width 9 height 9
click at [313, 548] on label "No Inspections Needed" at bounding box center [370, 548] width 114 height 17
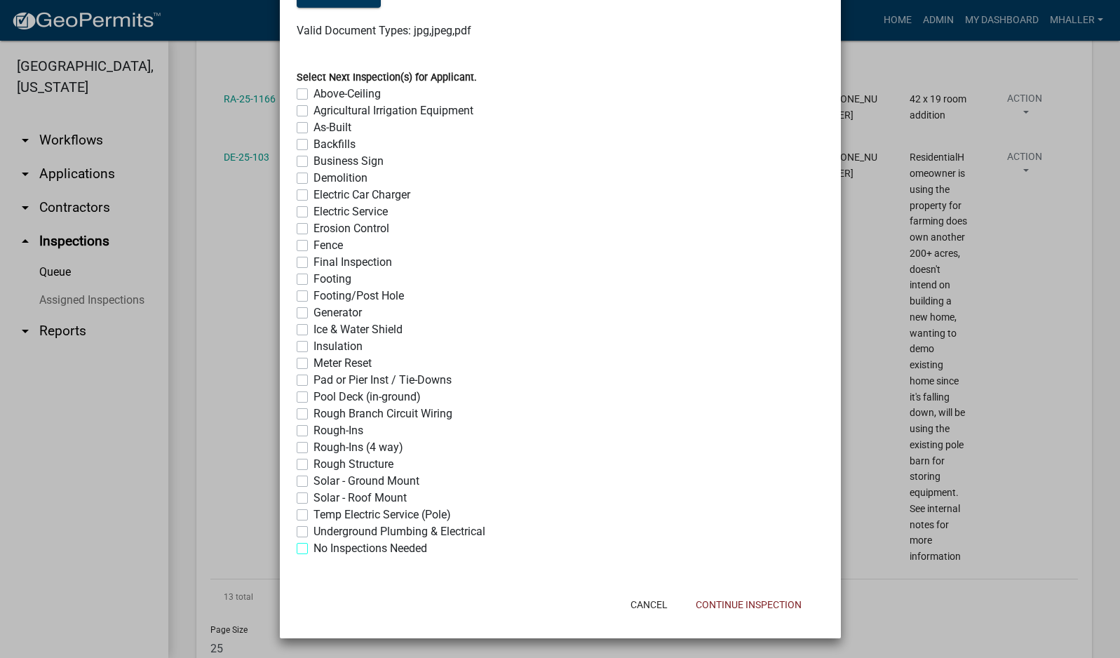
click at [313, 548] on input "No Inspections Needed" at bounding box center [317, 544] width 9 height 9
click at [769, 607] on button "Continue Inspection" at bounding box center [748, 604] width 128 height 25
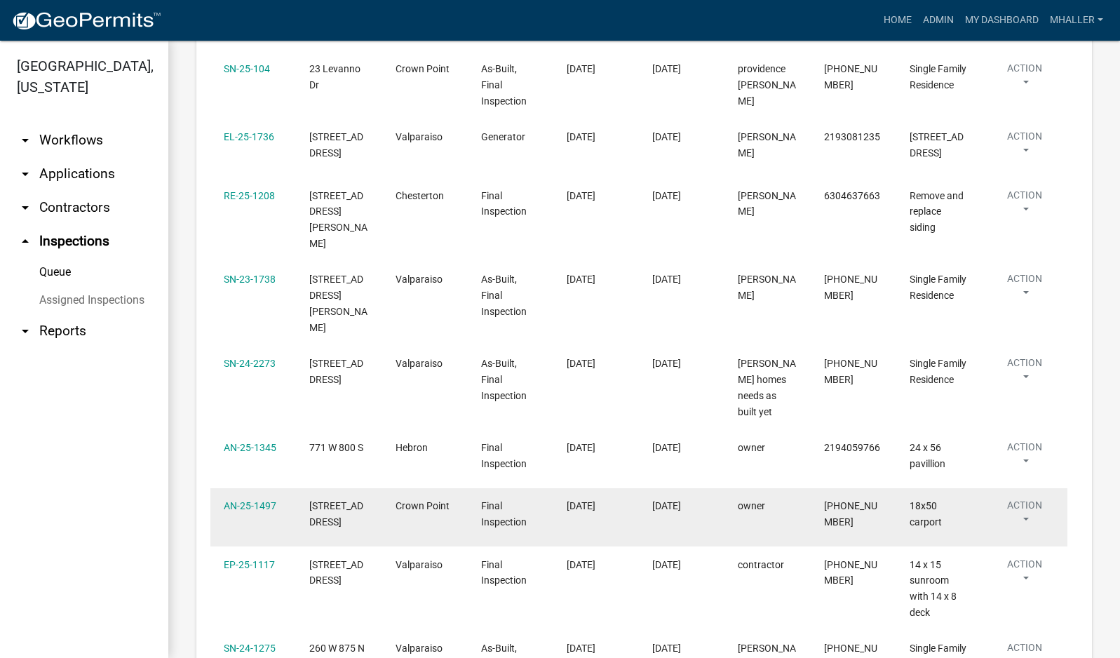
scroll to position [281, 0]
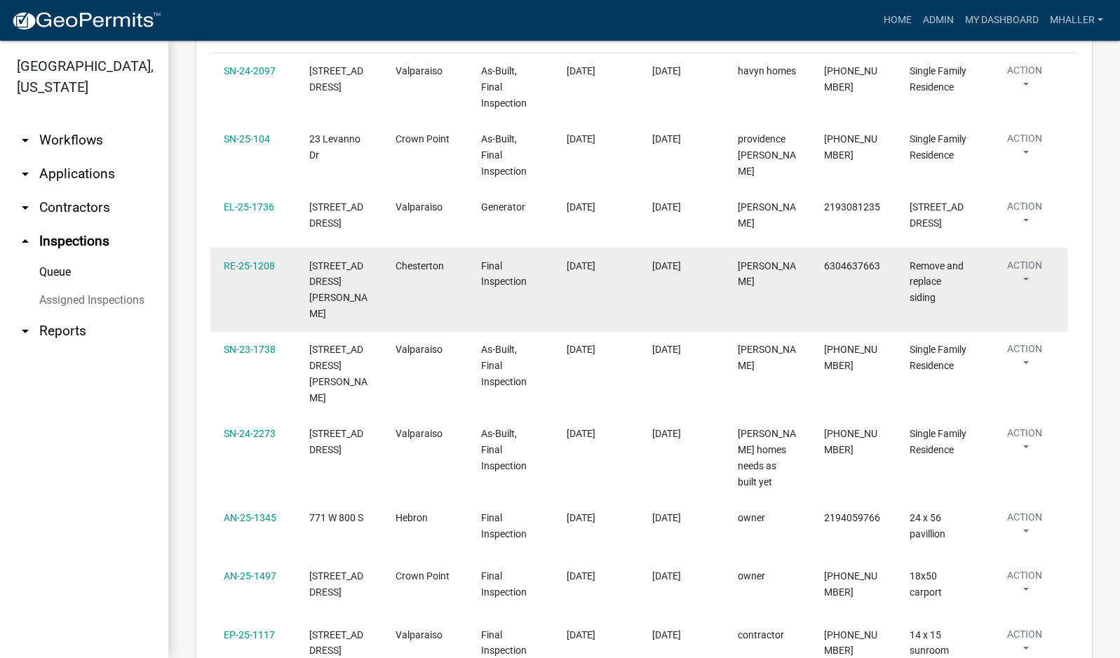
click at [1025, 279] on button "Action" at bounding box center [1024, 275] width 59 height 35
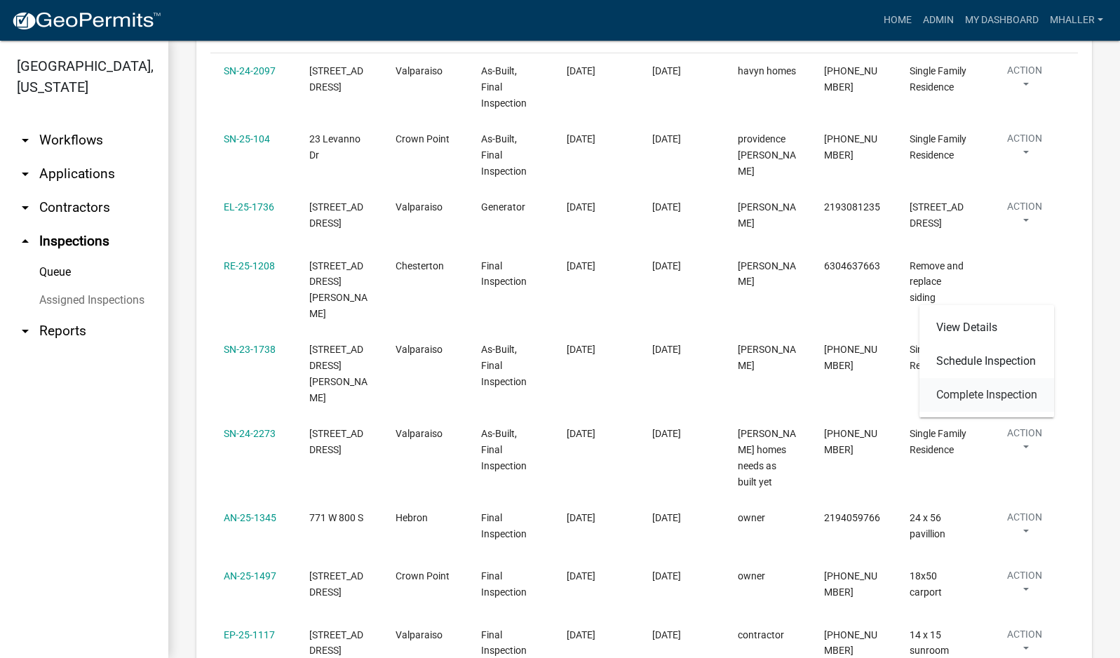
click at [978, 396] on link "Complete Inspection" at bounding box center [986, 395] width 135 height 34
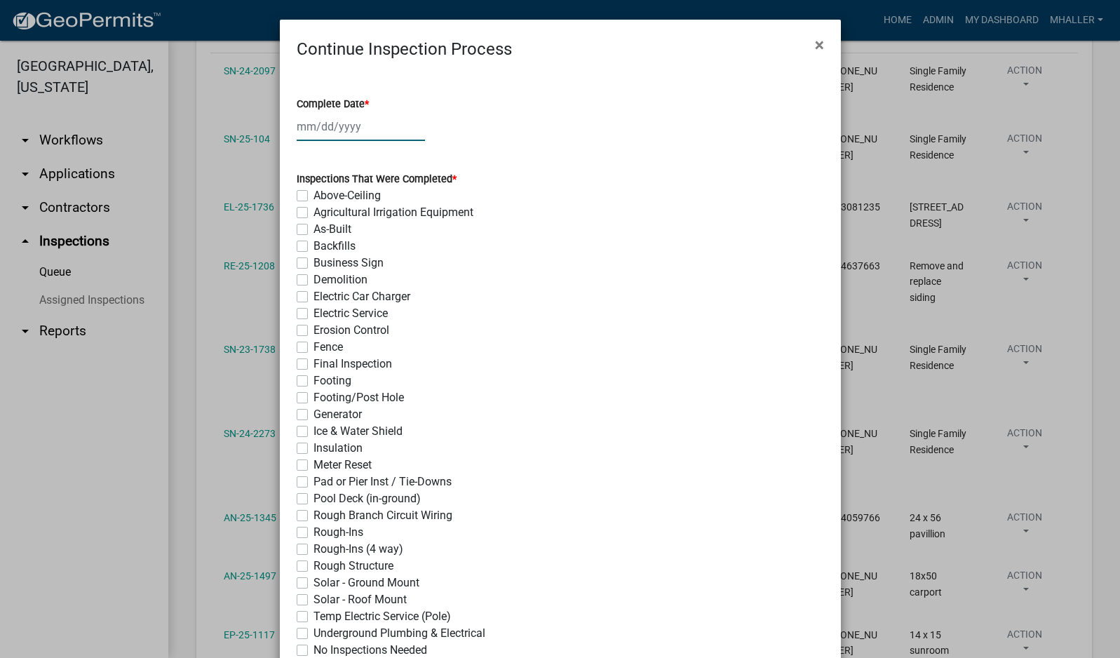
click at [321, 127] on div at bounding box center [361, 126] width 128 height 29
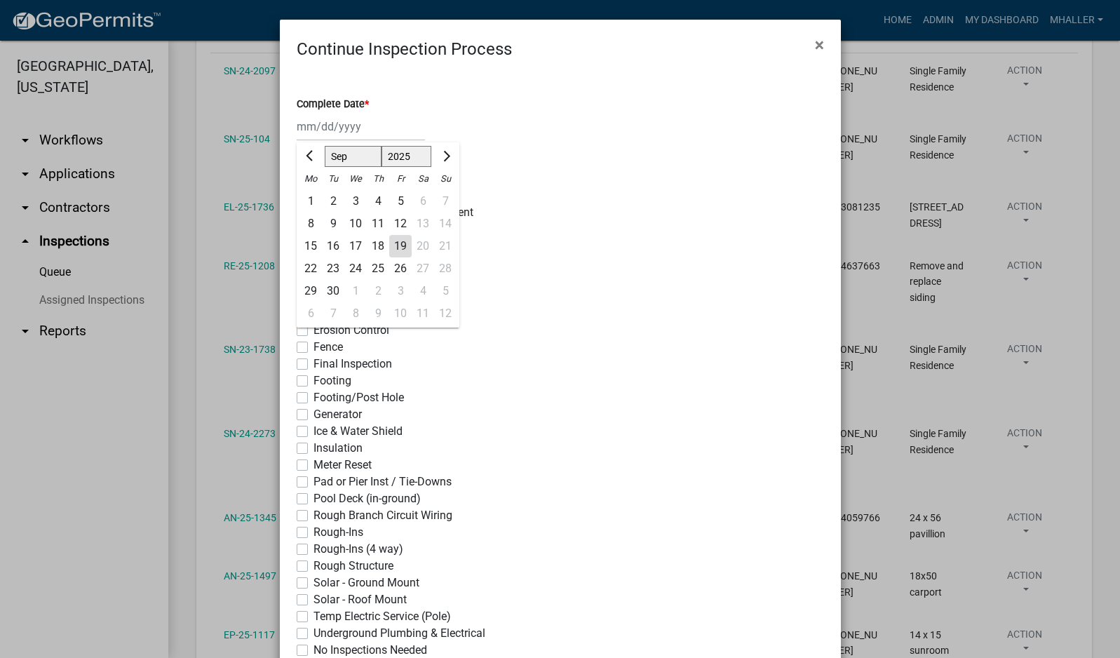
click at [393, 246] on div "19" at bounding box center [400, 246] width 22 height 22
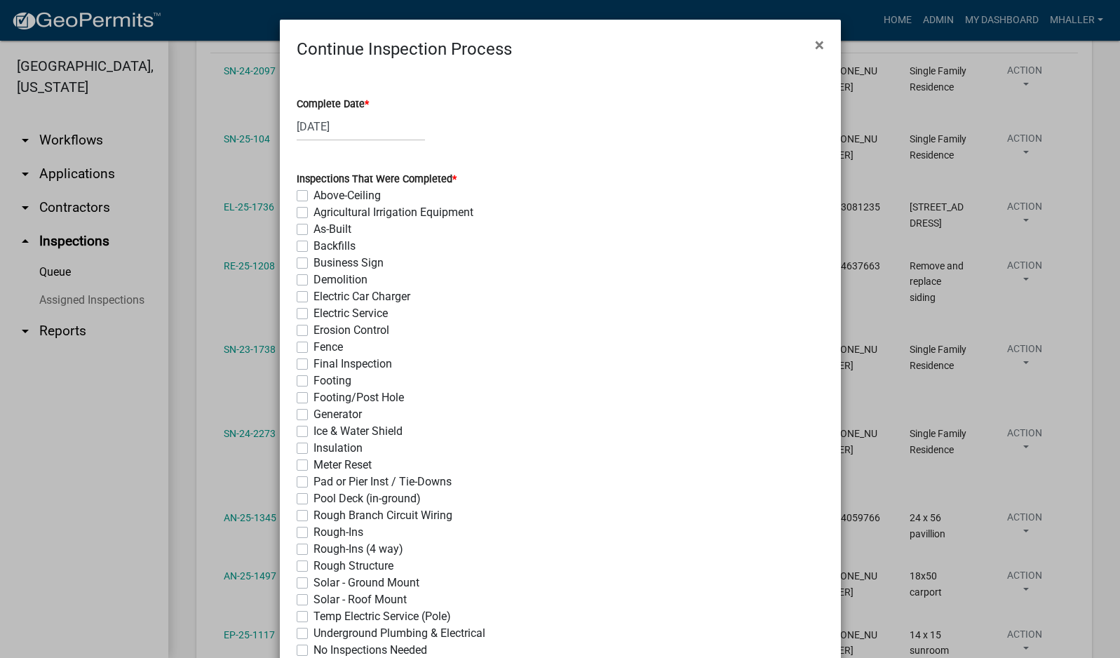
click at [313, 362] on label "Final Inspection" at bounding box center [352, 364] width 79 height 17
click at [313, 362] on input "Final Inspection" at bounding box center [317, 360] width 9 height 9
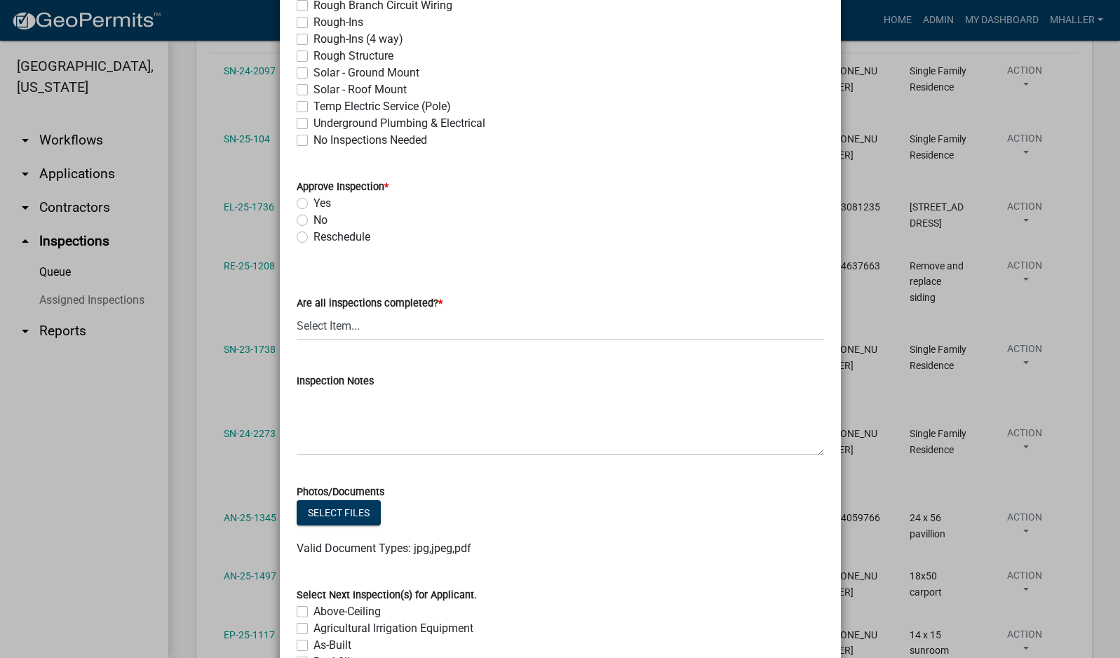
scroll to position [561, 0]
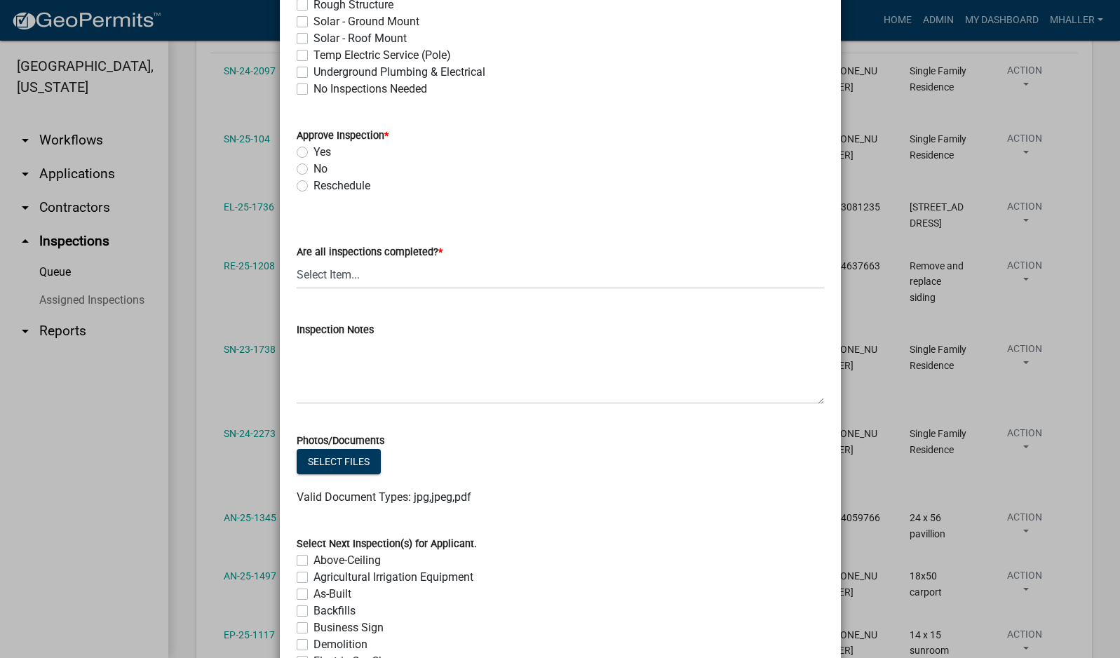
click at [313, 150] on label "Yes" at bounding box center [322, 152] width 18 height 17
click at [313, 150] on input "Yes" at bounding box center [317, 148] width 9 height 9
click at [373, 280] on select "Select Item... Yes - All Inspections Have Been Completed No - More Inspections …" at bounding box center [560, 274] width 527 height 29
click at [297, 260] on select "Select Item... Yes - All Inspections Have Been Completed No - More Inspections …" at bounding box center [560, 274] width 527 height 29
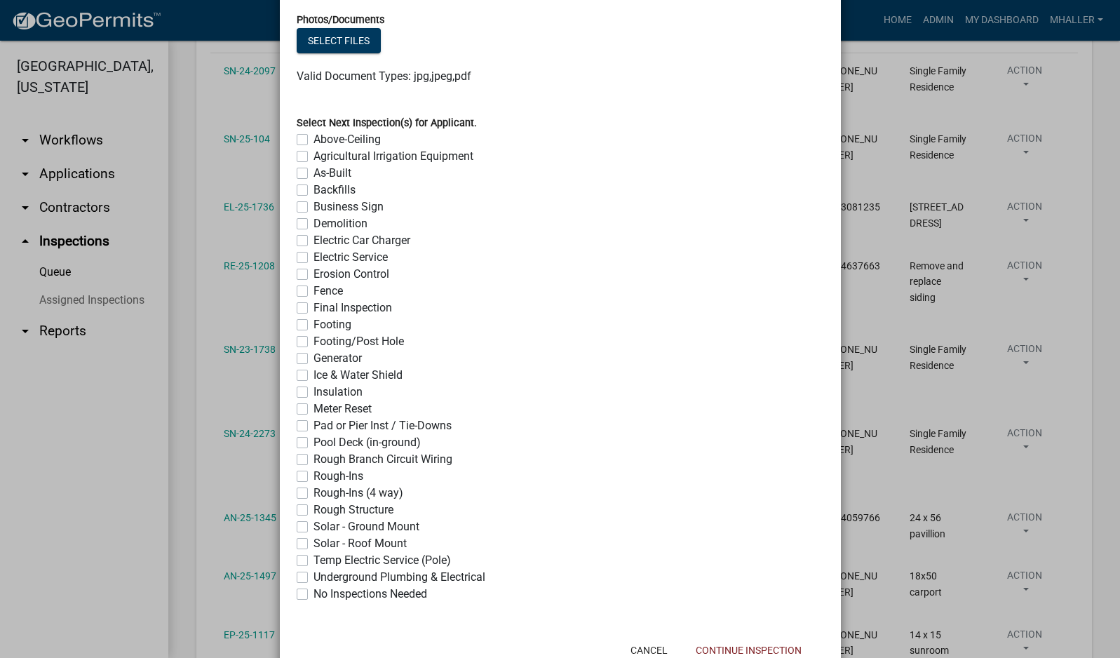
scroll to position [1027, 0]
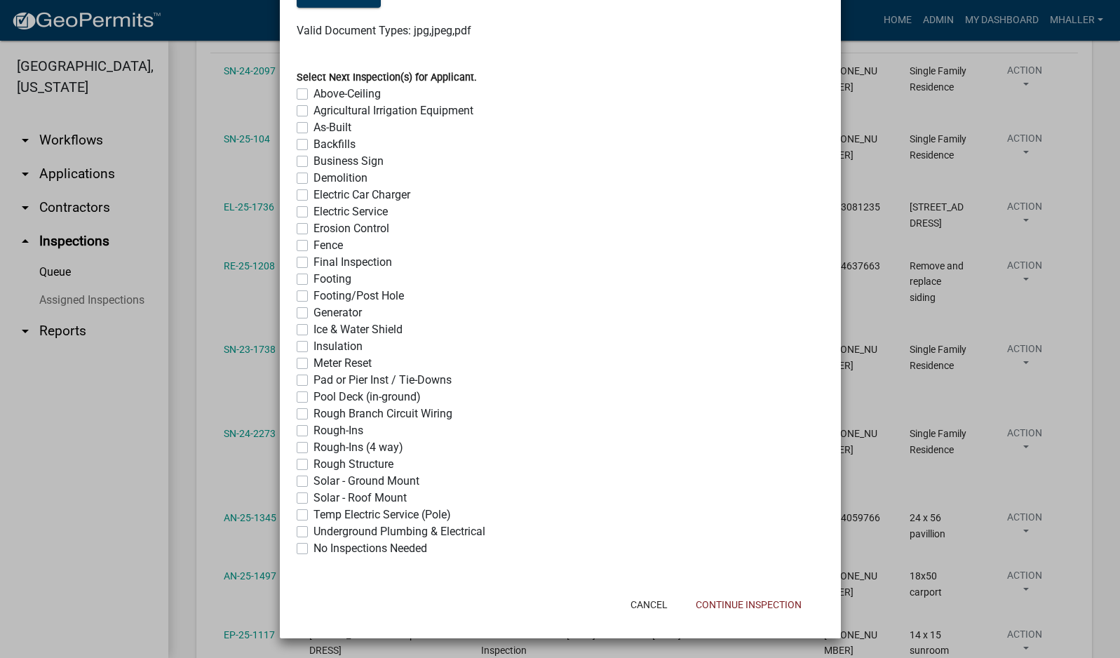
click at [313, 547] on label "No Inspections Needed" at bounding box center [370, 548] width 114 height 17
click at [313, 547] on input "No Inspections Needed" at bounding box center [317, 544] width 9 height 9
click at [736, 608] on button "Continue Inspection" at bounding box center [748, 604] width 128 height 25
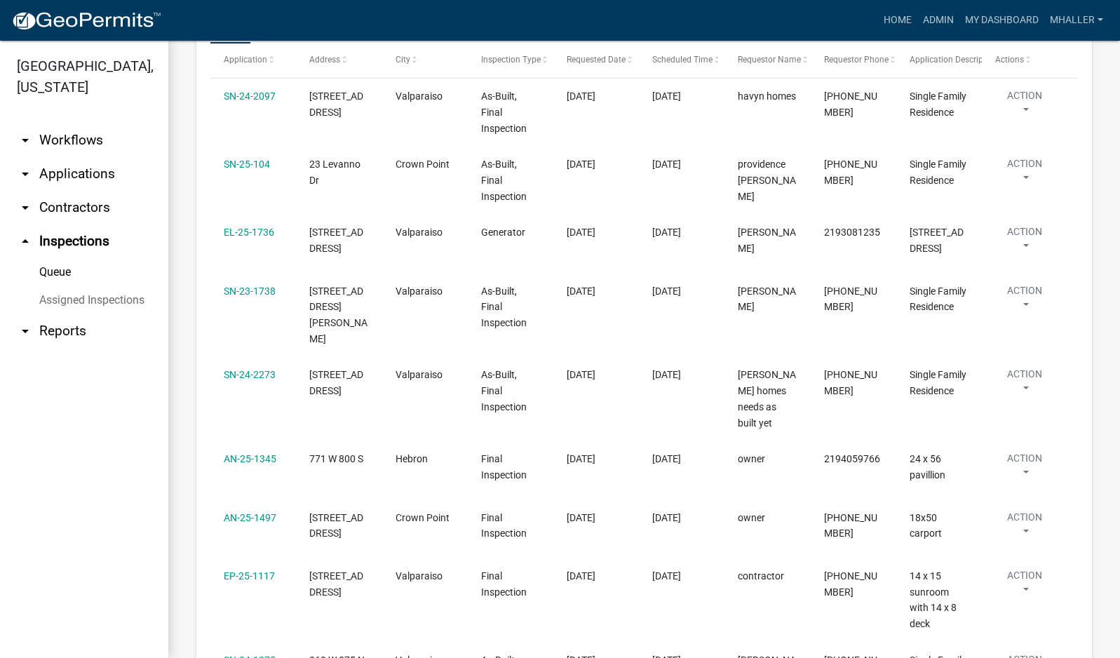
scroll to position [210, 0]
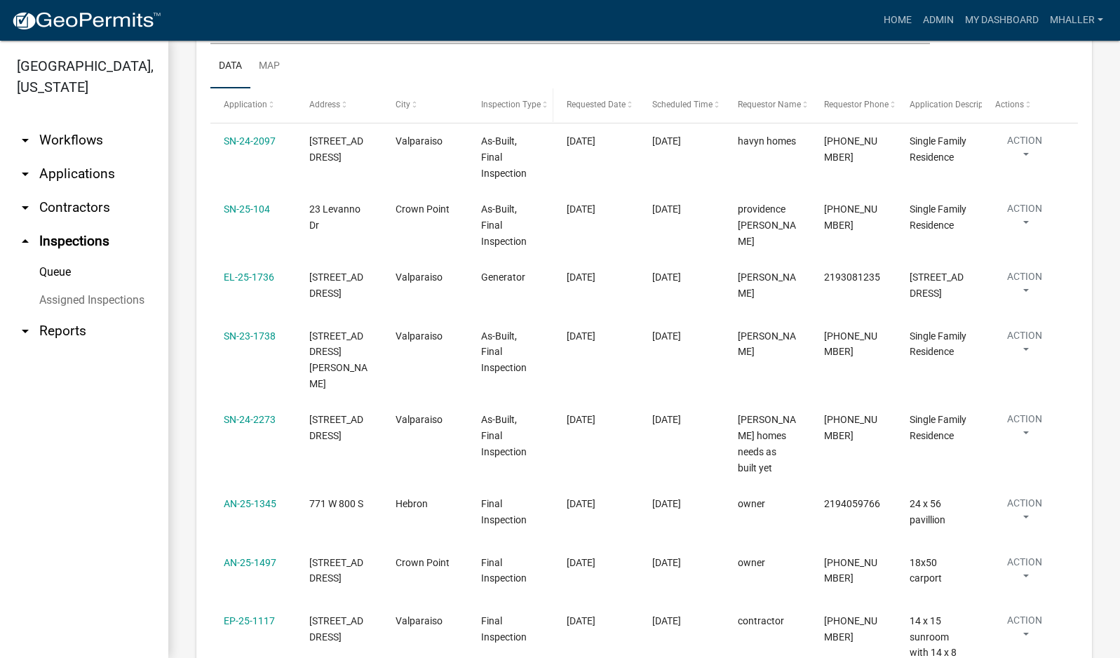
click at [506, 106] on span "Inspection Type" at bounding box center [511, 105] width 60 height 10
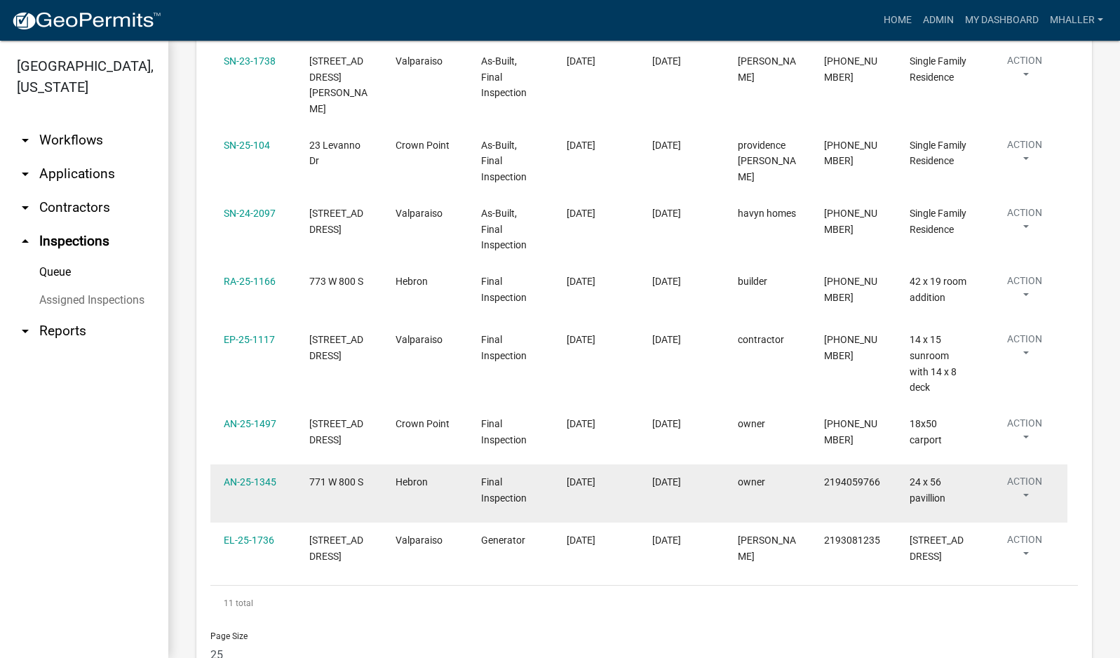
scroll to position [561, 0]
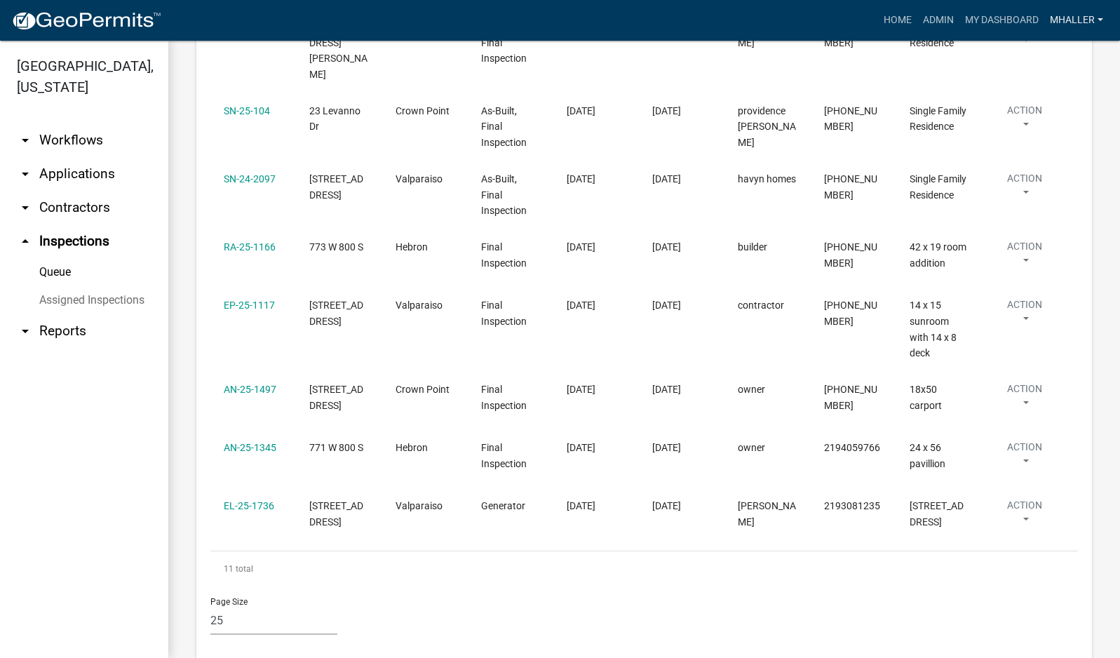
click at [1078, 18] on link "mhaller" at bounding box center [1076, 20] width 65 height 27
click at [1056, 142] on link "Logout" at bounding box center [1053, 137] width 112 height 34
